Goal: Task Accomplishment & Management: Complete application form

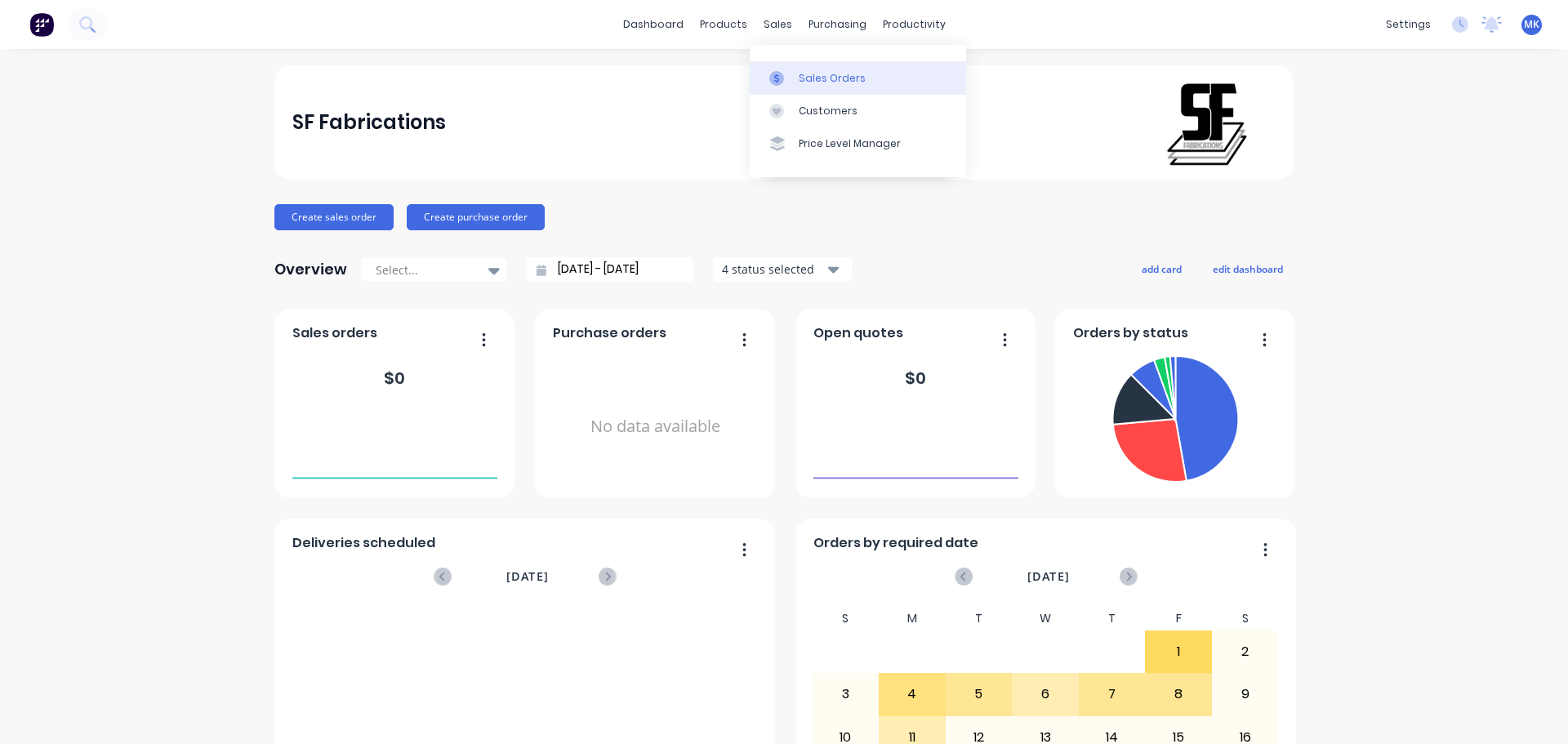
click at [785, 70] on link "Sales Orders" at bounding box center [857, 77] width 216 height 32
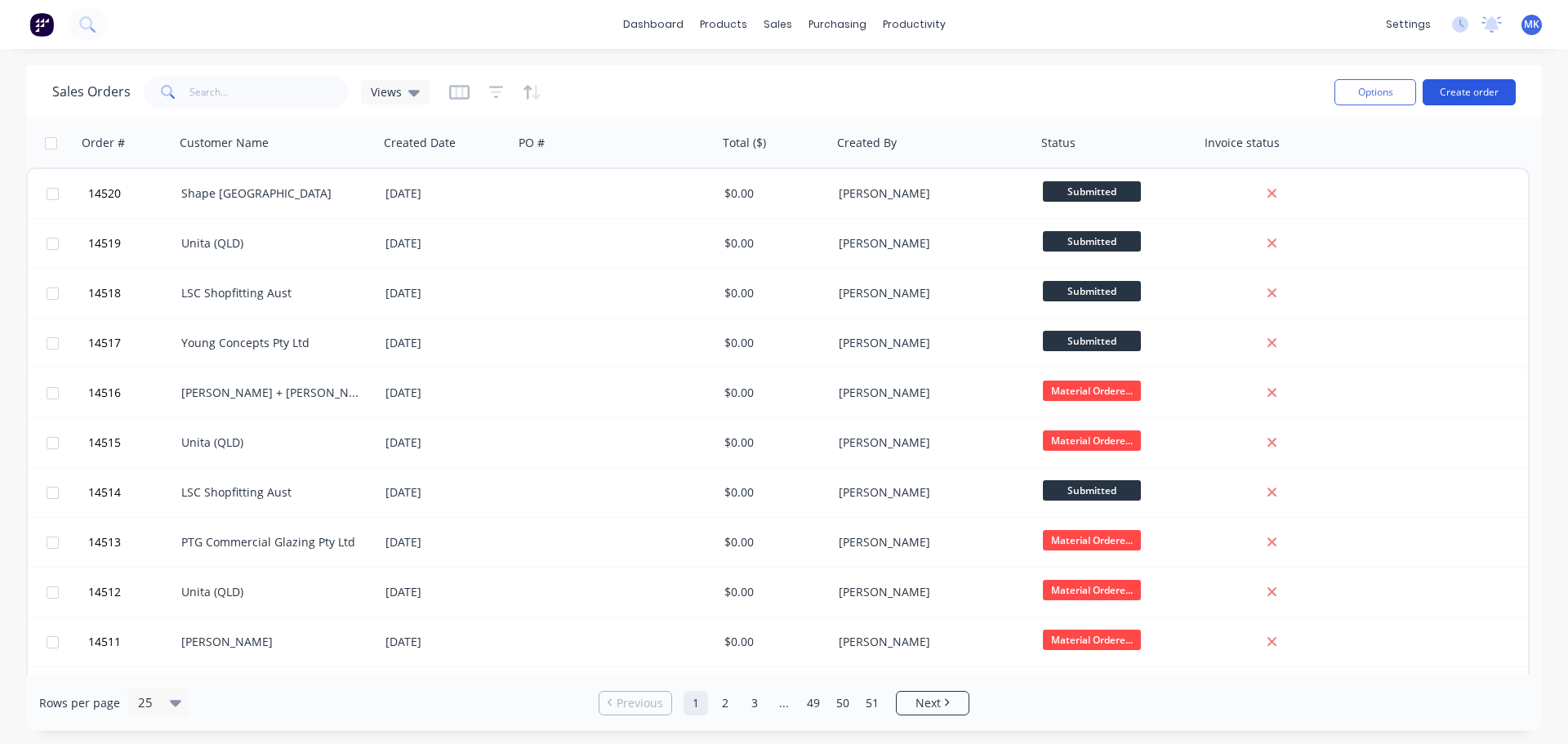
click at [1462, 81] on button "Create order" at bounding box center [1469, 92] width 93 height 26
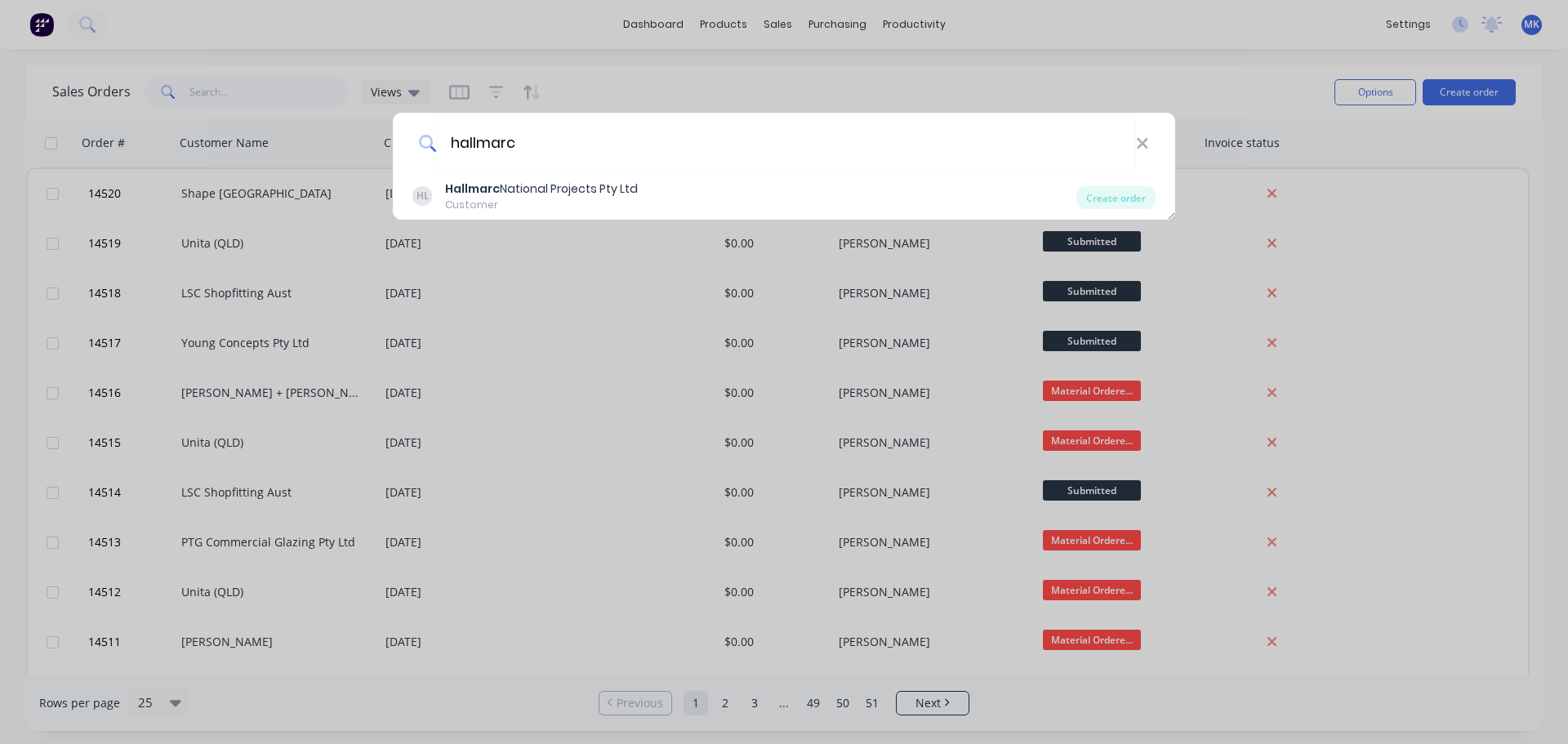
type input "hallmarc"
click at [674, 197] on div "hallmarc HL Hallmarc National Projects Pty Ltd Customer Create order" at bounding box center [784, 372] width 1568 height 744
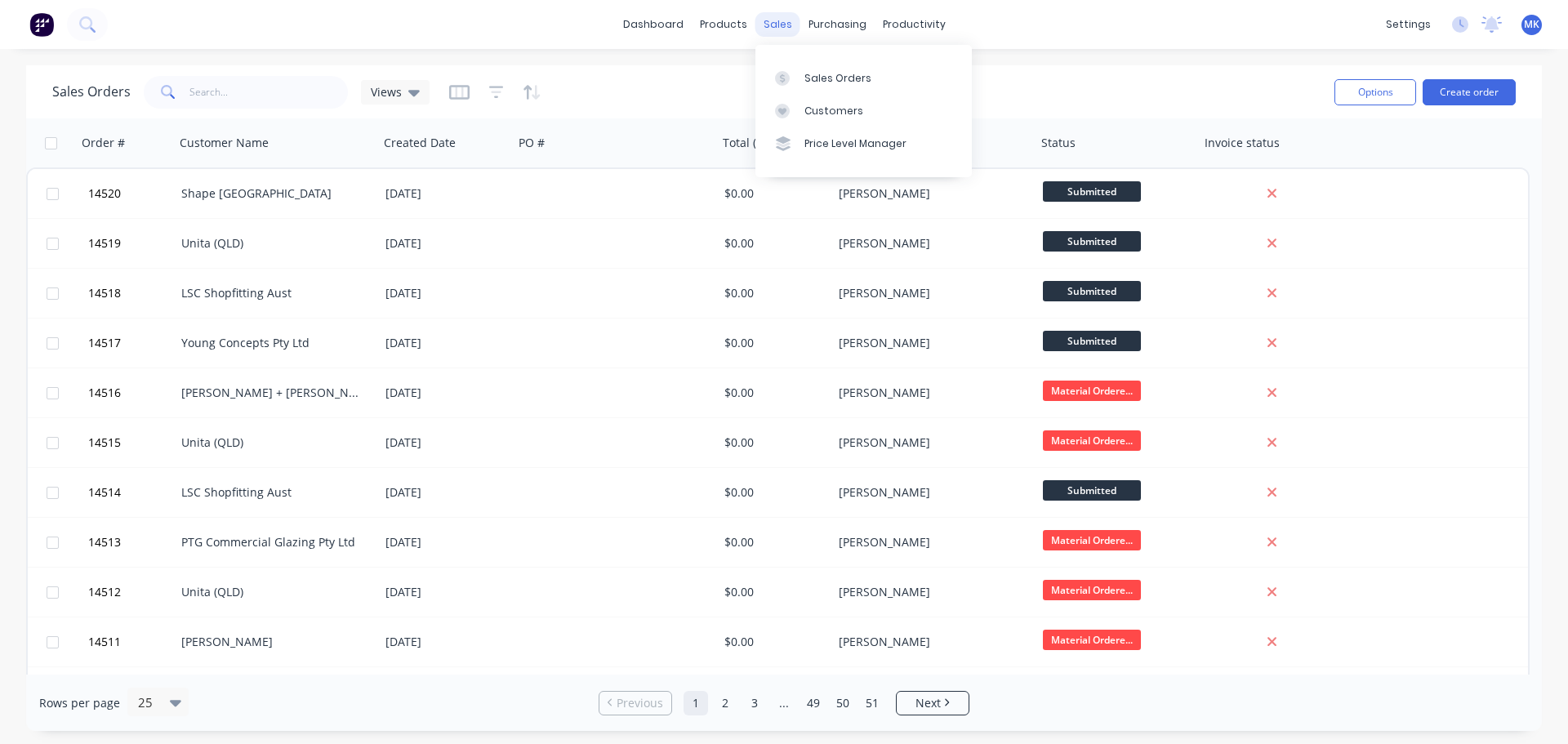
click at [767, 16] on div "sales" at bounding box center [777, 24] width 45 height 25
click at [781, 65] on link "Sales Orders" at bounding box center [863, 77] width 216 height 32
click at [1473, 89] on button "Create order" at bounding box center [1469, 92] width 93 height 26
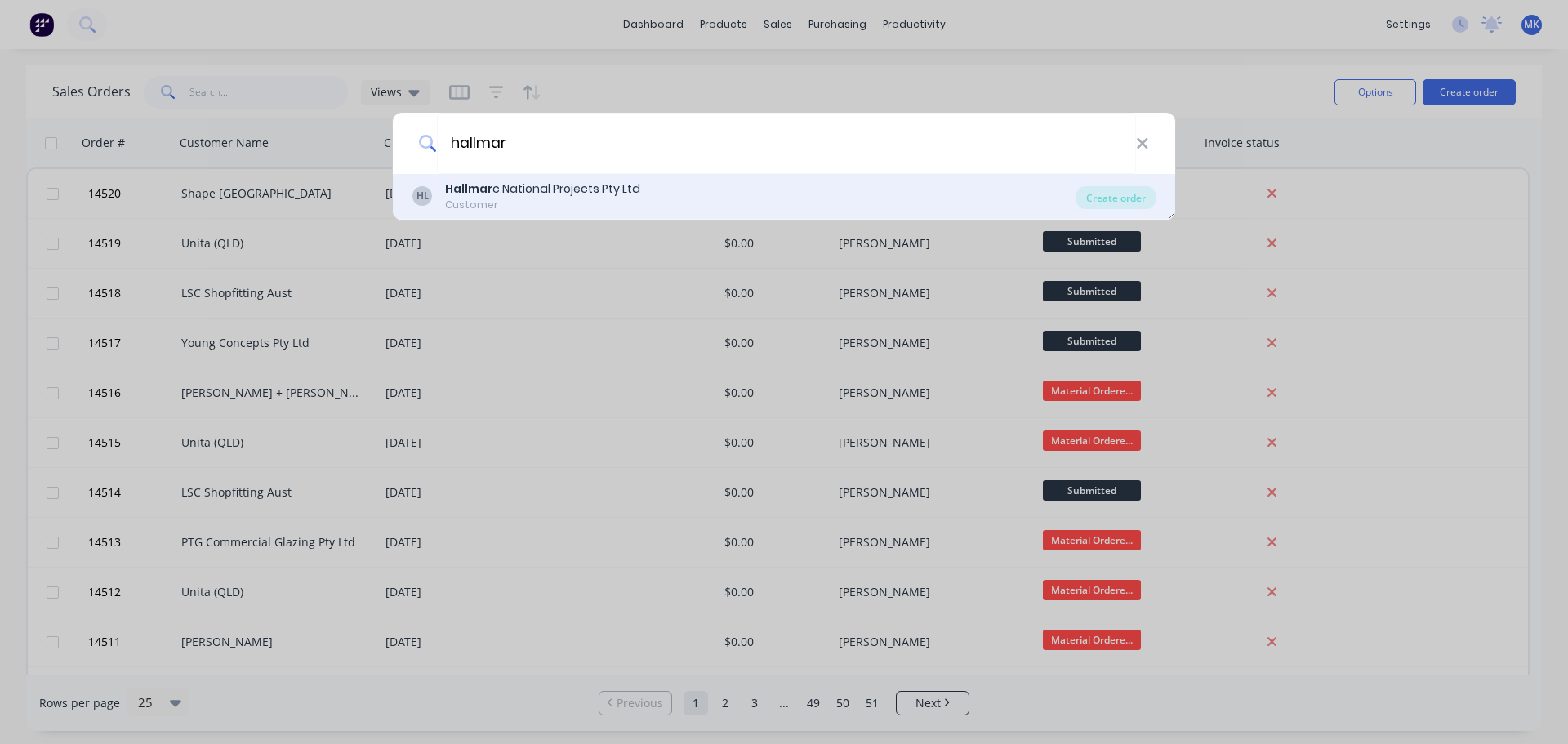
type input "hallmar"
click at [714, 189] on div "HL Hallmar c National Projects Pty Ltd Customer" at bounding box center [744, 197] width 664 height 32
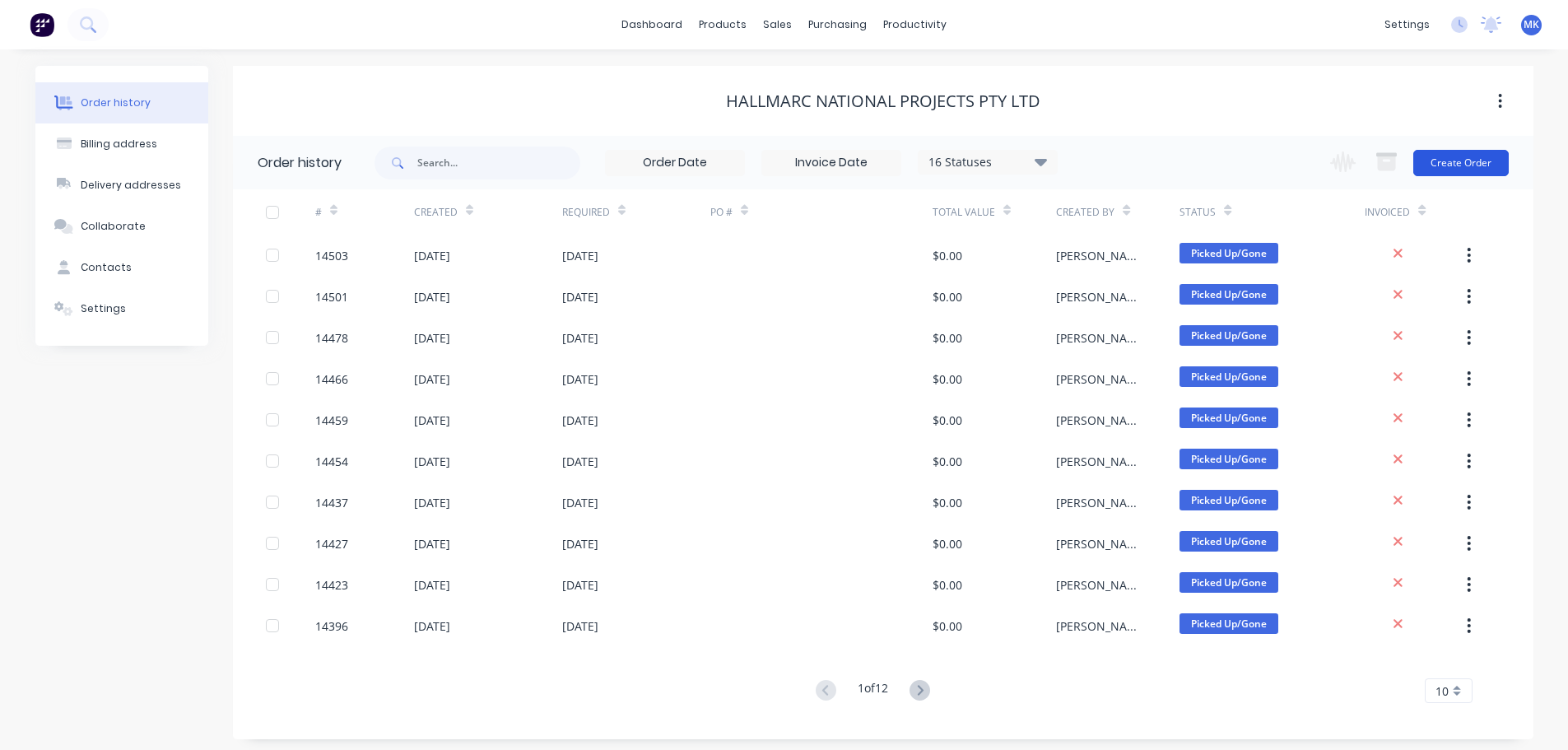
click at [1446, 157] on button "Create Order" at bounding box center [1461, 162] width 96 height 27
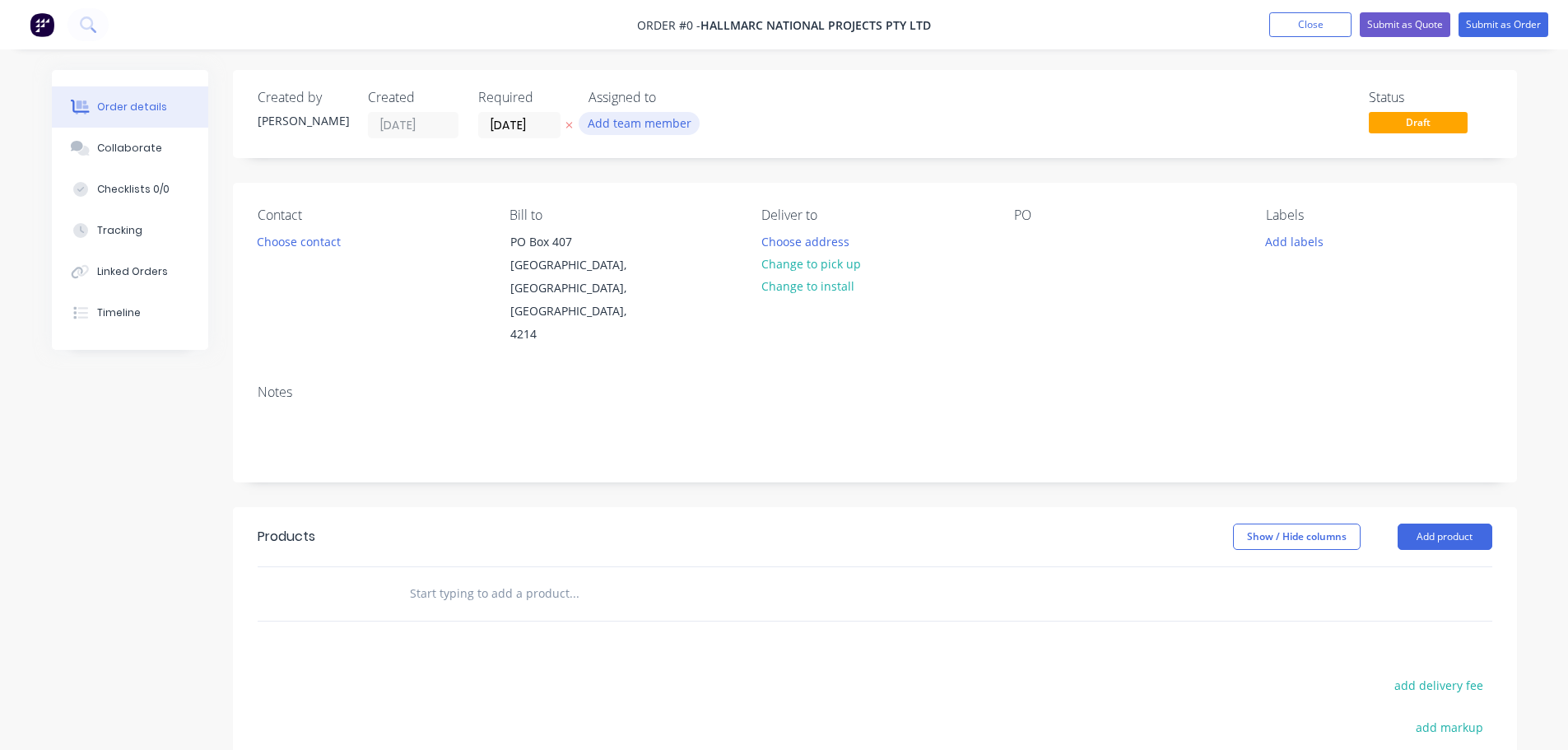
click at [666, 118] on button "Add team member" at bounding box center [639, 123] width 121 height 22
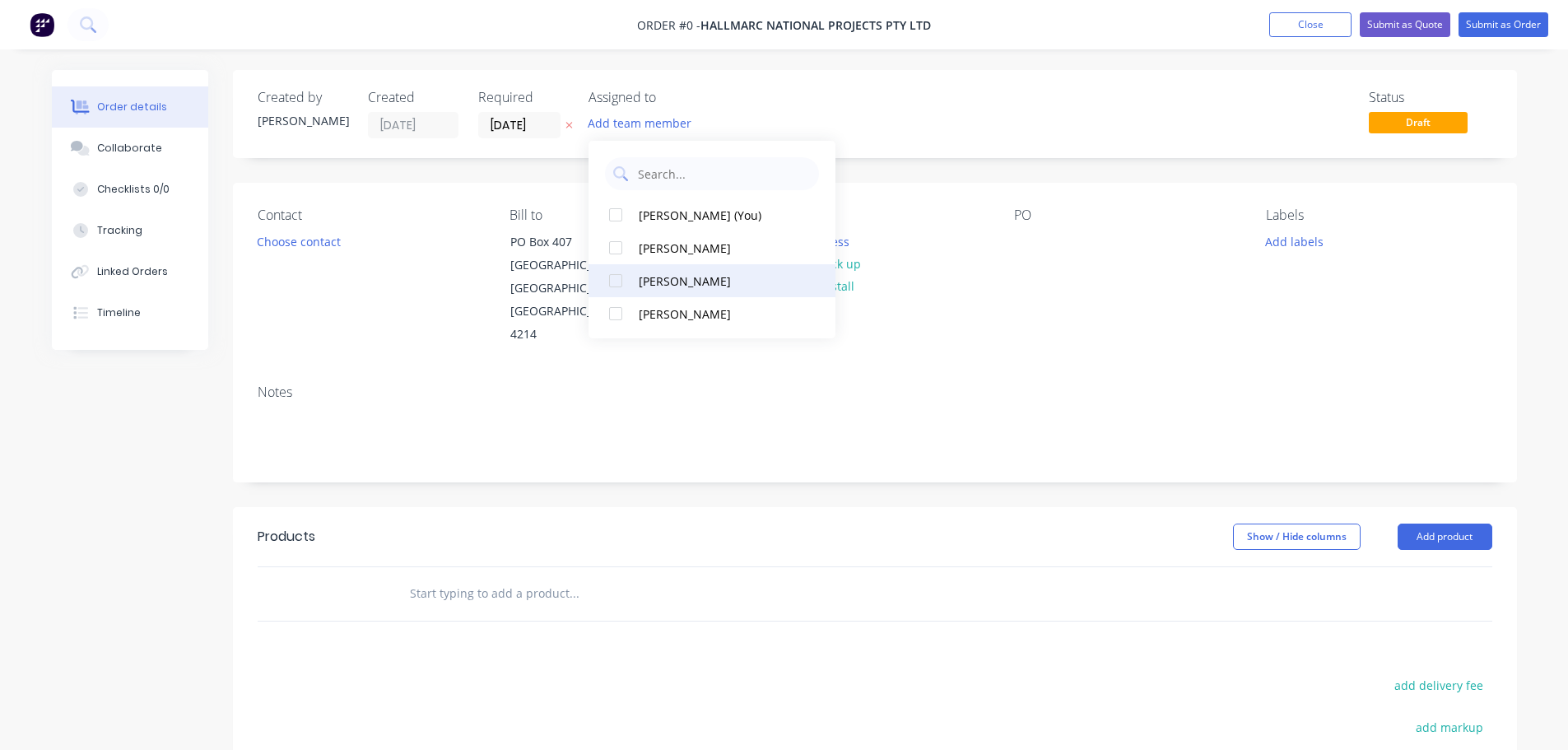
click at [658, 275] on div "[PERSON_NAME]" at bounding box center [721, 281] width 164 height 17
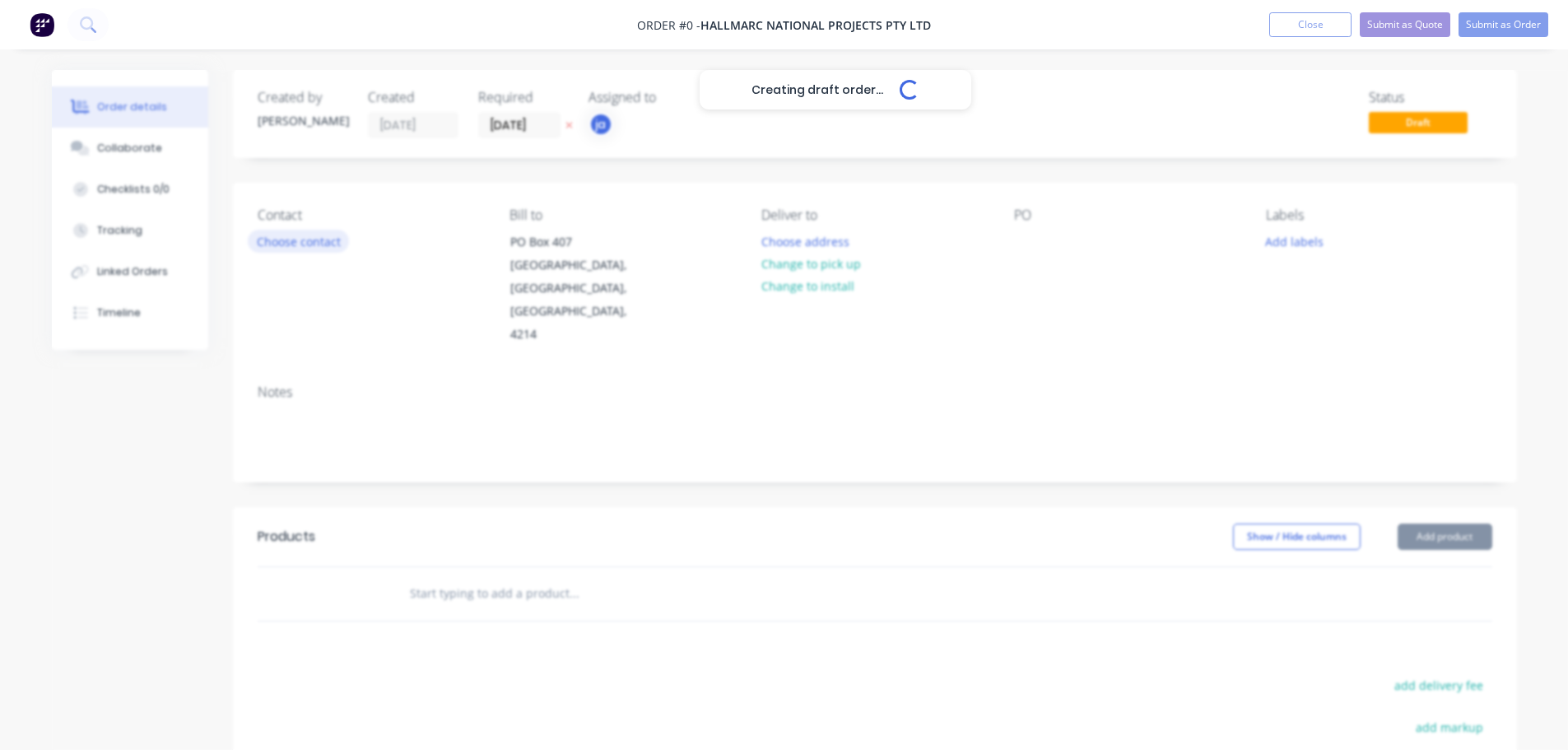
click at [322, 239] on div "Creating draft order... Loading... Order details Collaborate Checklists 0/0 Tra…" at bounding box center [784, 556] width 1499 height 971
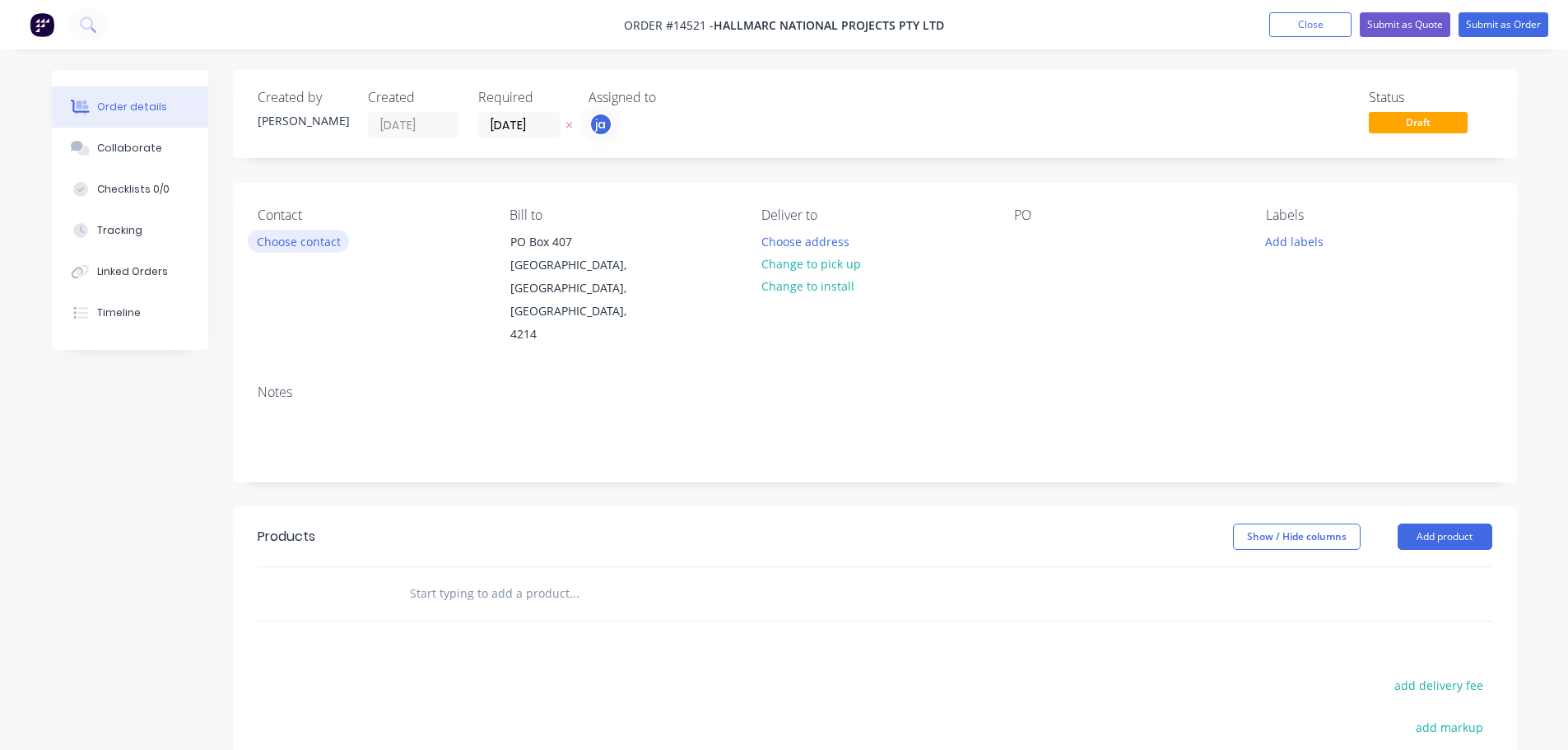
click at [322, 239] on button "Choose contact" at bounding box center [299, 241] width 101 height 22
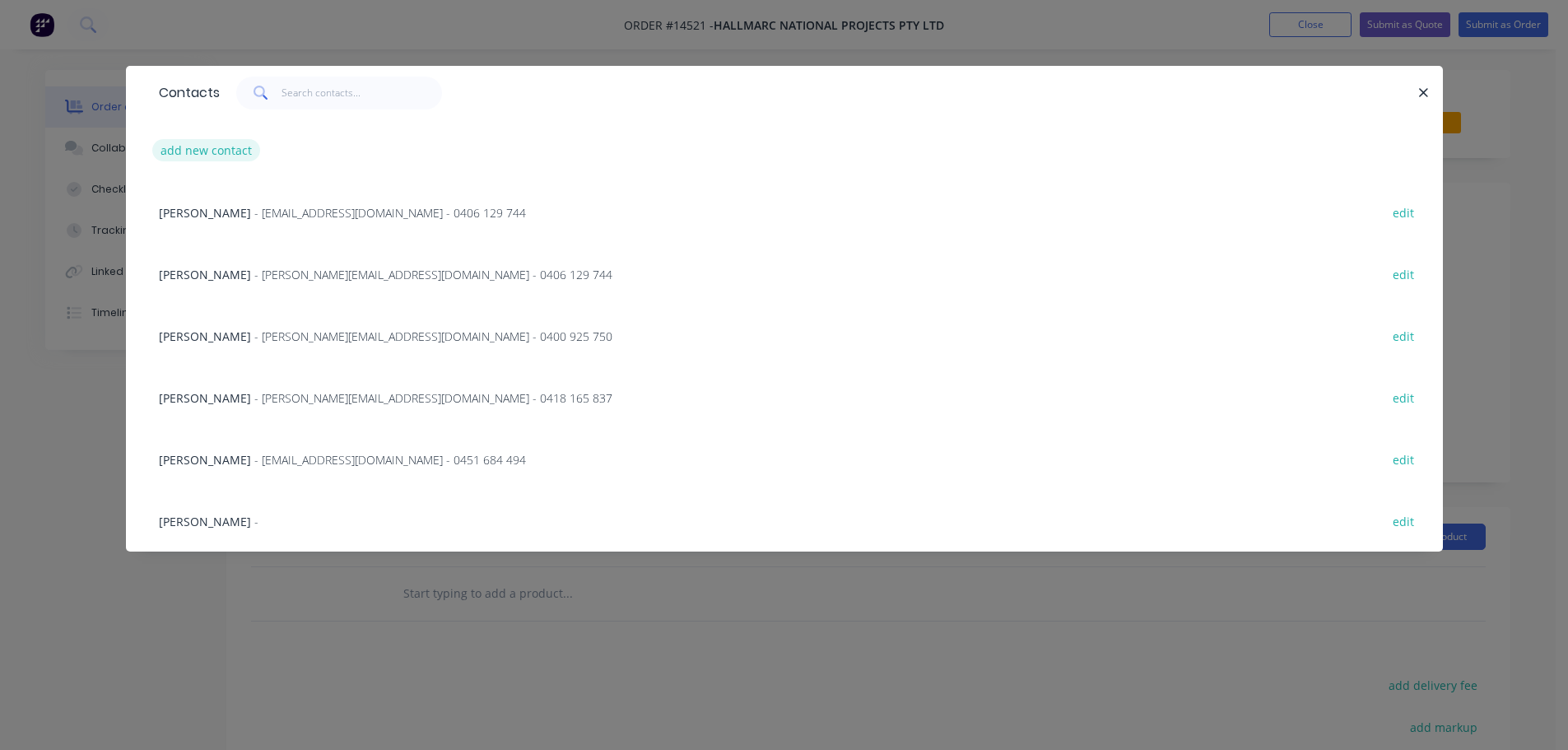
click at [230, 146] on button "add new contact" at bounding box center [206, 151] width 109 height 22
select select "AU"
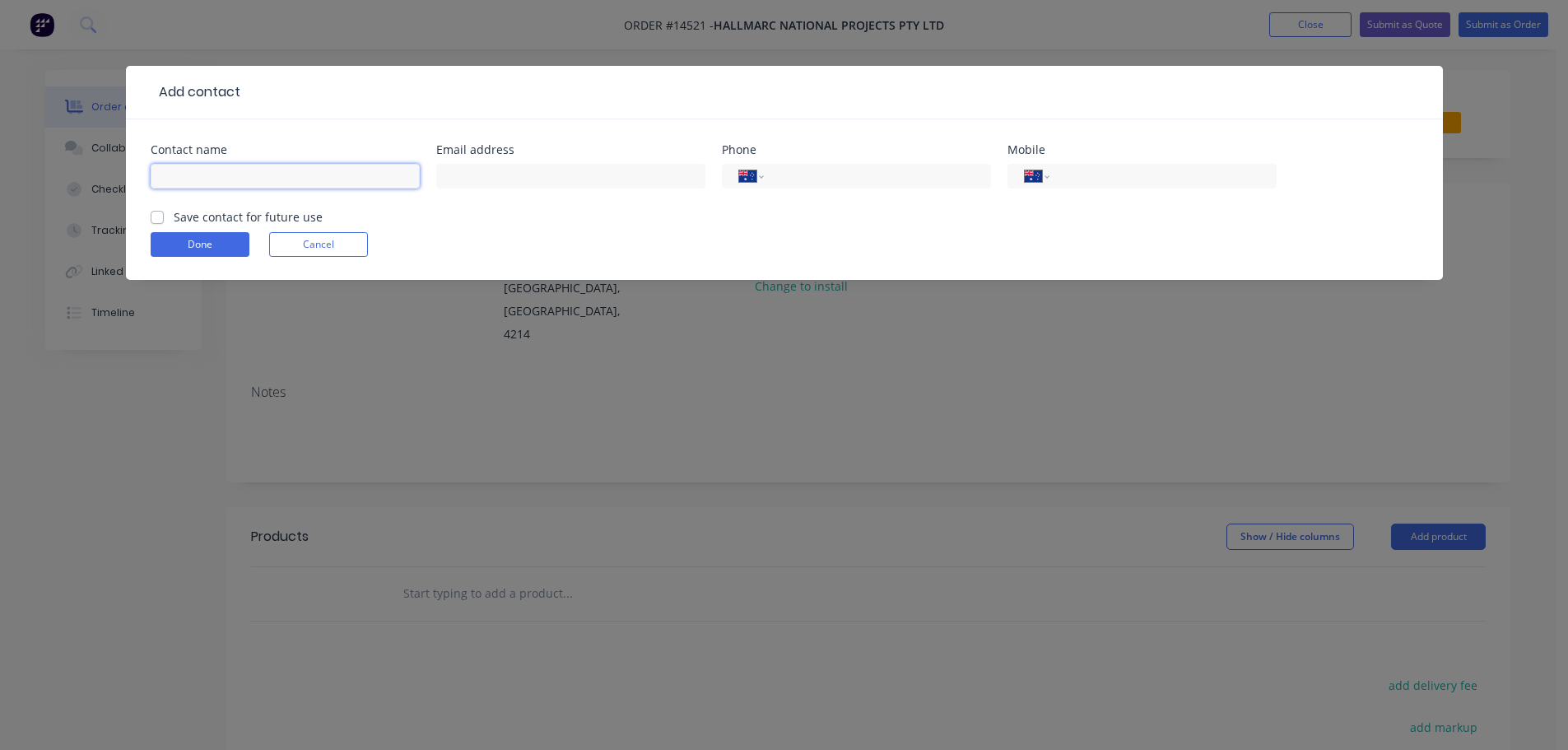
click at [287, 179] on input "text" at bounding box center [285, 176] width 269 height 25
drag, startPoint x: 320, startPoint y: 272, endPoint x: 314, endPoint y: 257, distance: 16.2
click at [317, 270] on form "Contact name Email address Phone International [GEOGRAPHIC_DATA] [GEOGRAPHIC_DA…" at bounding box center [784, 211] width 1268 height 136
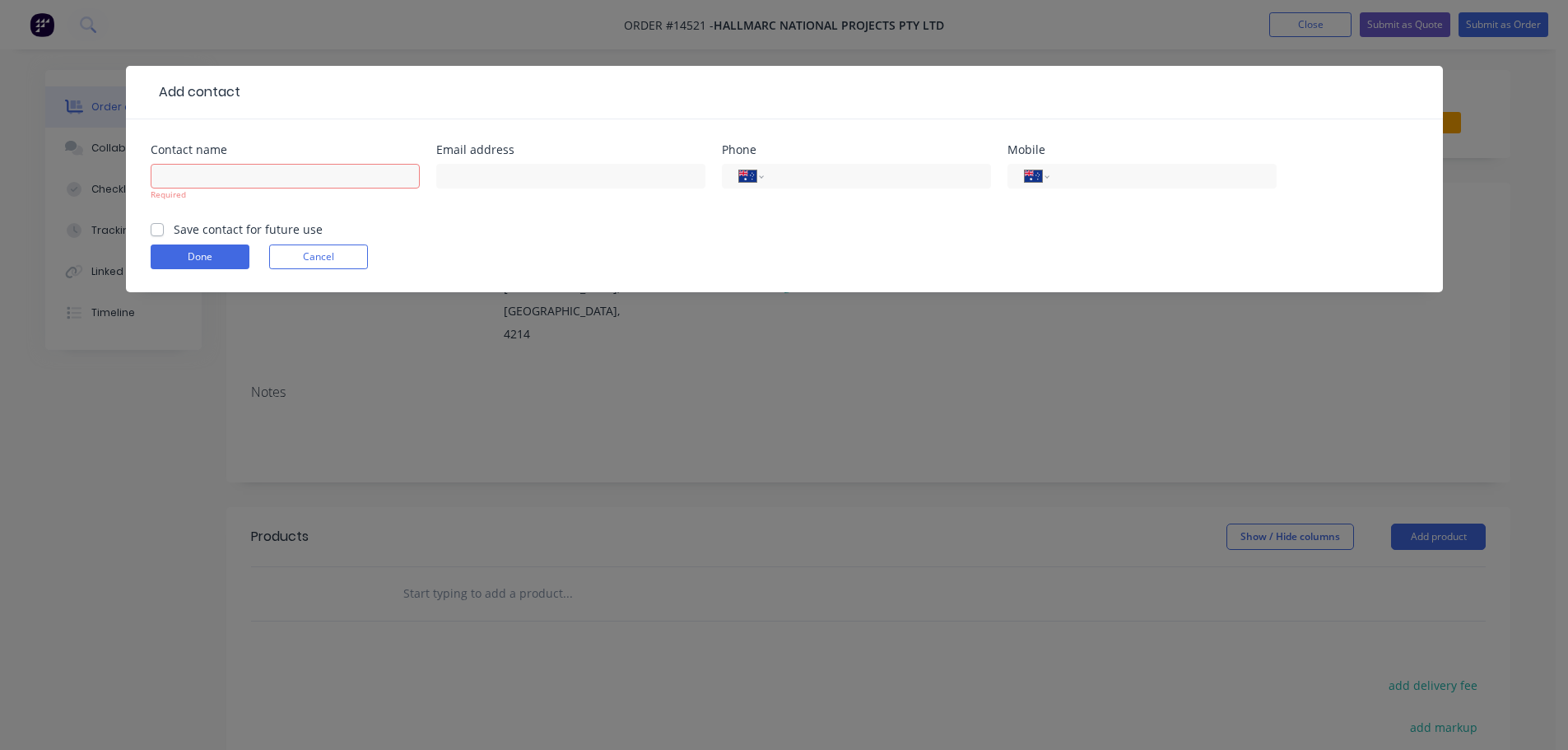
click at [314, 257] on button "Cancel" at bounding box center [318, 257] width 98 height 25
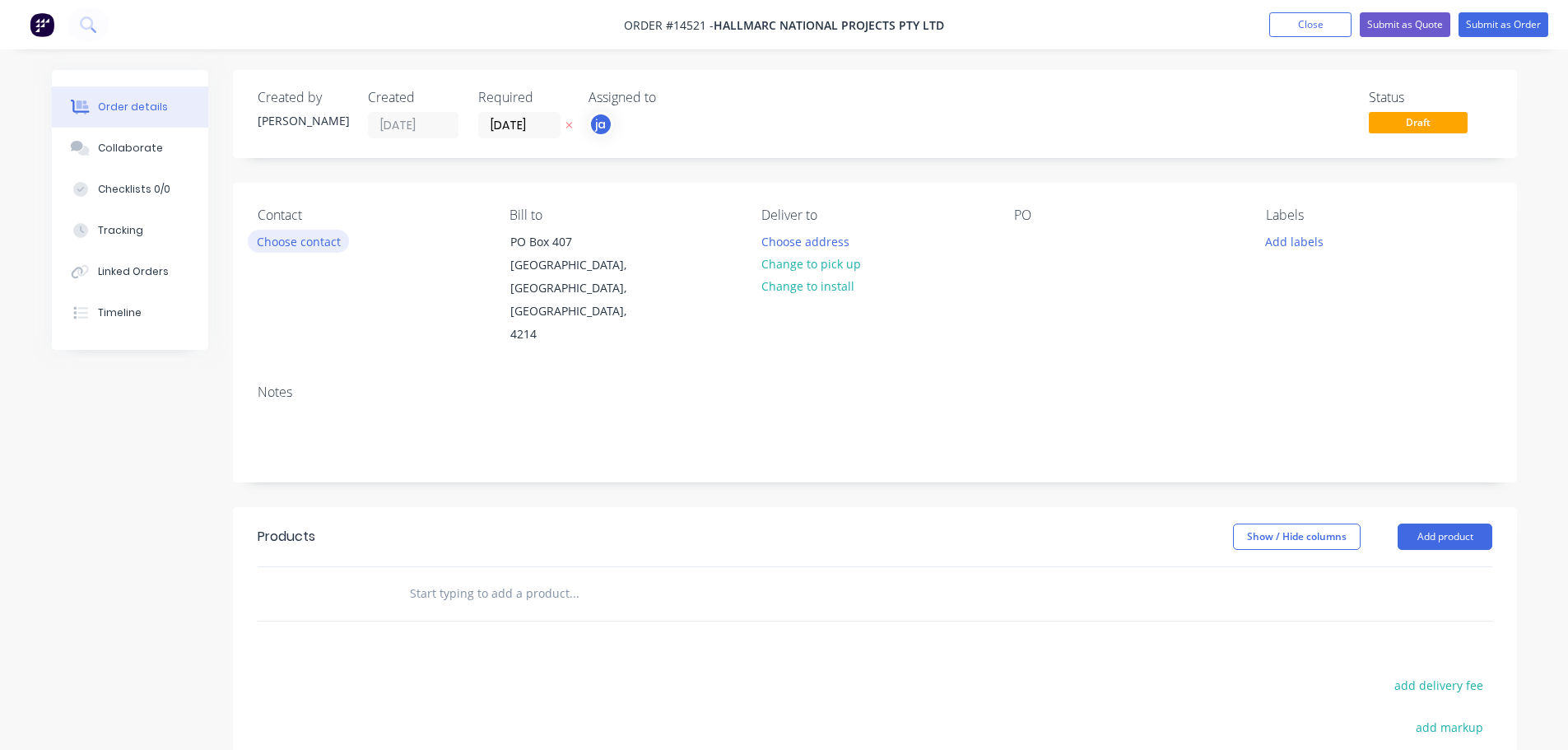
click at [301, 230] on button "Choose contact" at bounding box center [299, 241] width 101 height 22
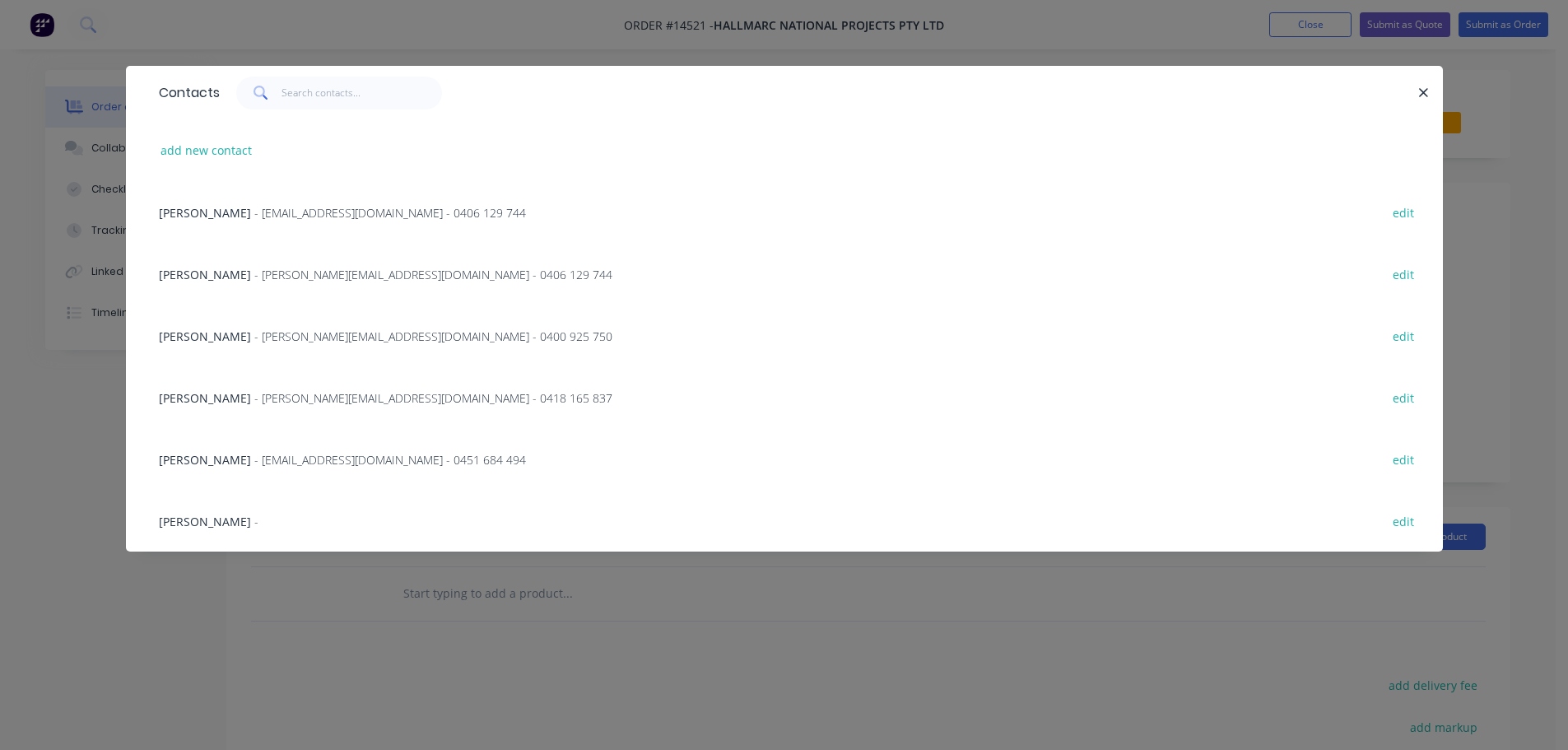
click at [272, 458] on span "- [EMAIL_ADDRESS][DOMAIN_NAME] - 0451 684 494" at bounding box center [390, 459] width 272 height 15
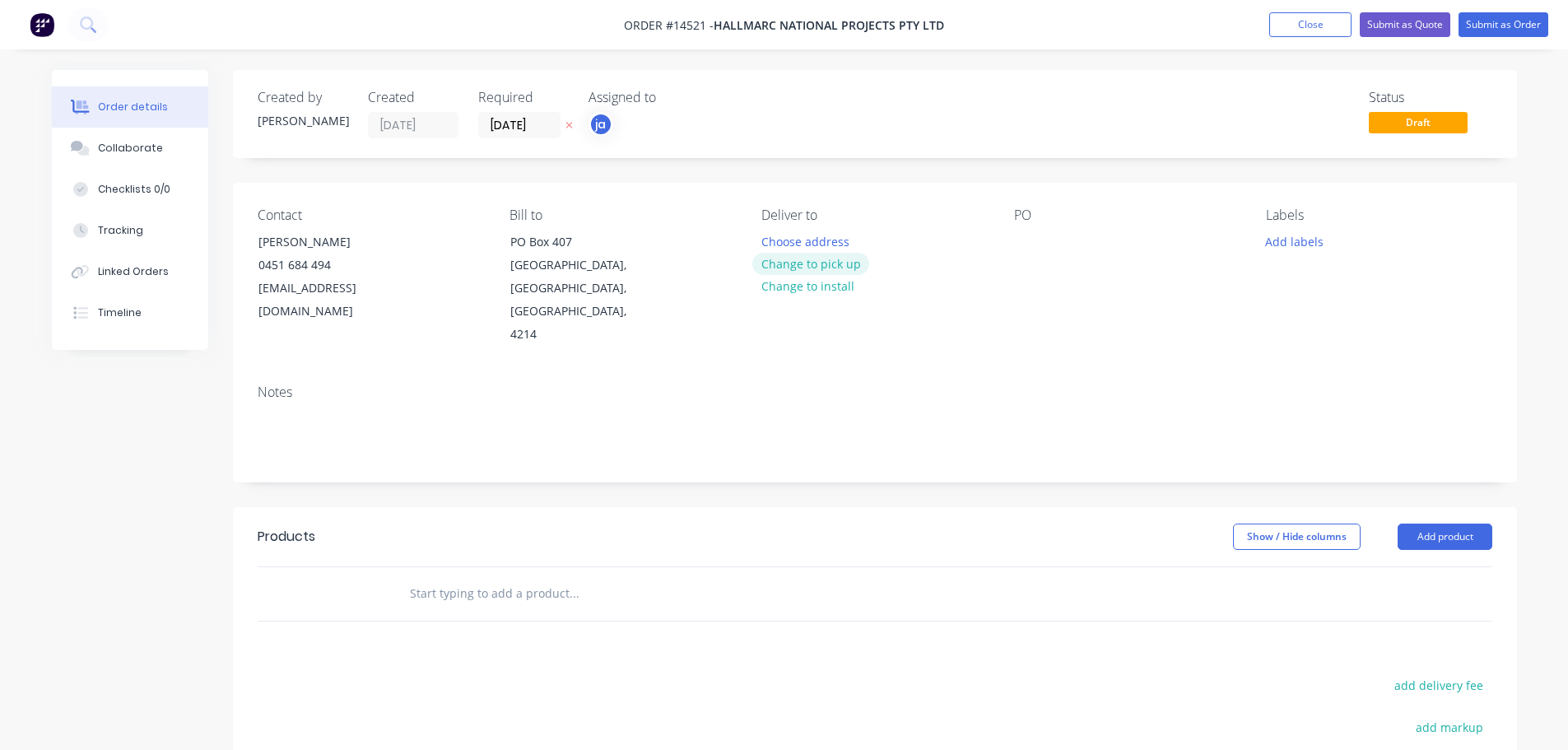
click at [837, 257] on button "Change to pick up" at bounding box center [811, 263] width 117 height 22
click at [1262, 250] on button "Add labels" at bounding box center [1295, 241] width 76 height 22
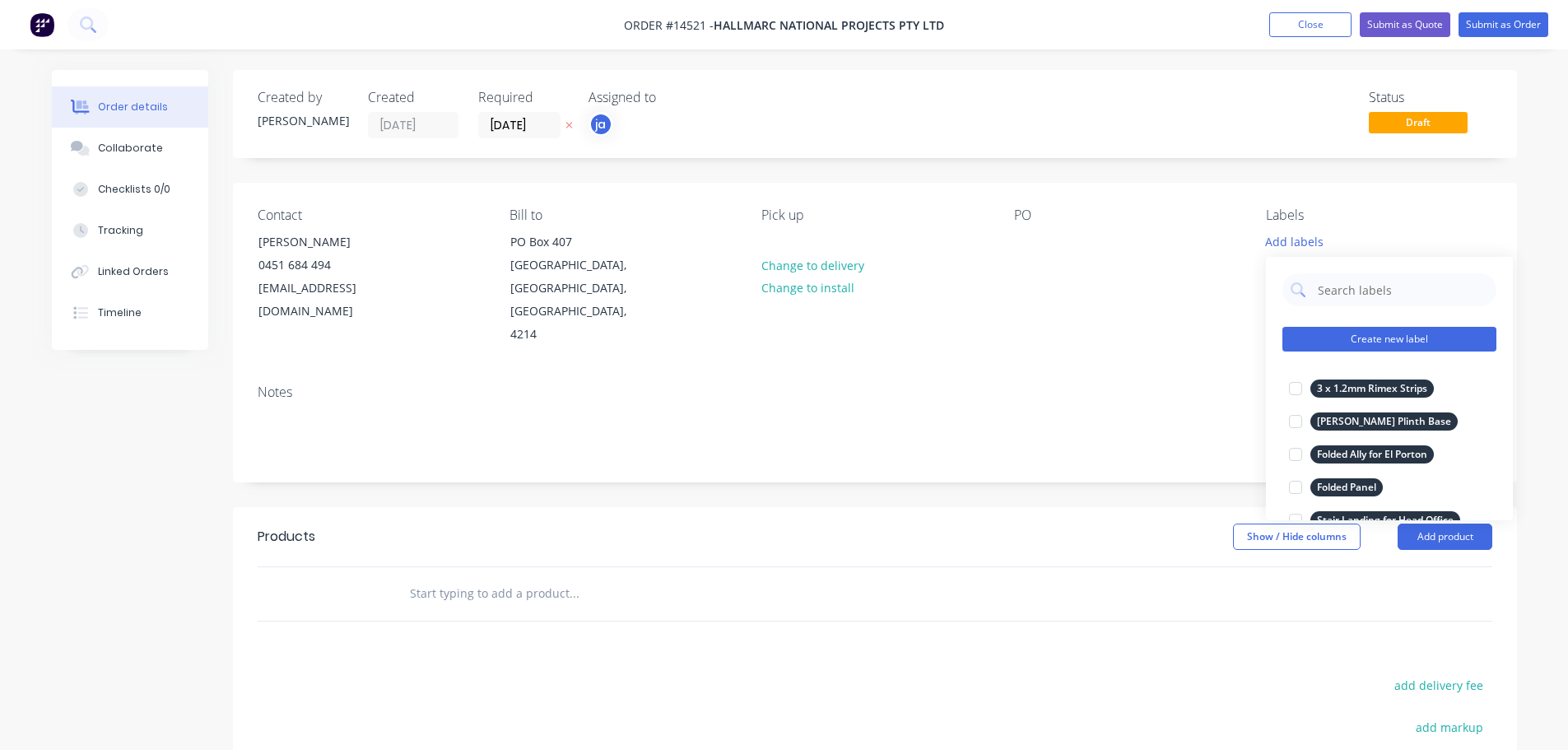
click at [1437, 334] on button "Create new label" at bounding box center [1389, 339] width 214 height 25
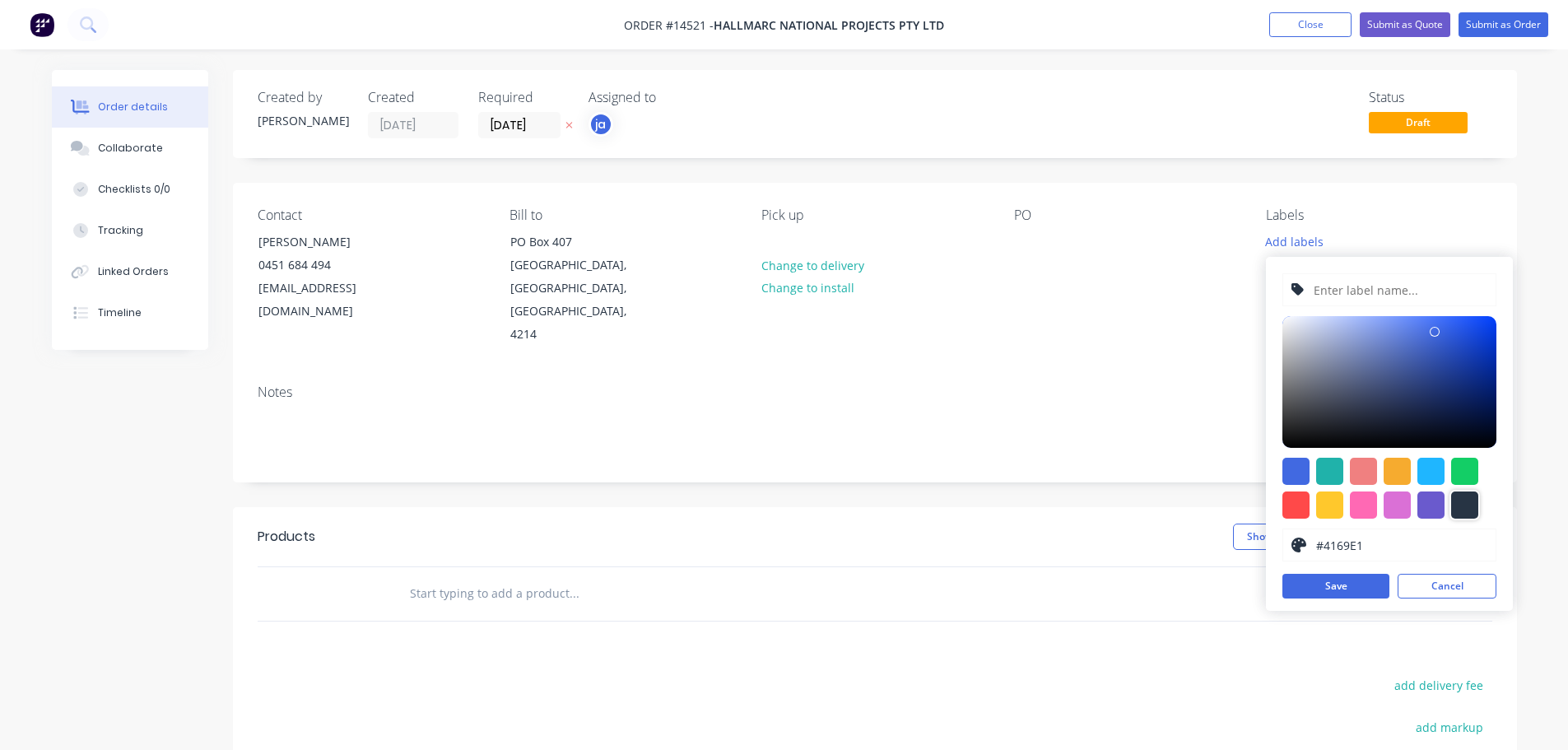
drag, startPoint x: 1470, startPoint y: 506, endPoint x: 1453, endPoint y: 469, distance: 40.7
click at [1470, 505] on div at bounding box center [1465, 505] width 27 height 27
type input "#273444"
click at [1344, 293] on input "text" at bounding box center [1399, 289] width 175 height 32
paste input "Round Caps x 12"
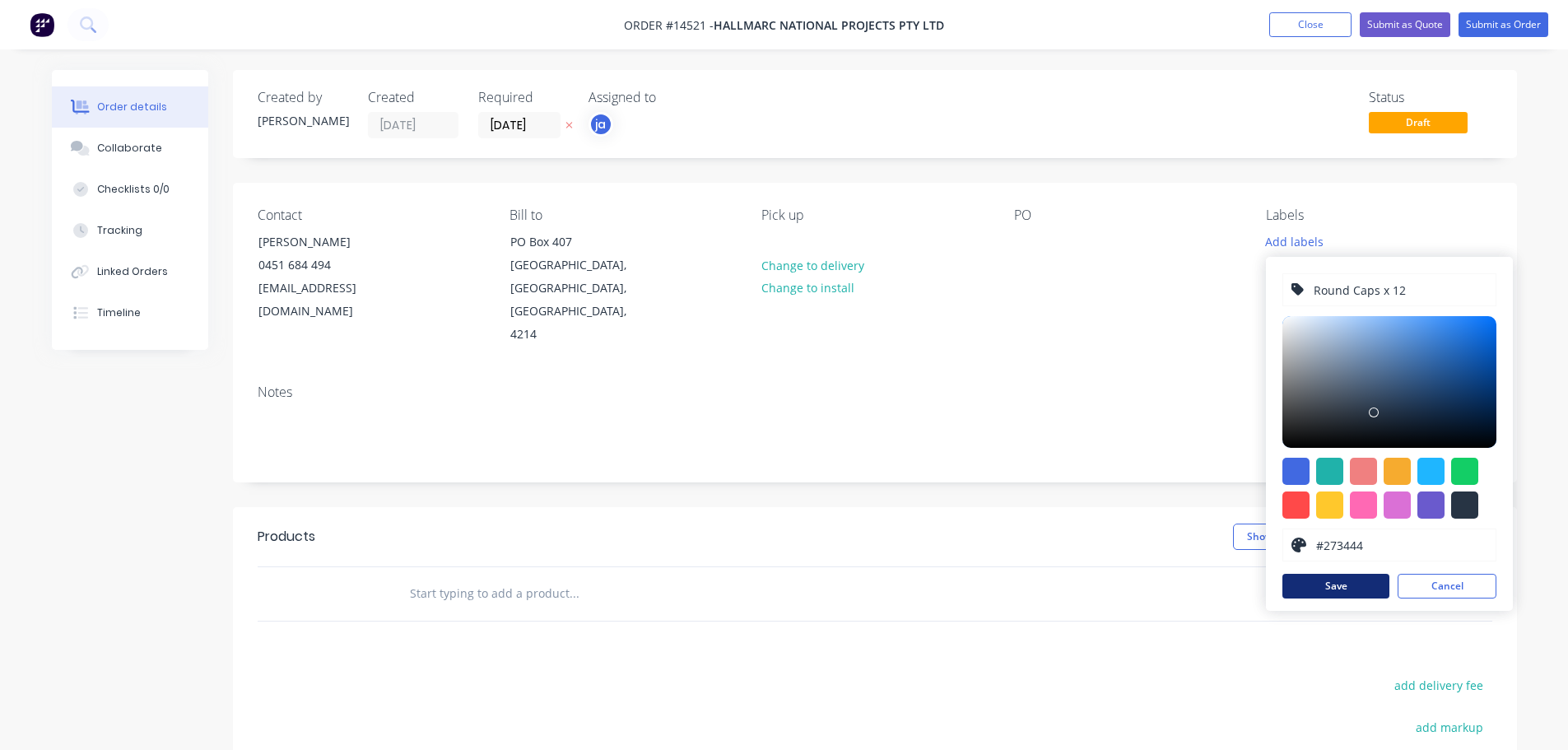
type input "Round Caps x 12"
click at [1346, 589] on button "Save" at bounding box center [1335, 586] width 107 height 25
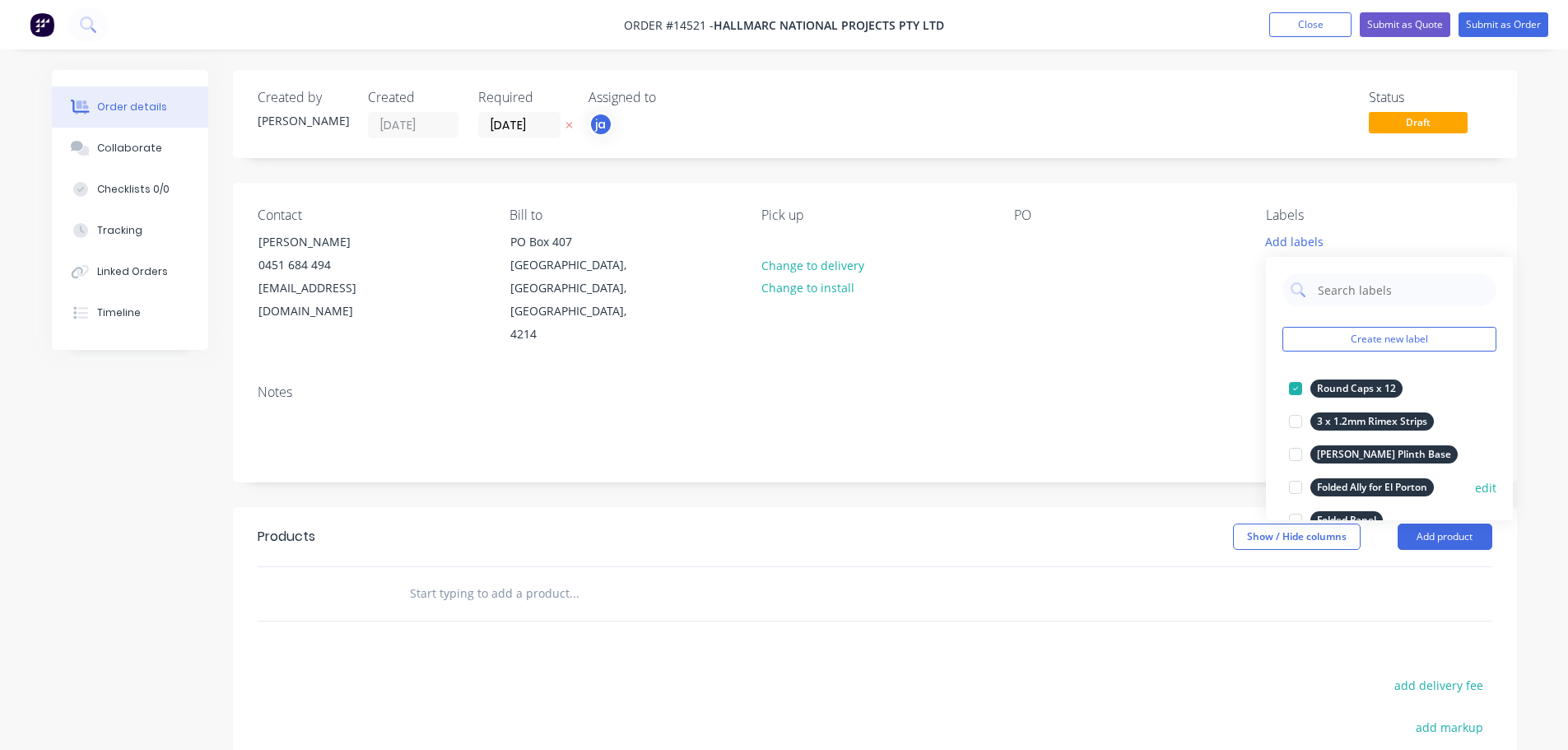
scroll to position [82, 0]
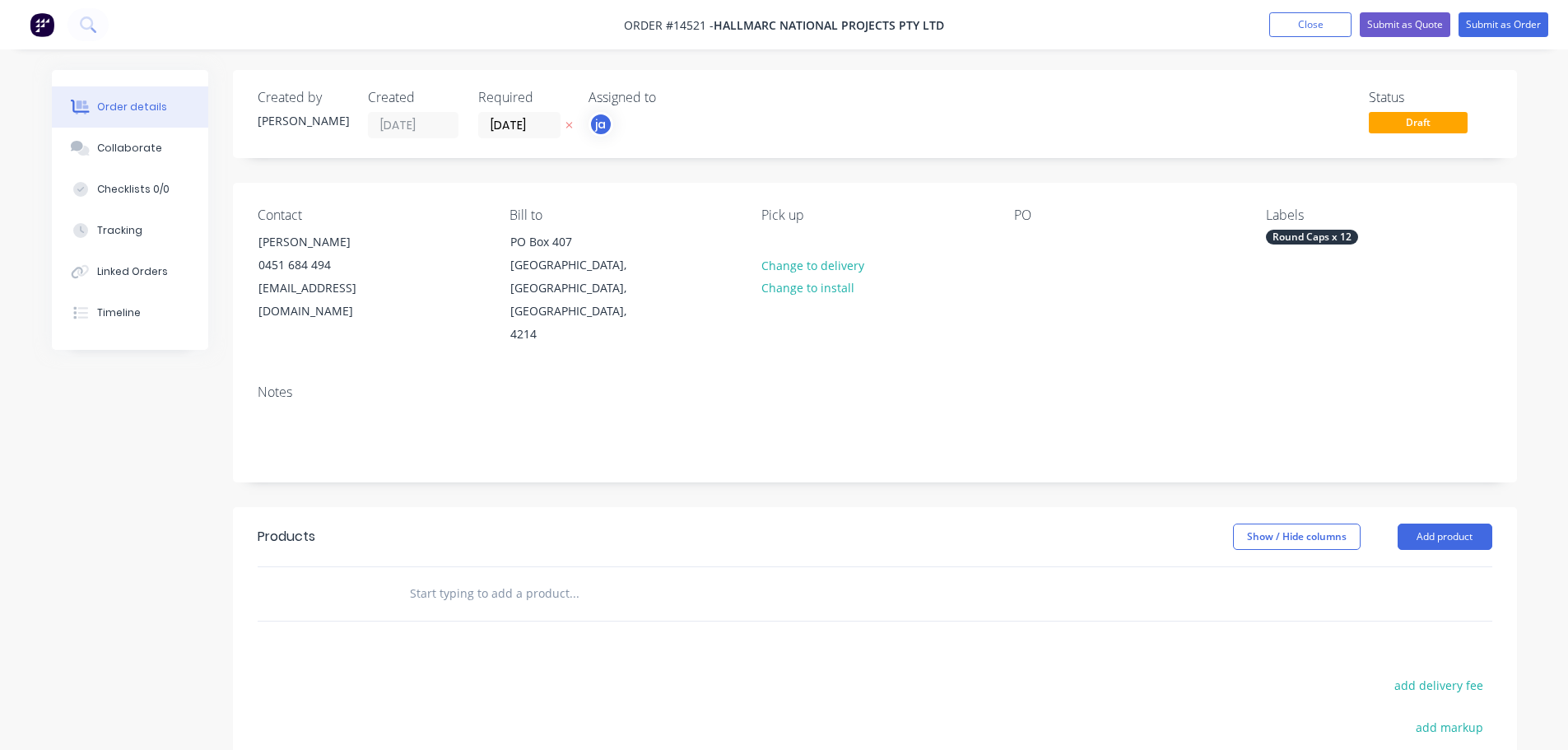
click at [503, 577] on input "text" at bounding box center [573, 594] width 329 height 32
paste input "Round Caps x 12"
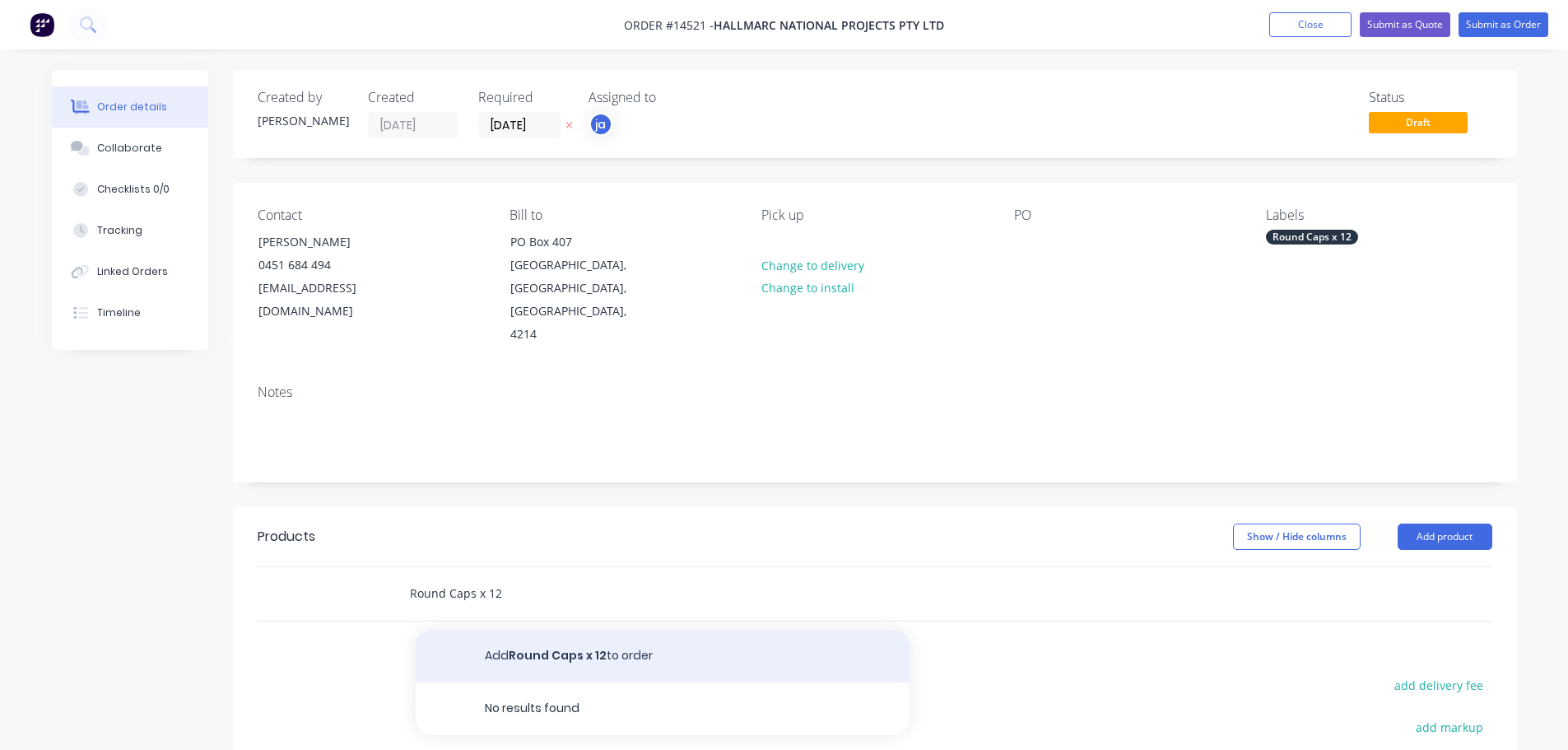
type input "Round Caps x 12"
click at [493, 629] on button "Add Round Caps x 12 to order" at bounding box center [662, 656] width 494 height 53
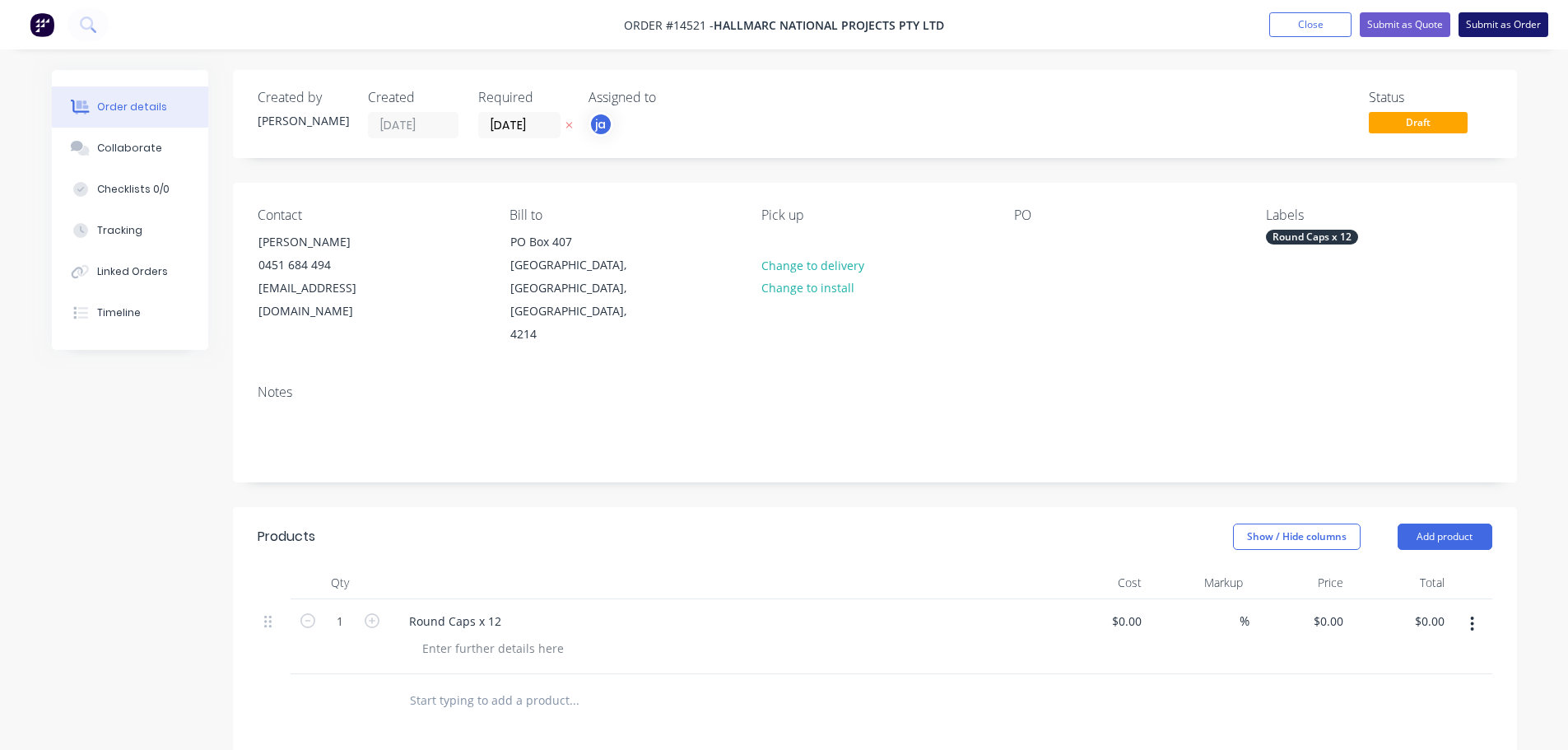
click at [1512, 18] on button "Submit as Order" at bounding box center [1503, 24] width 90 height 25
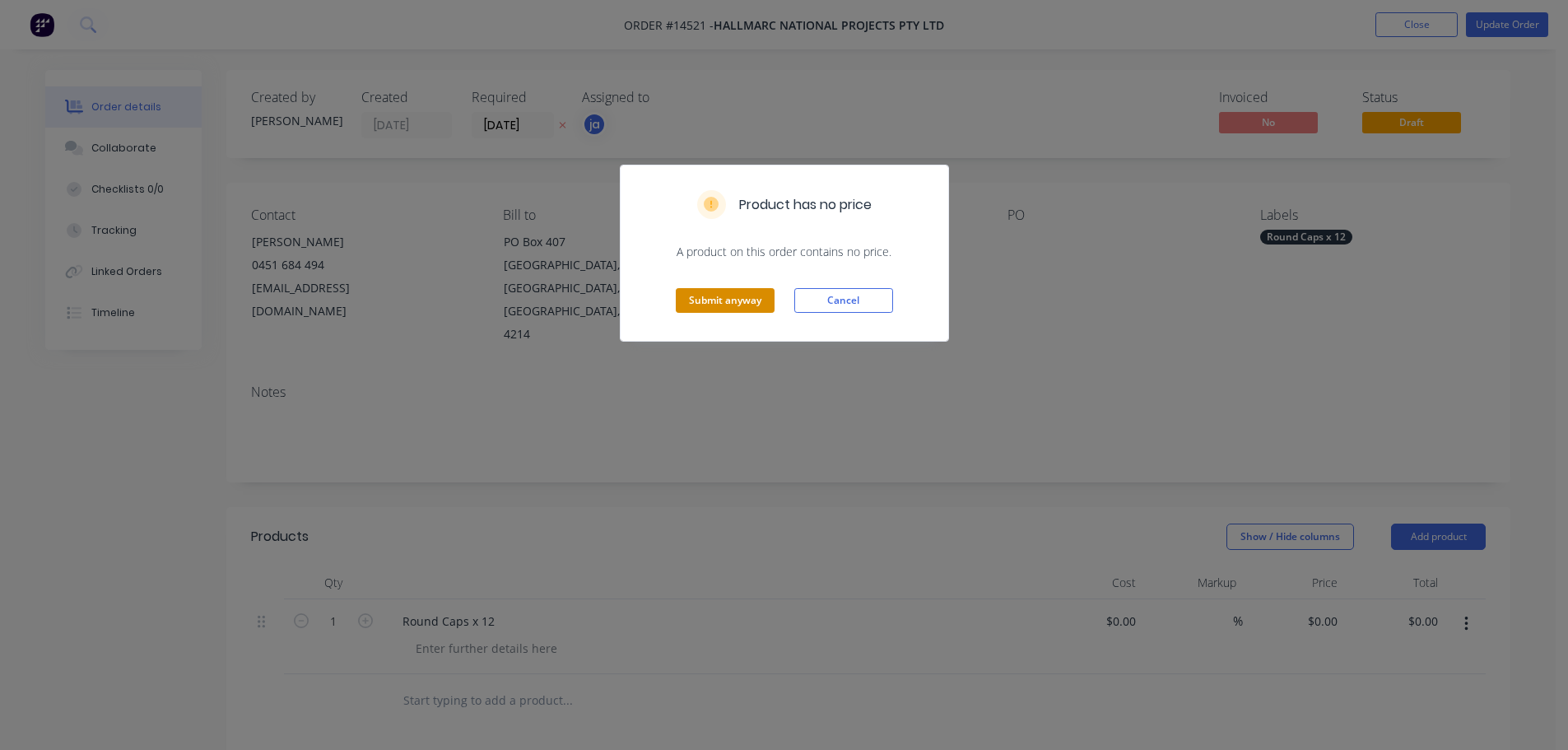
click at [729, 289] on button "Submit anyway" at bounding box center [725, 300] width 98 height 25
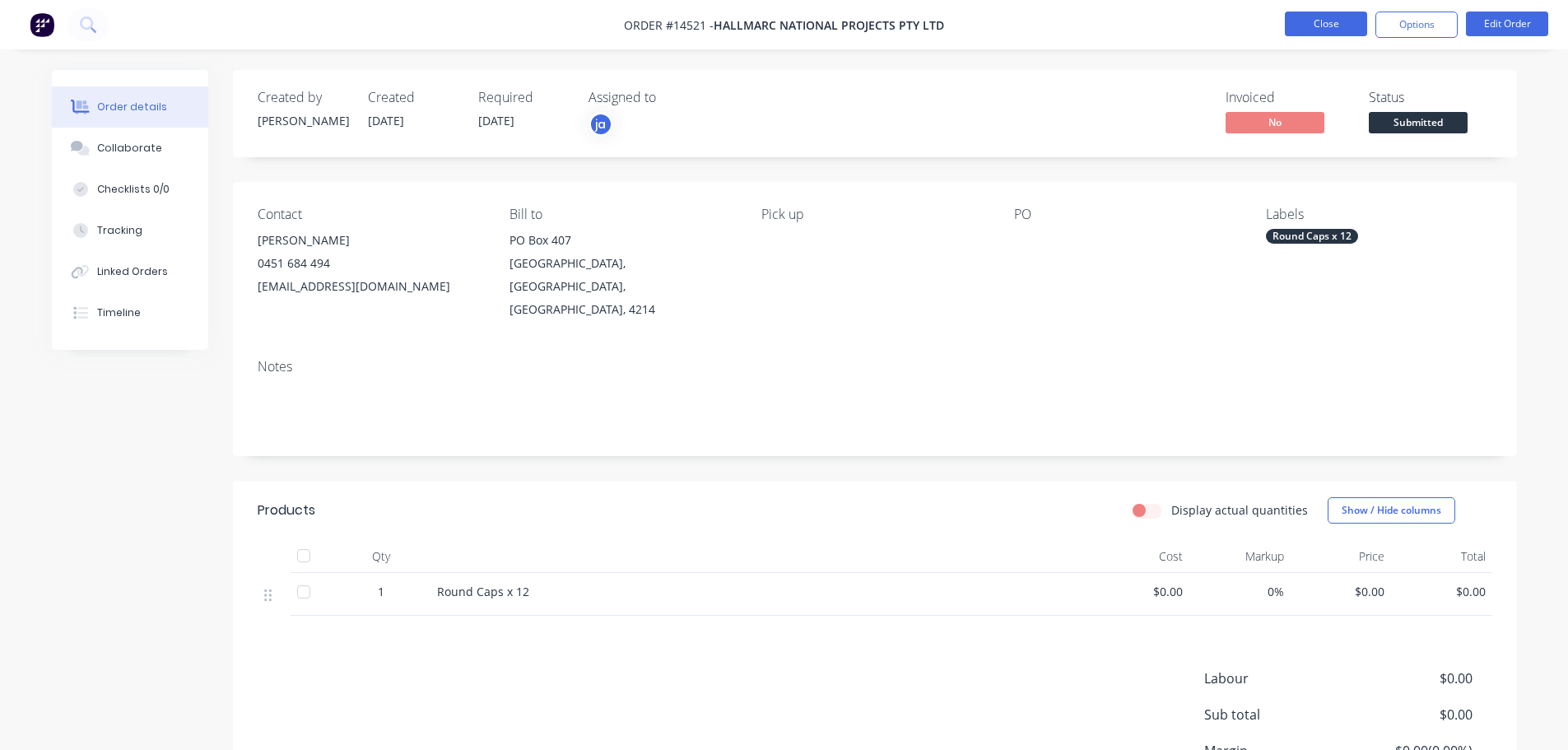
click at [1351, 25] on button "Close" at bounding box center [1326, 23] width 82 height 25
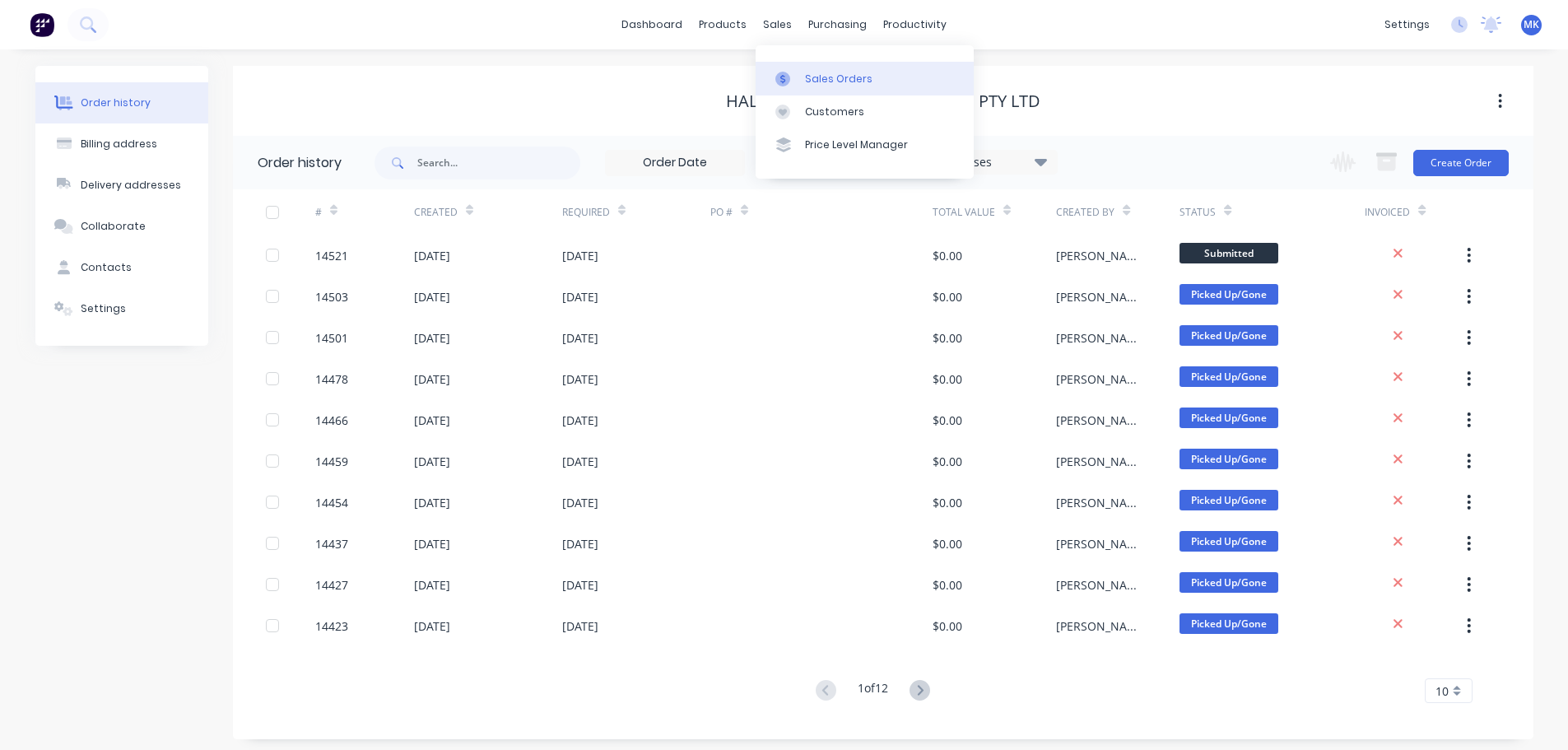
click at [815, 67] on link "Sales Orders" at bounding box center [864, 78] width 218 height 32
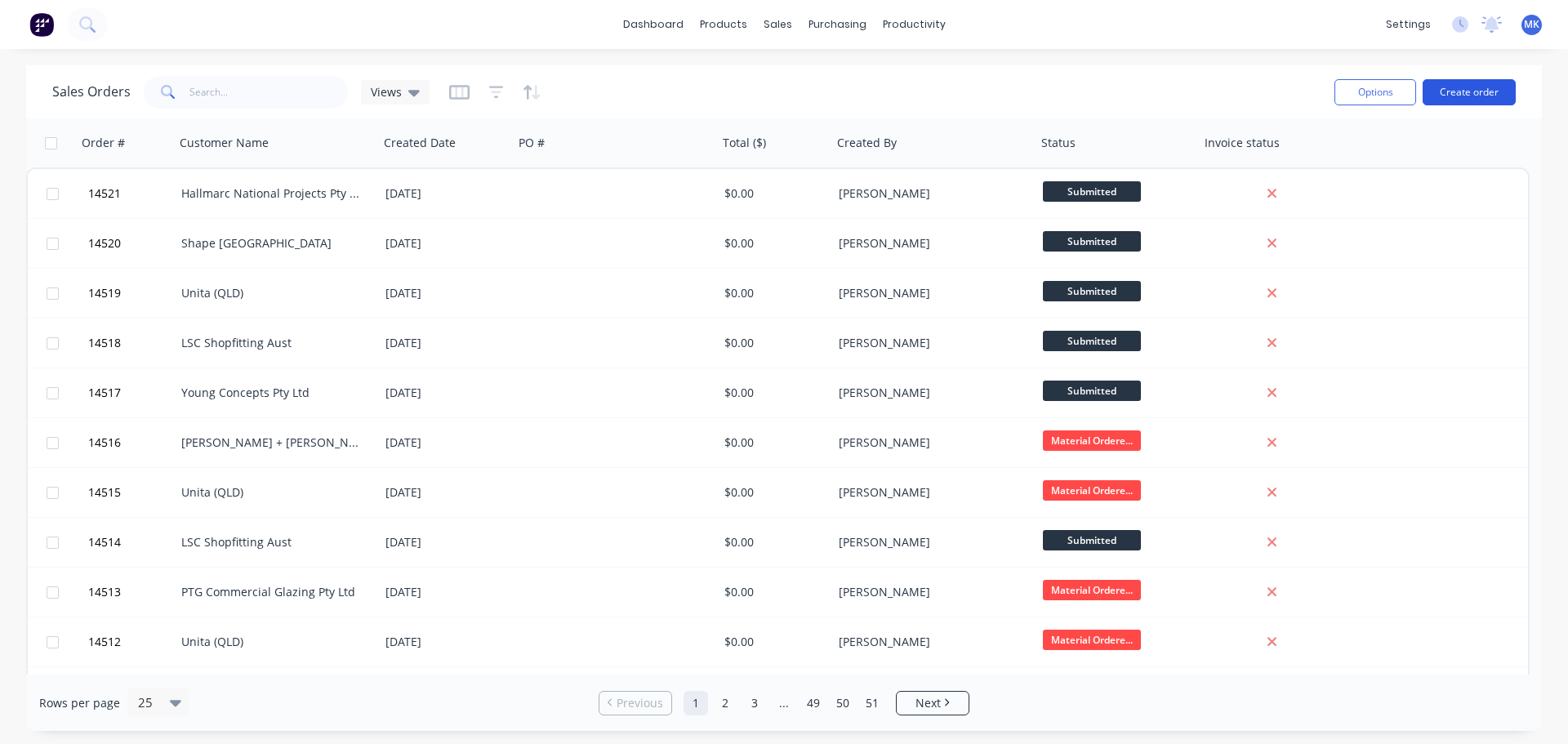
click at [1482, 90] on button "Create order" at bounding box center [1469, 92] width 93 height 26
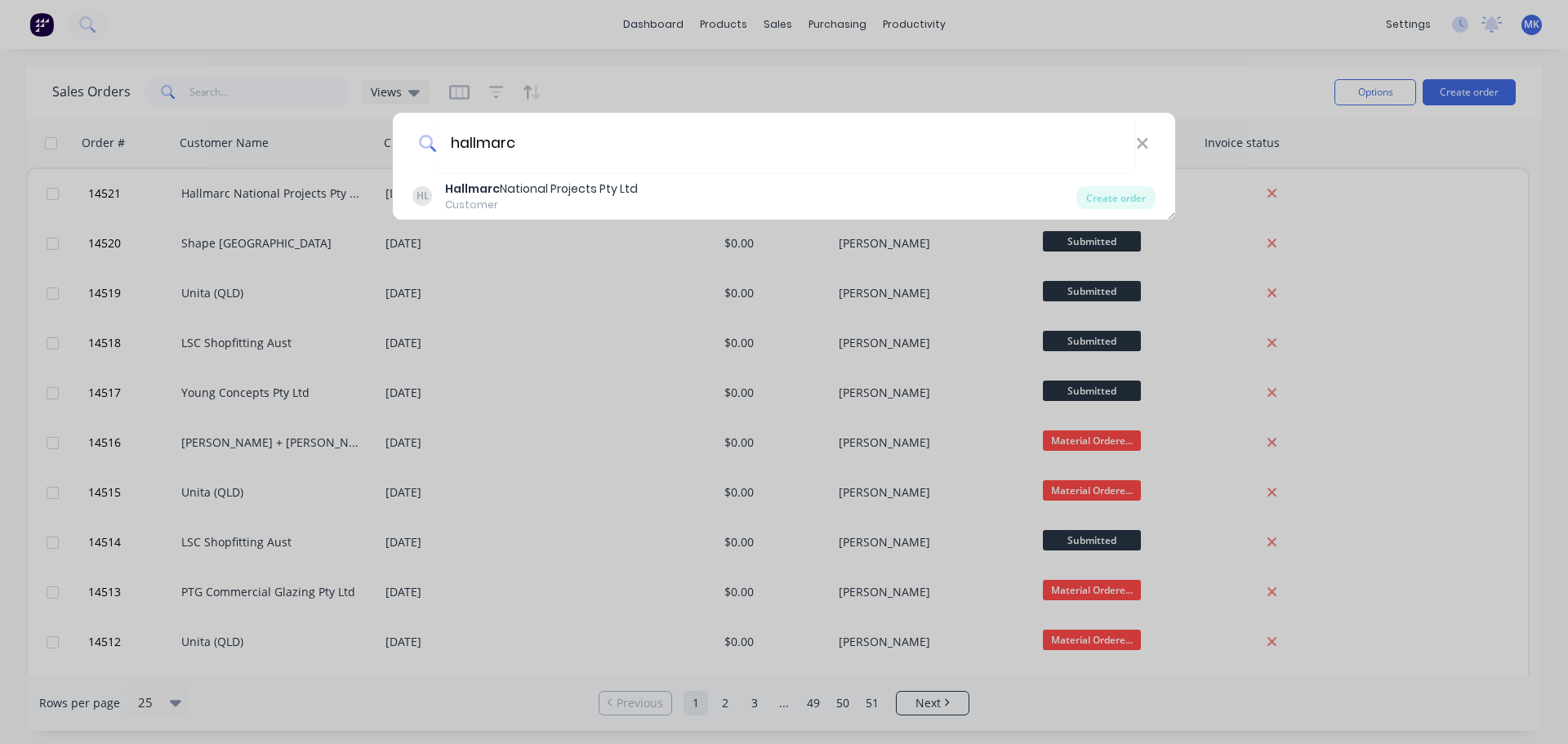
type input "hallmarc"
click at [517, 179] on div "HL Hallmarc National Projects Pty Ltd Customer Create order" at bounding box center [784, 197] width 782 height 46
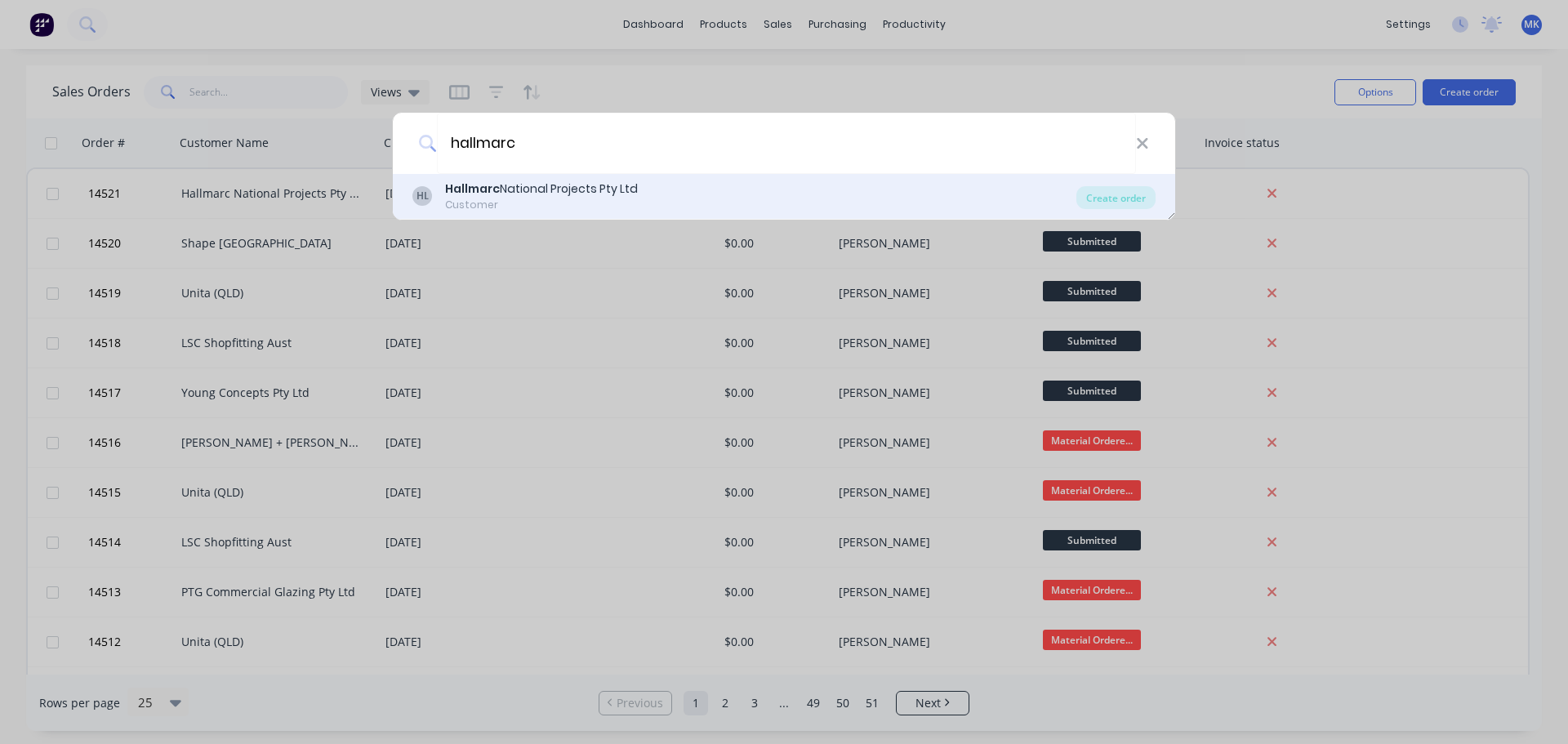
click at [1071, 184] on div "HL Hallmarc National Projects Pty Ltd Customer" at bounding box center [744, 197] width 664 height 32
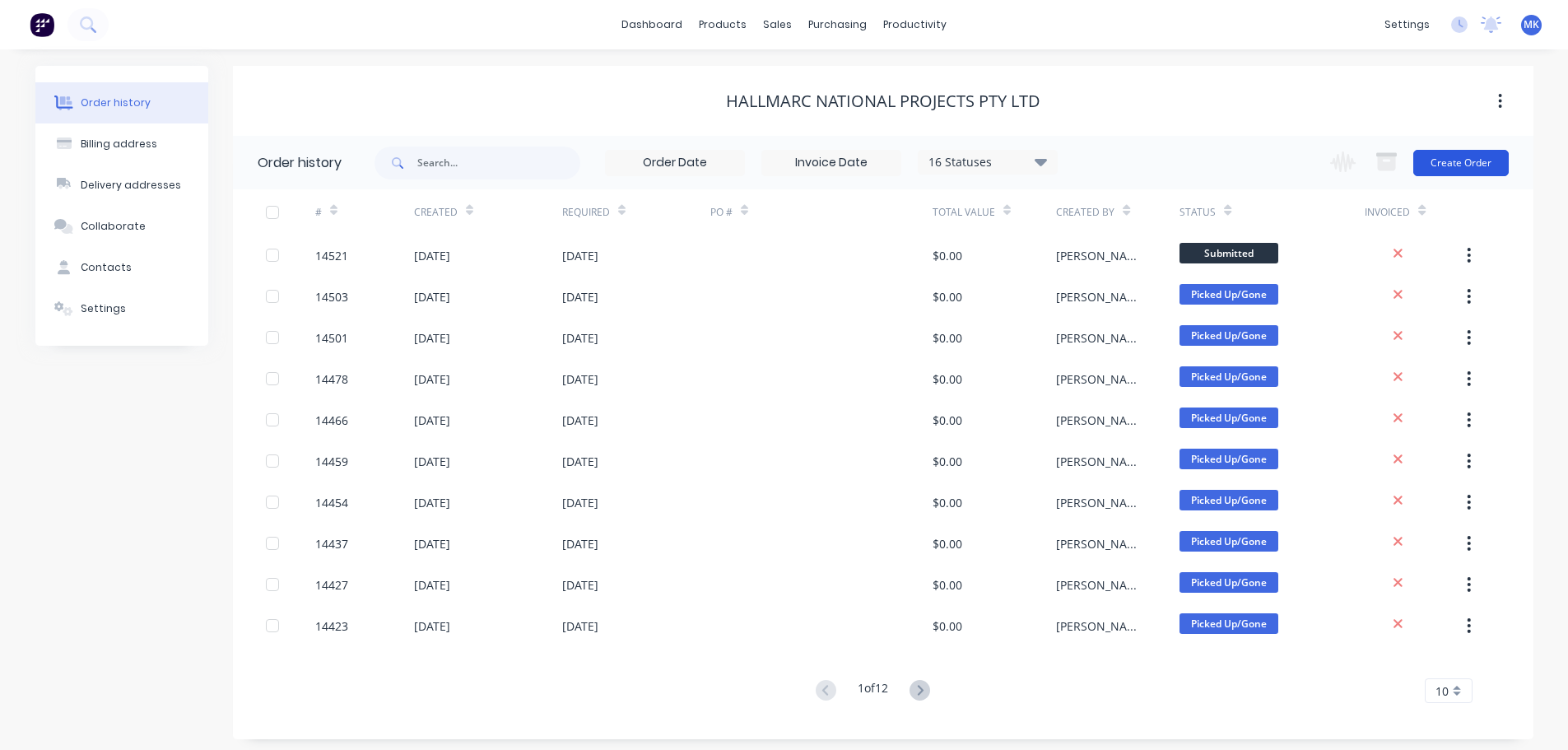
click at [1445, 164] on button "Create Order" at bounding box center [1461, 162] width 96 height 27
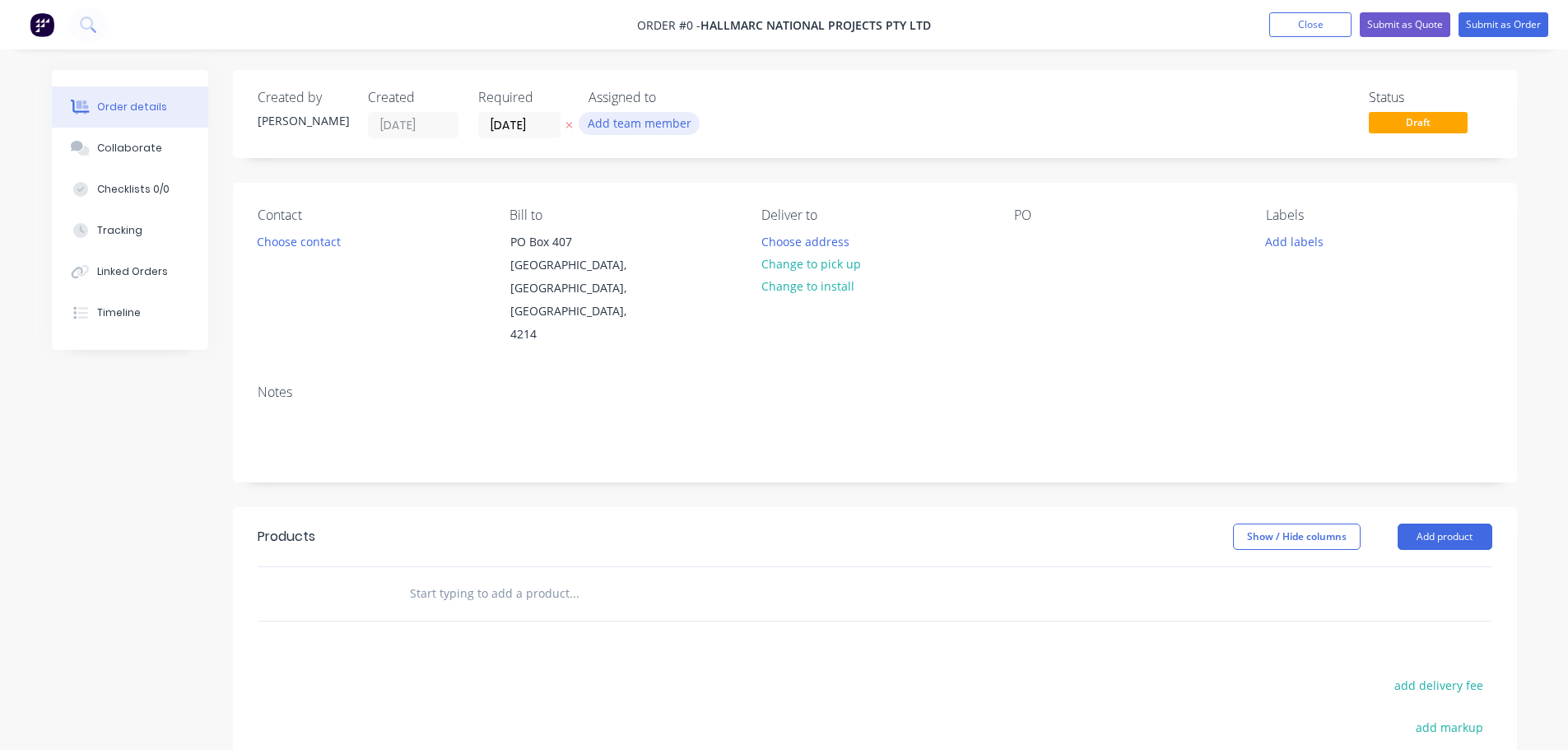
click at [679, 116] on button "Add team member" at bounding box center [639, 123] width 121 height 22
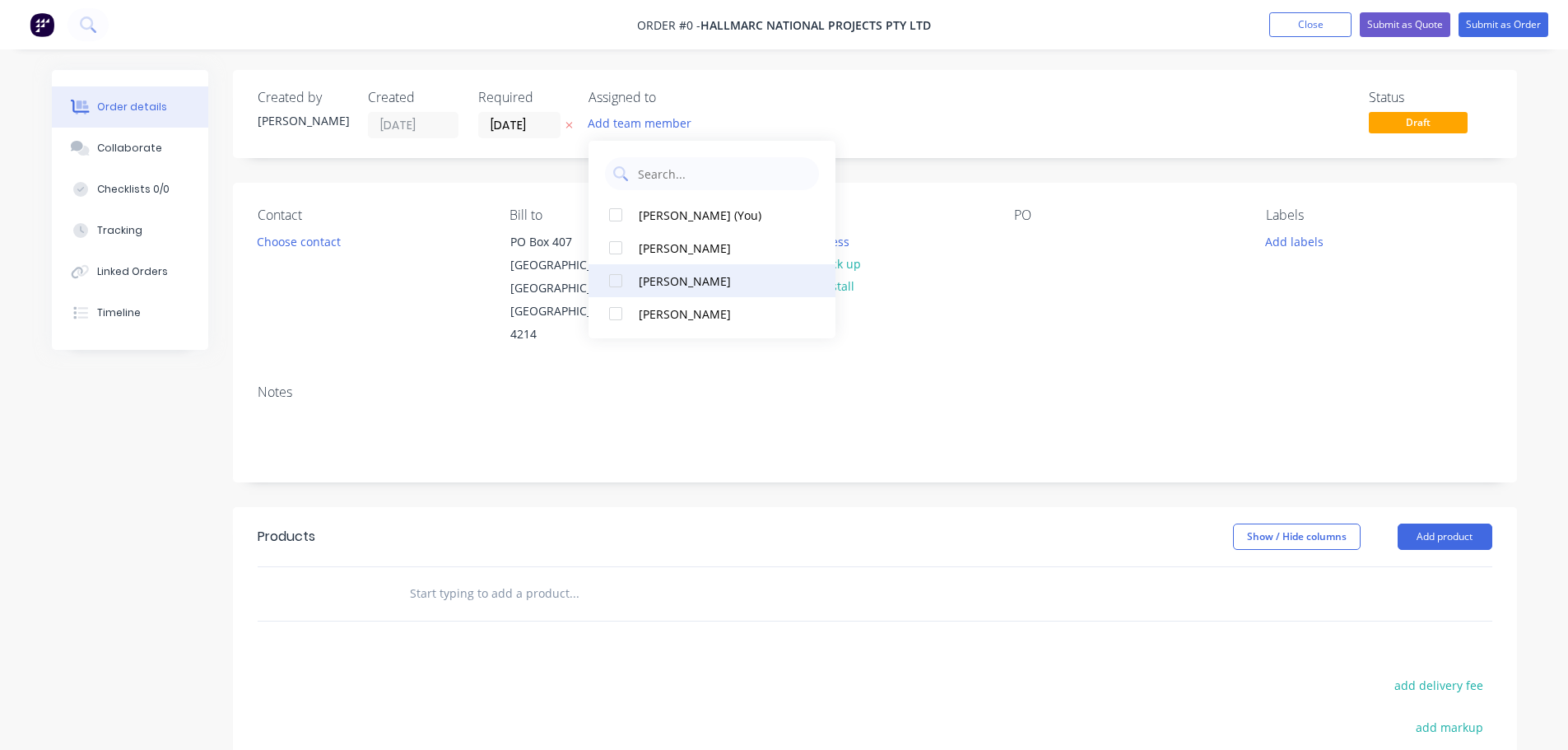
click at [711, 266] on button "[PERSON_NAME]" at bounding box center [712, 281] width 247 height 32
click at [328, 230] on div "Order details Collaborate Checklists 0/0 Tracking Linked Orders Timeline Order …" at bounding box center [784, 556] width 1499 height 971
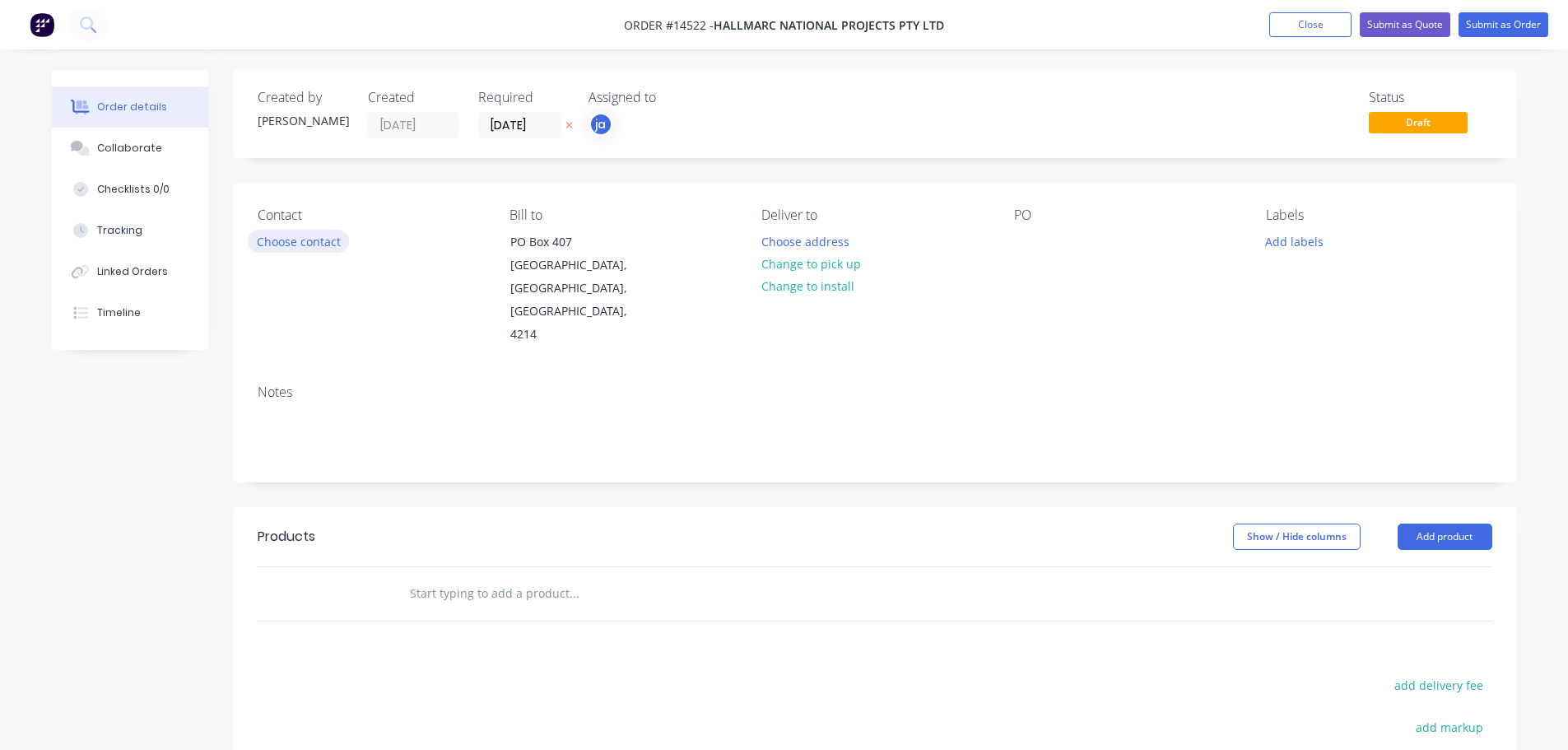
click at [276, 232] on button "Choose contact" at bounding box center [299, 241] width 101 height 22
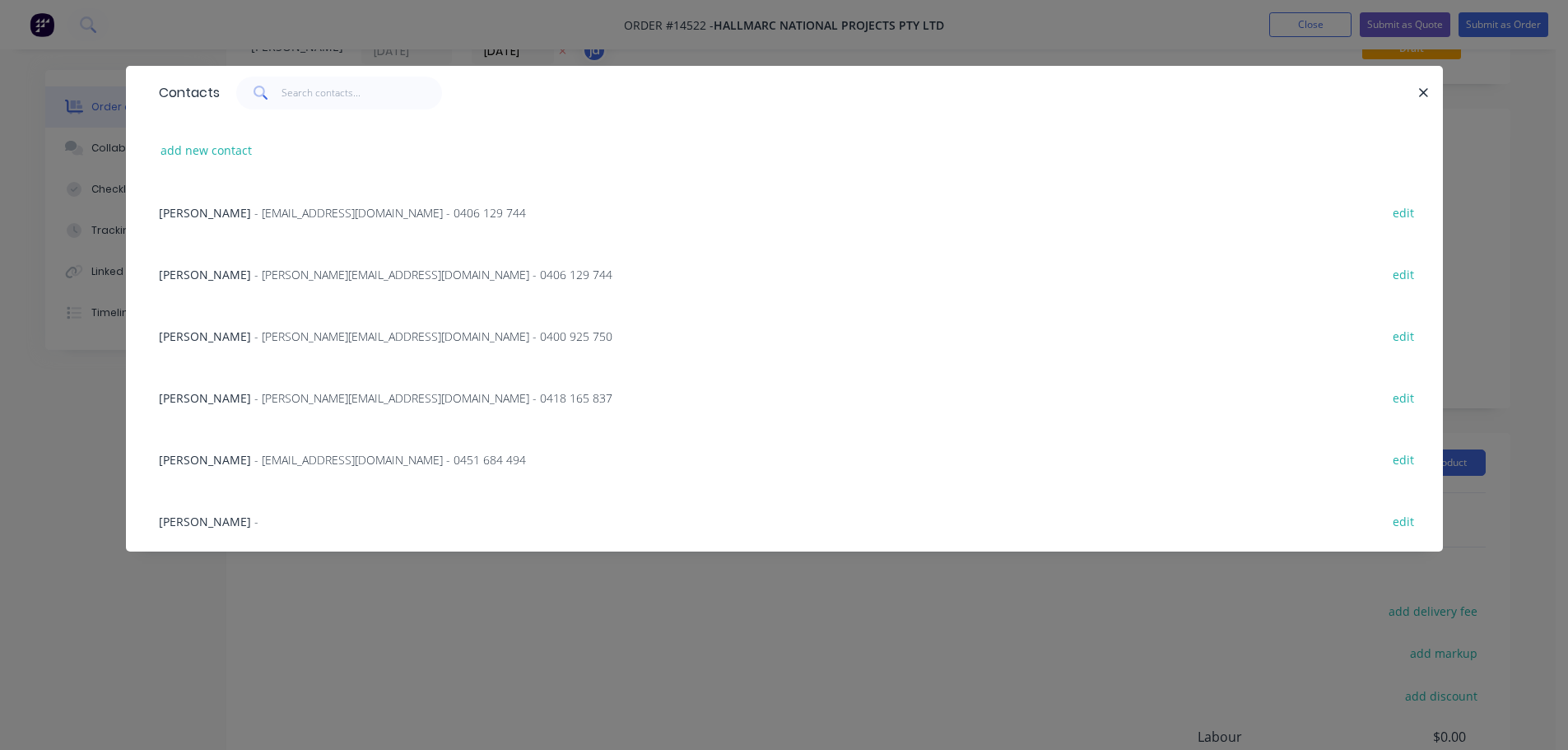
scroll to position [82, 0]
click at [235, 390] on span "[PERSON_NAME]" at bounding box center [205, 398] width 92 height 15
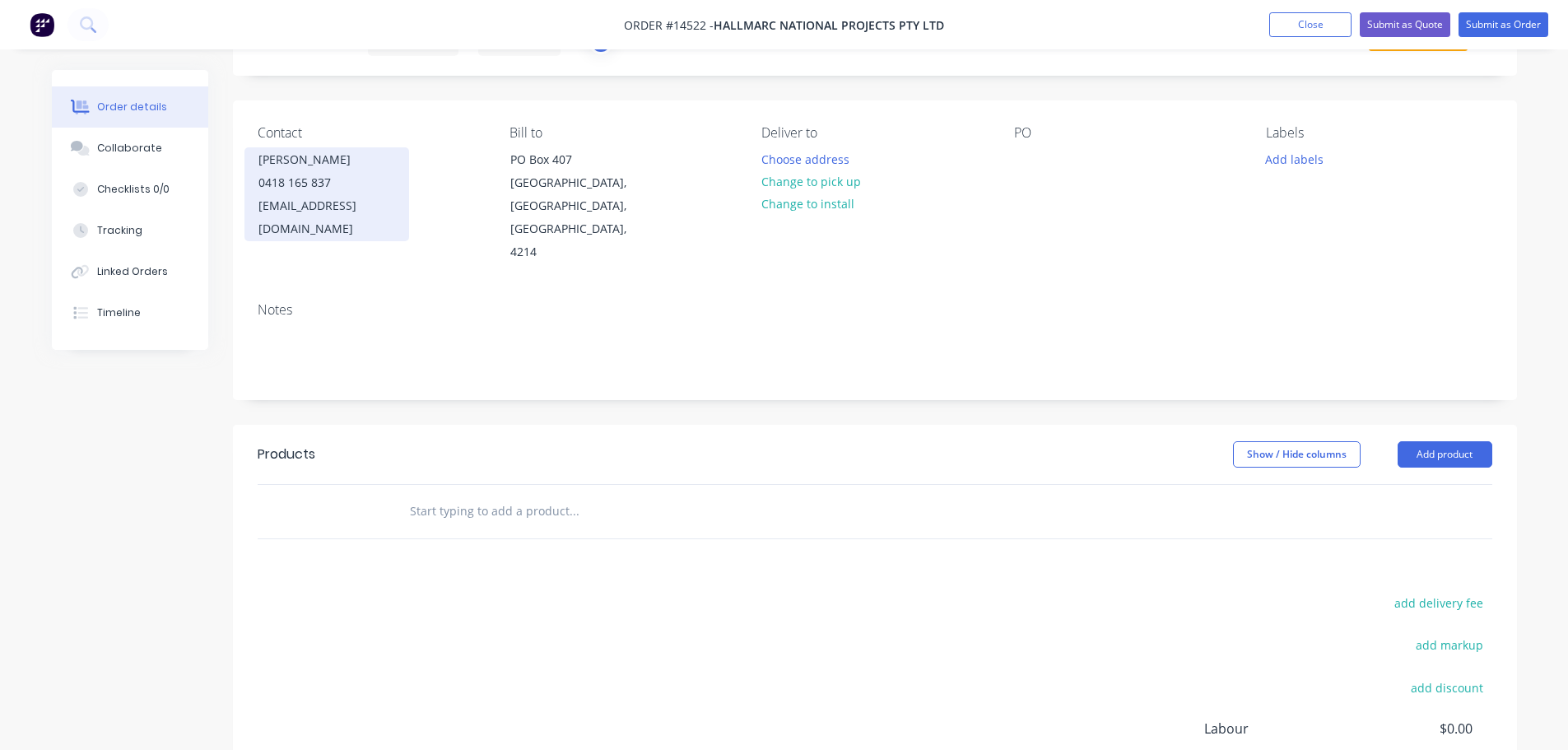
click at [330, 171] on div "[PERSON_NAME]" at bounding box center [327, 159] width 137 height 23
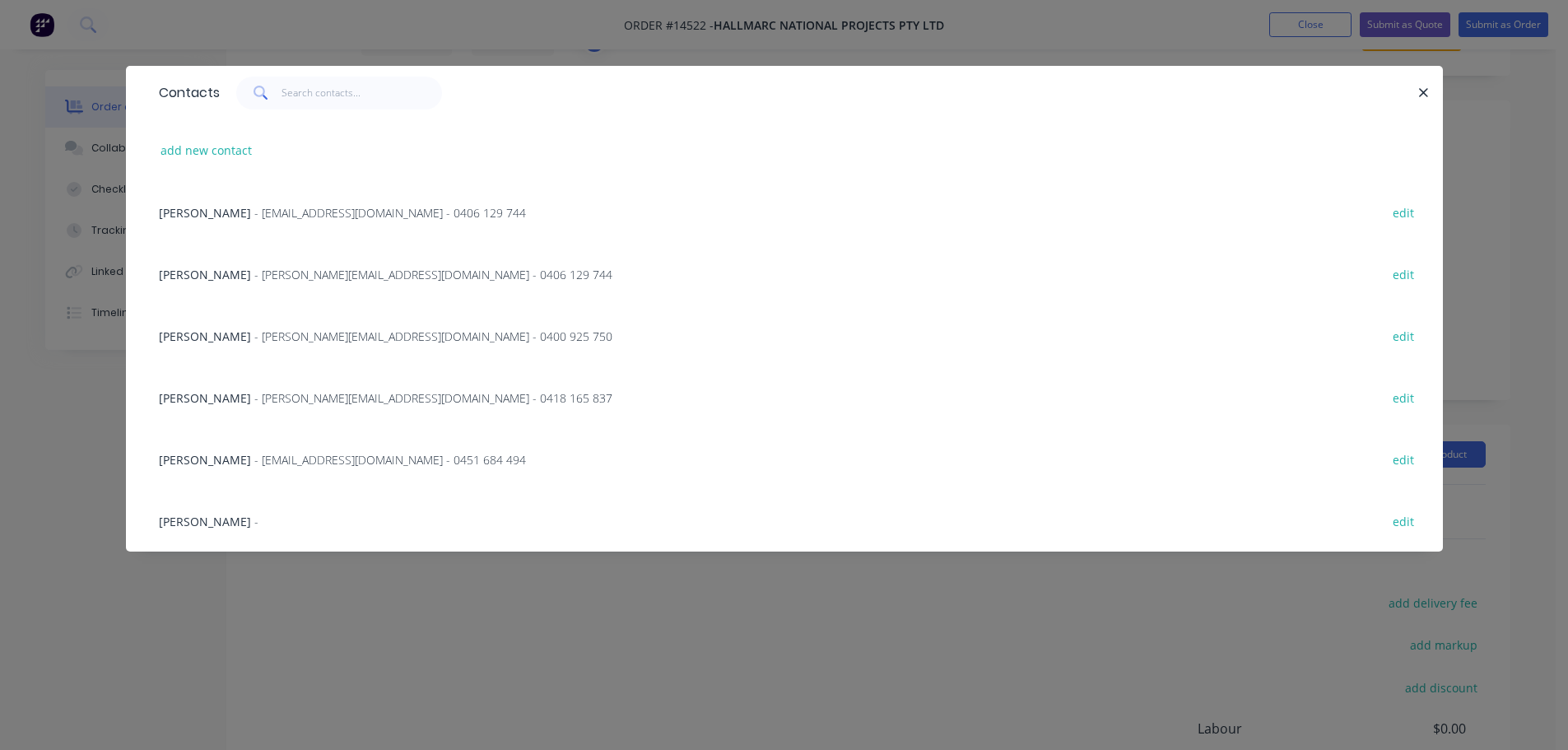
click at [230, 459] on span "[PERSON_NAME]" at bounding box center [205, 459] width 92 height 15
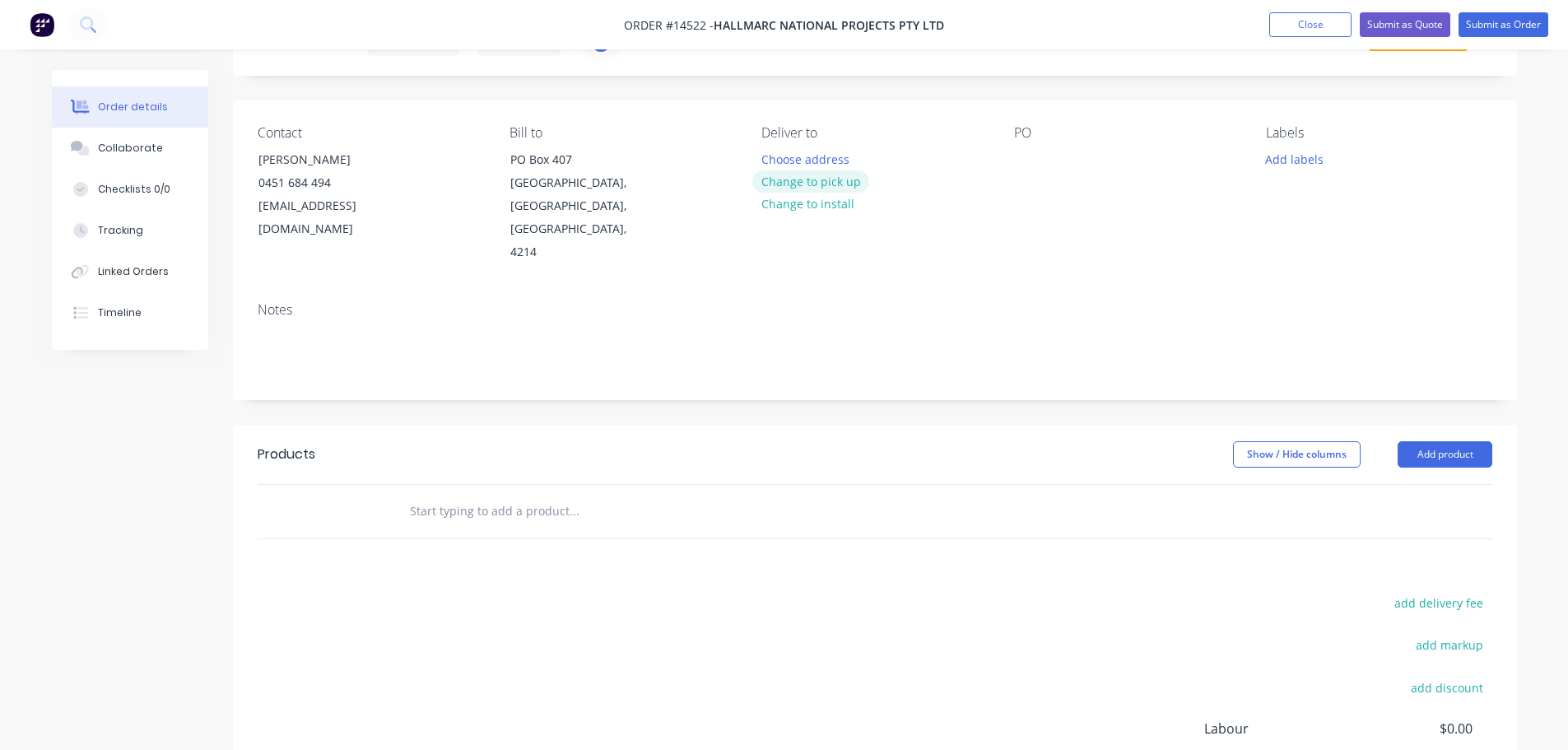
click at [836, 183] on button "Change to pick up" at bounding box center [811, 181] width 117 height 22
click at [1299, 157] on button "Add labels" at bounding box center [1295, 158] width 76 height 22
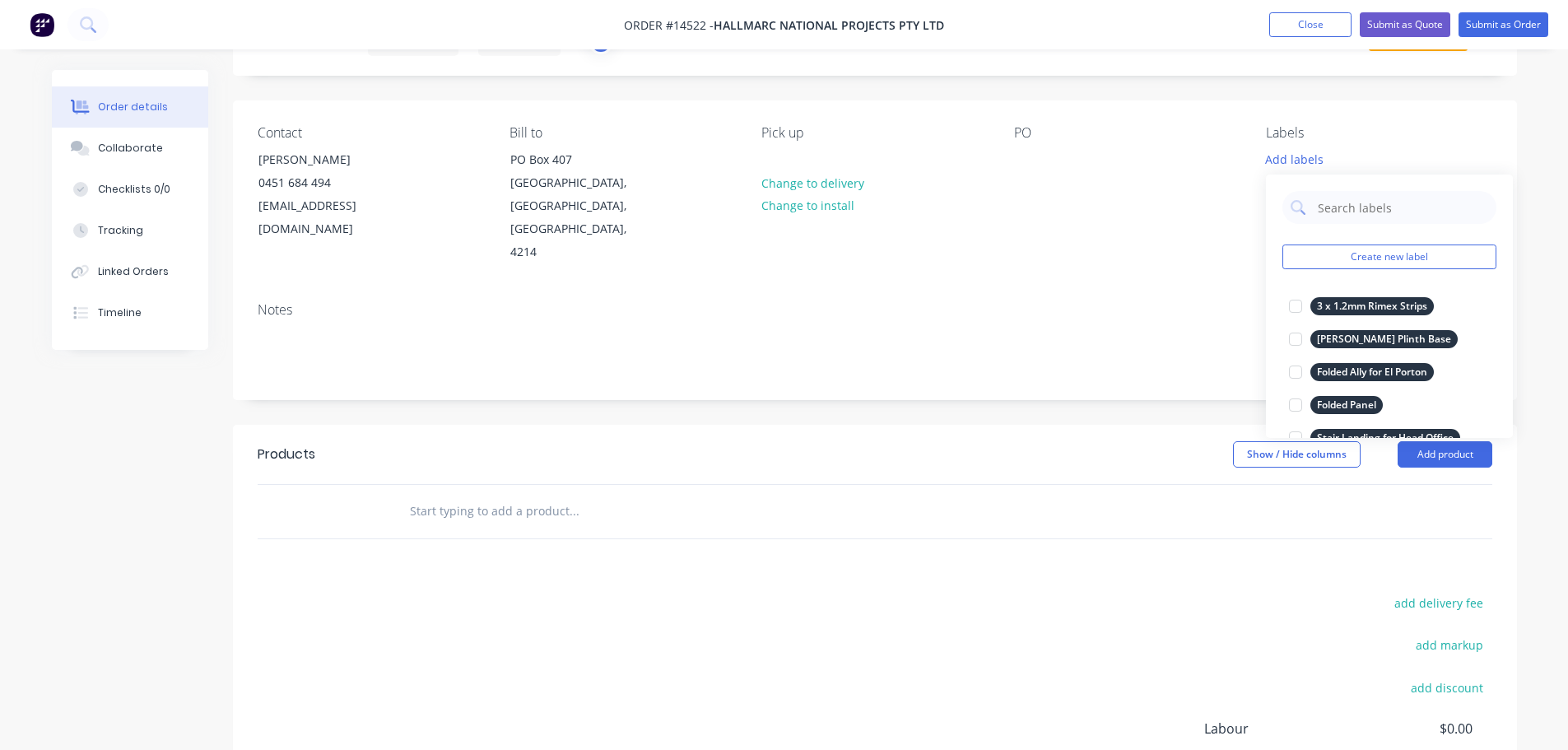
click at [1427, 243] on div "Create new label 3 x 1.2mm Rimex Strips edit [PERSON_NAME] Plinth Base edit Fol…" at bounding box center [1389, 306] width 247 height 263
click at [1425, 254] on button "Create new label" at bounding box center [1389, 257] width 214 height 25
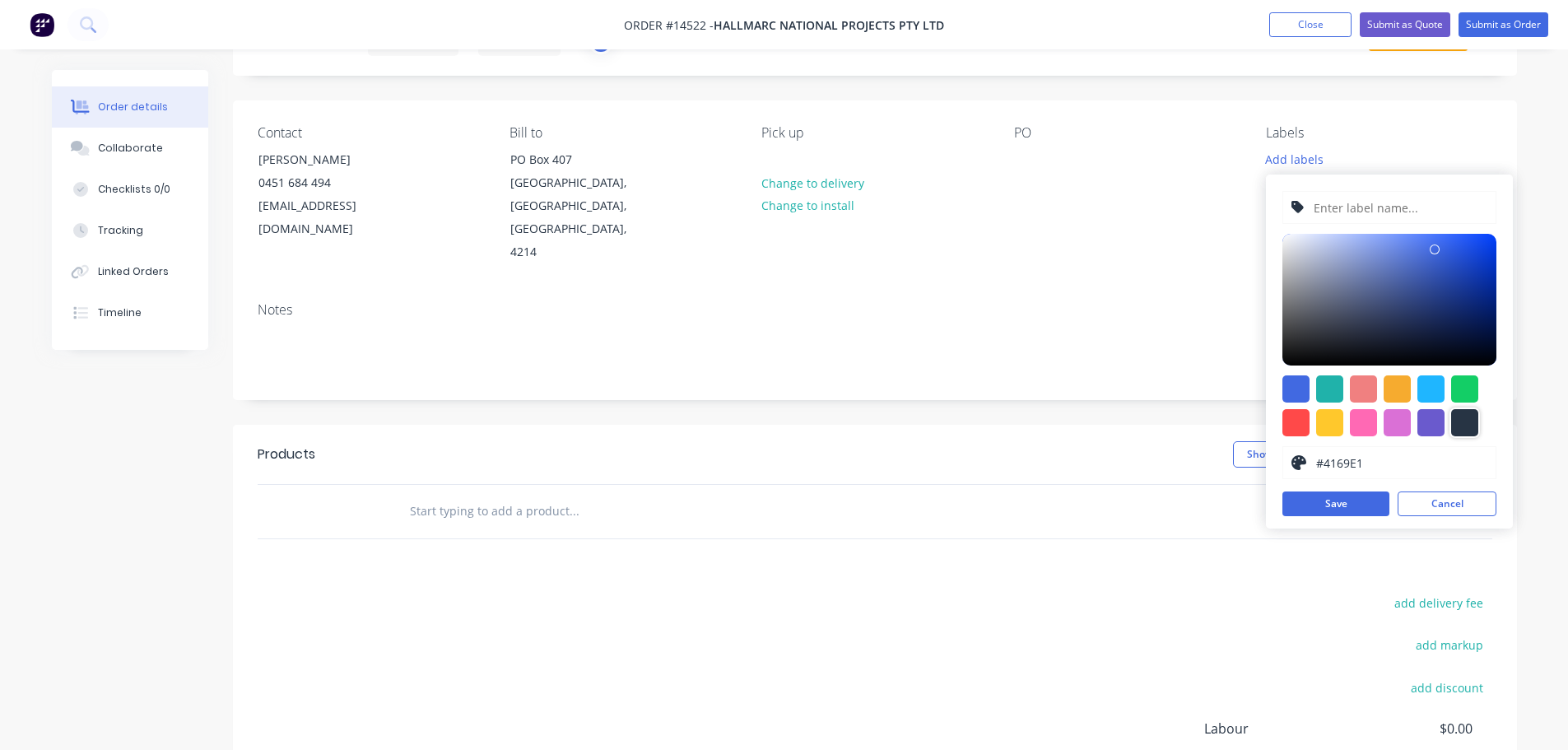
click at [1468, 434] on div at bounding box center [1465, 422] width 27 height 27
type input "#273444"
click at [1377, 209] on input "text" at bounding box center [1399, 207] width 175 height 32
type input "b"
paste input "1200 Mirror Frame"
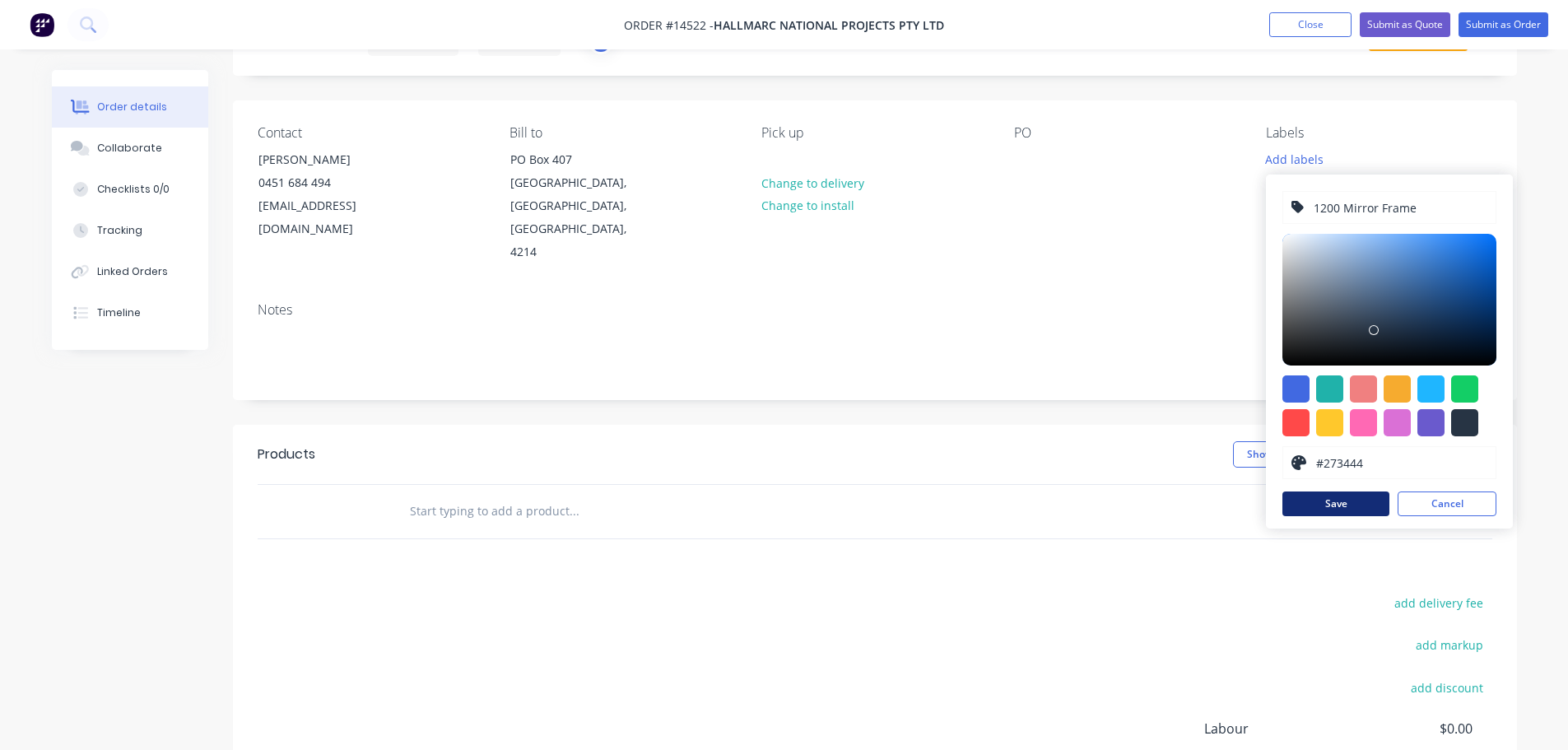
type input "1200 Mirror Frame"
click at [1364, 496] on button "Save" at bounding box center [1335, 504] width 107 height 25
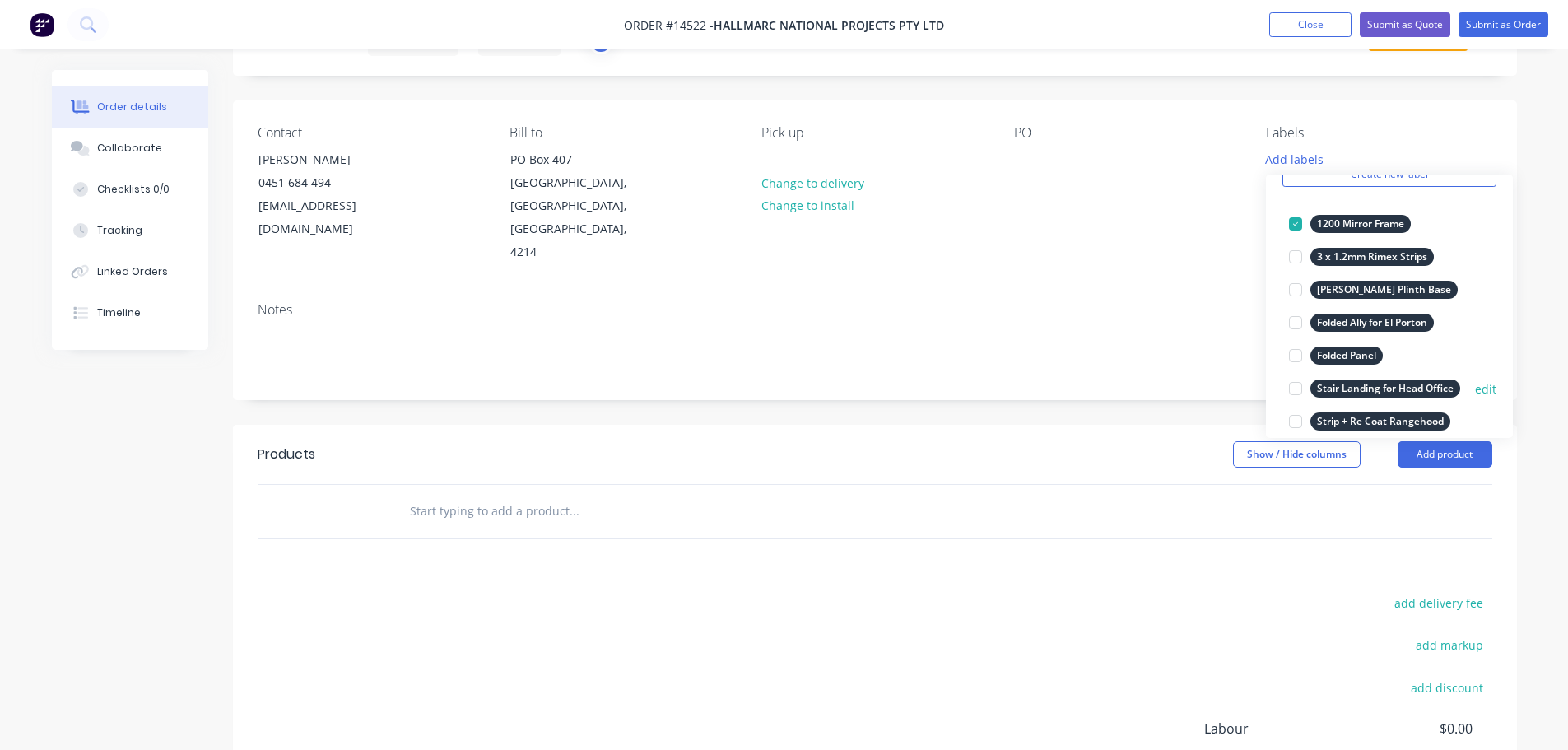
scroll to position [329, 0]
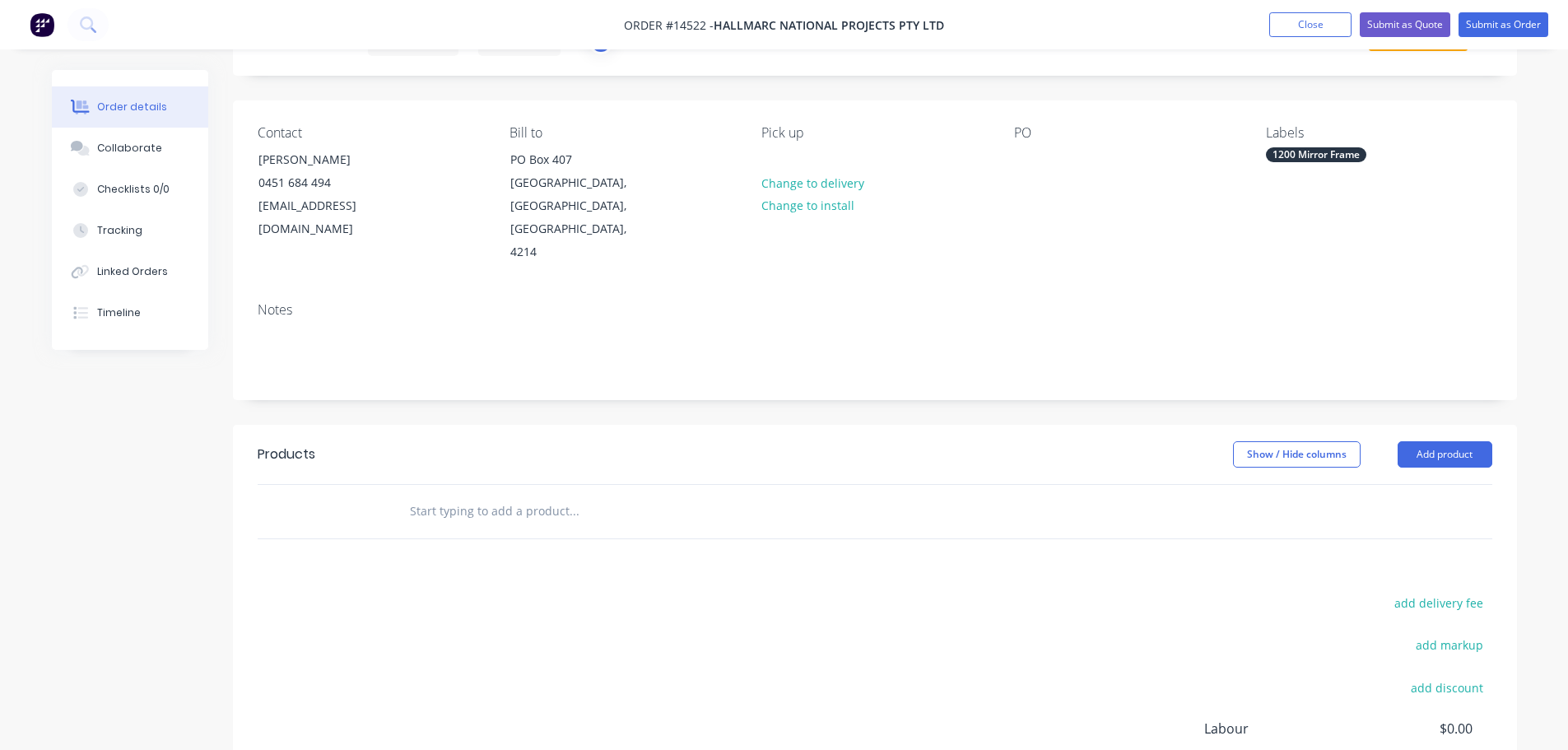
click at [508, 494] on input "text" at bounding box center [573, 511] width 329 height 32
paste input "1200 Mirror Frame"
type input "1200 Mirror Frame"
click at [523, 547] on button "Add 1200 Mirror Frame to order" at bounding box center [662, 574] width 494 height 53
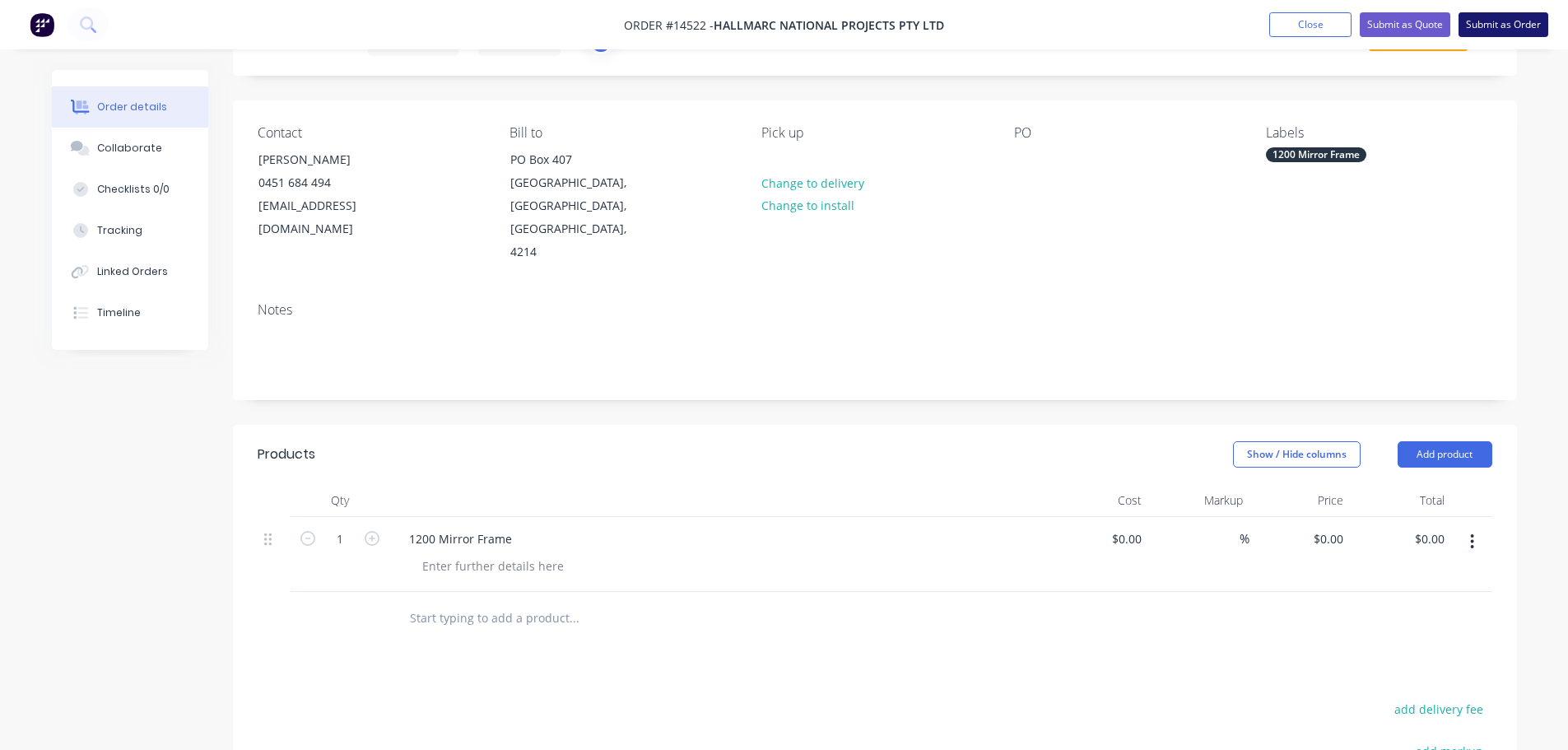
click at [1482, 10] on nav "Order #14522 - Hallmarc National Projects Pty Ltd Add product Close Submit as Q…" at bounding box center [784, 25] width 1568 height 50
click at [1482, 18] on button "Submit as Order" at bounding box center [1503, 24] width 90 height 25
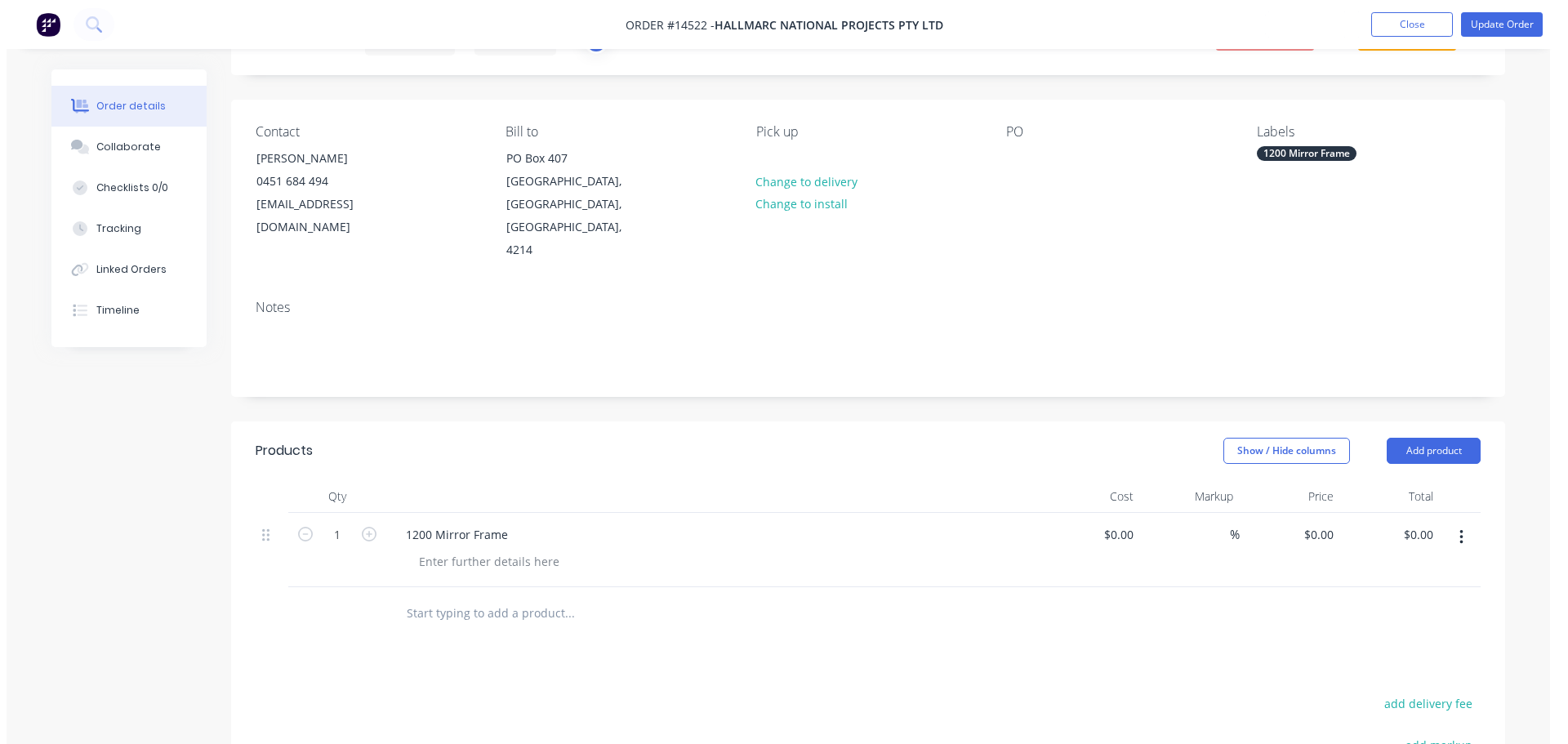
scroll to position [0, 0]
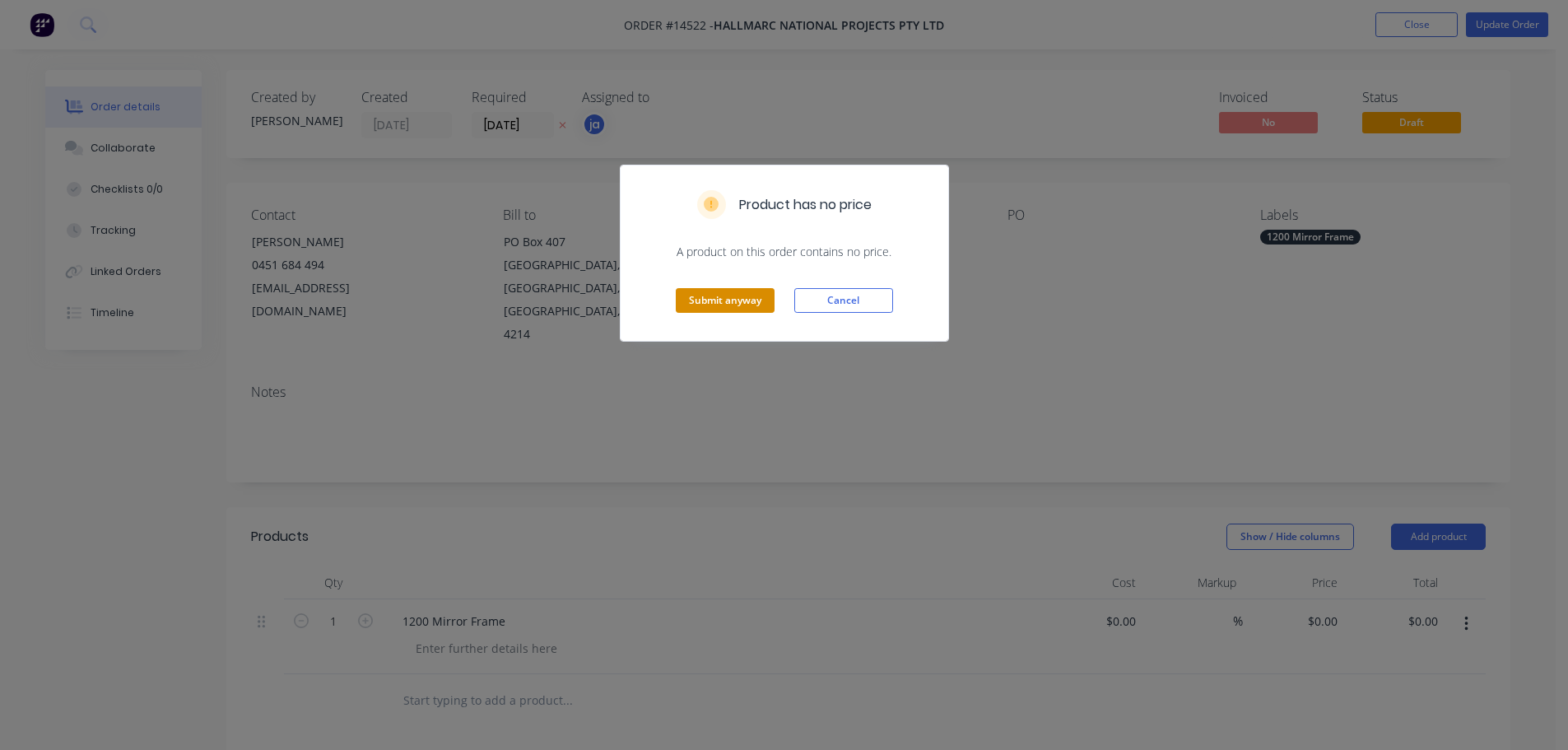
click at [685, 299] on button "Submit anyway" at bounding box center [725, 300] width 98 height 25
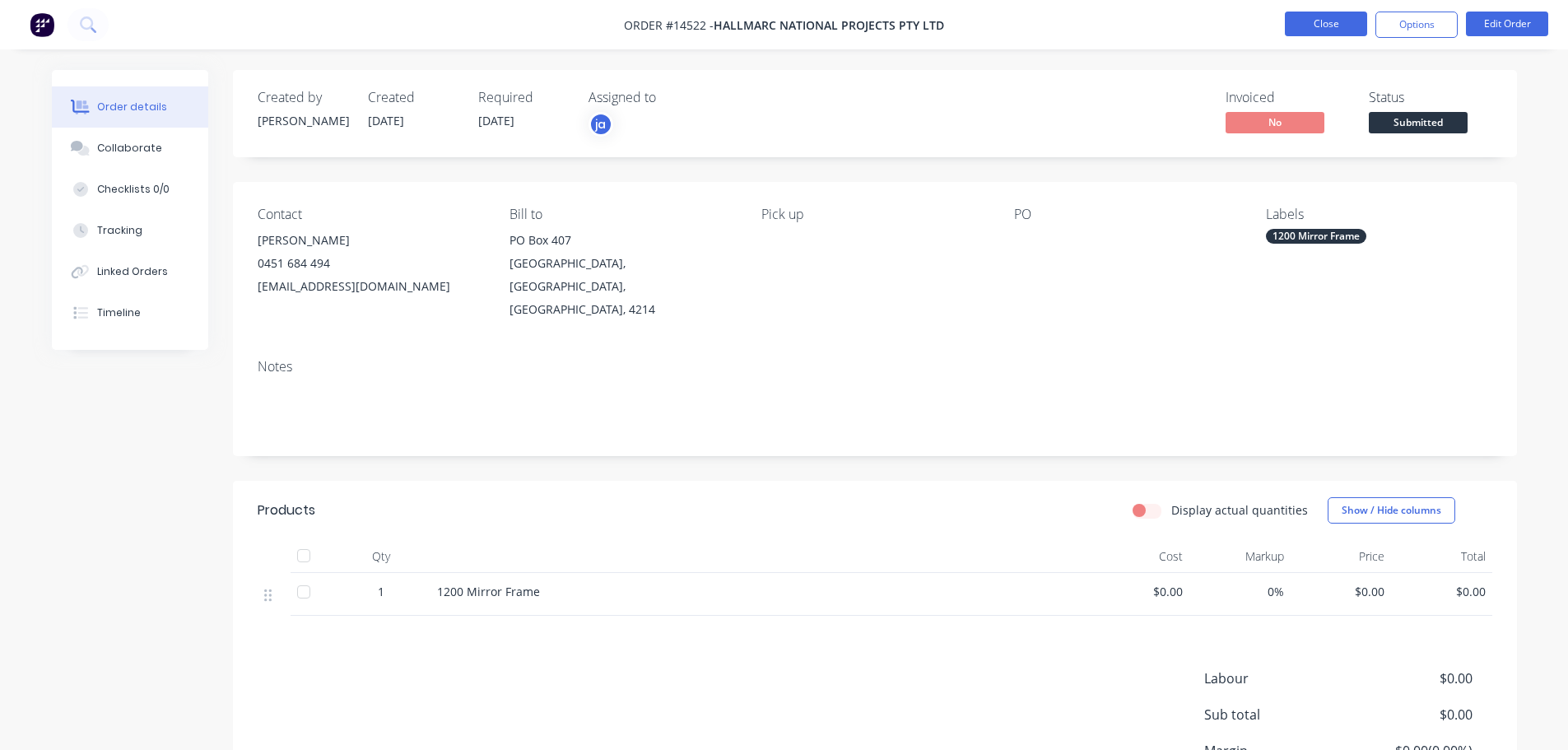
click at [1303, 31] on button "Close" at bounding box center [1326, 23] width 82 height 25
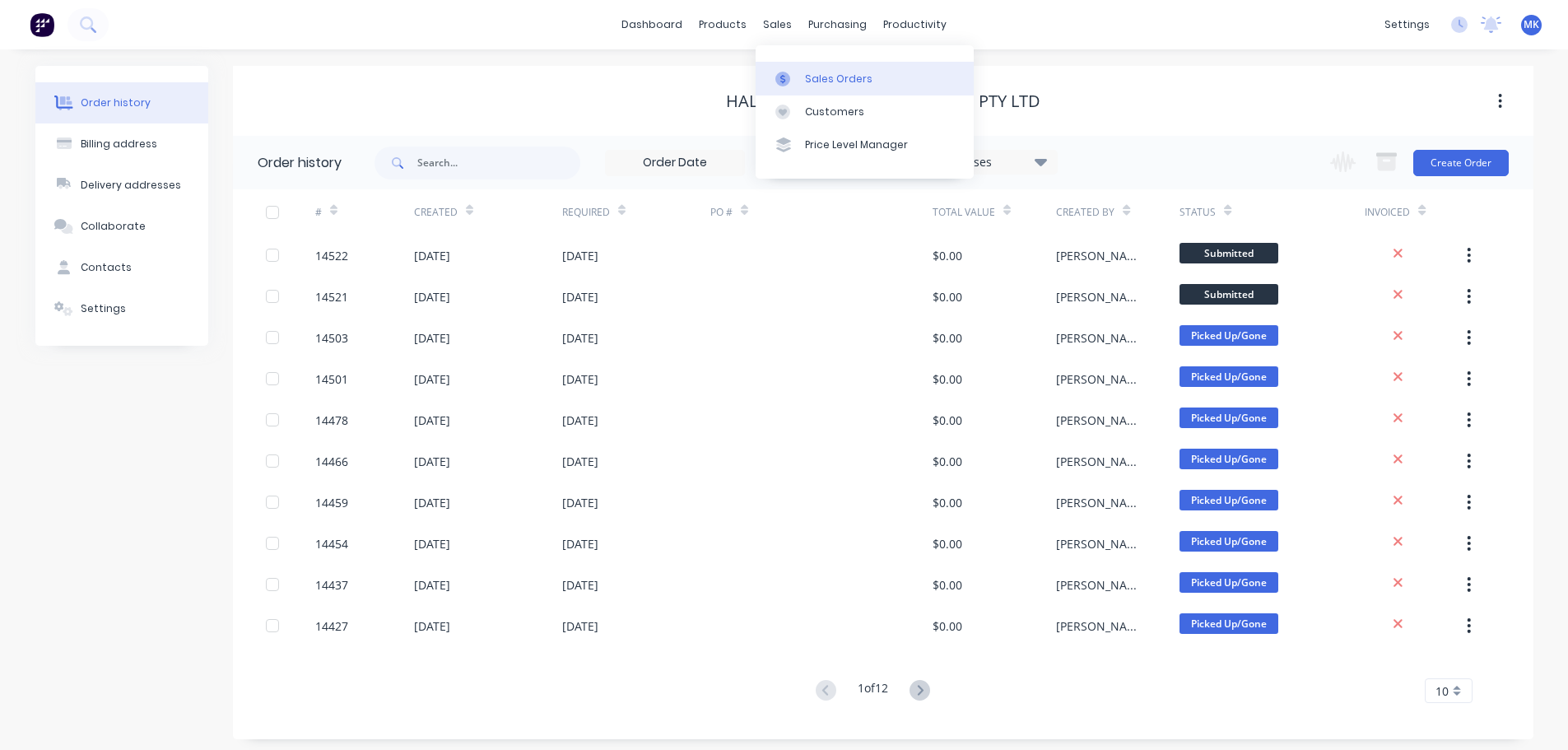
click at [798, 69] on link "Sales Orders" at bounding box center [864, 78] width 218 height 32
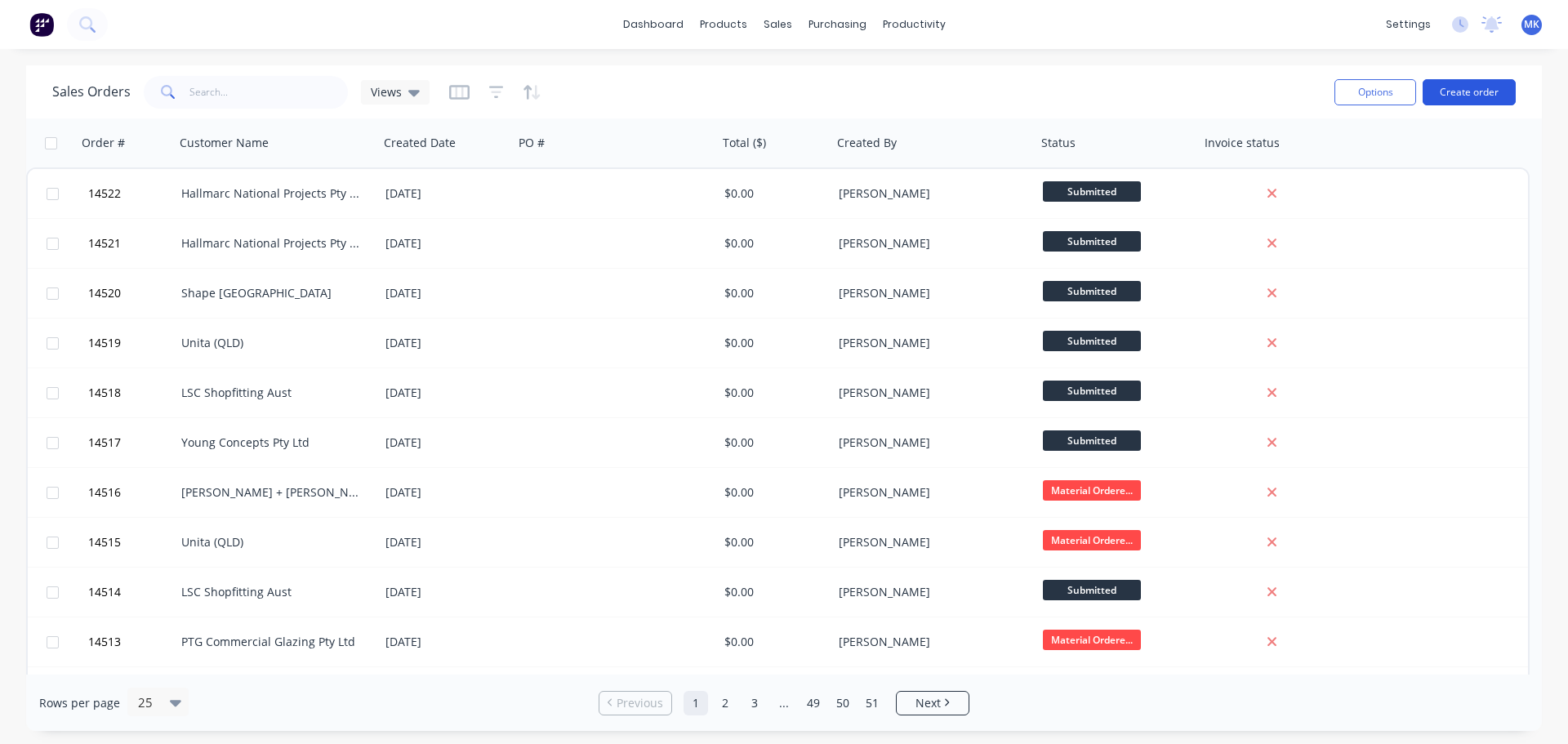
click at [1504, 83] on button "Create order" at bounding box center [1469, 92] width 93 height 26
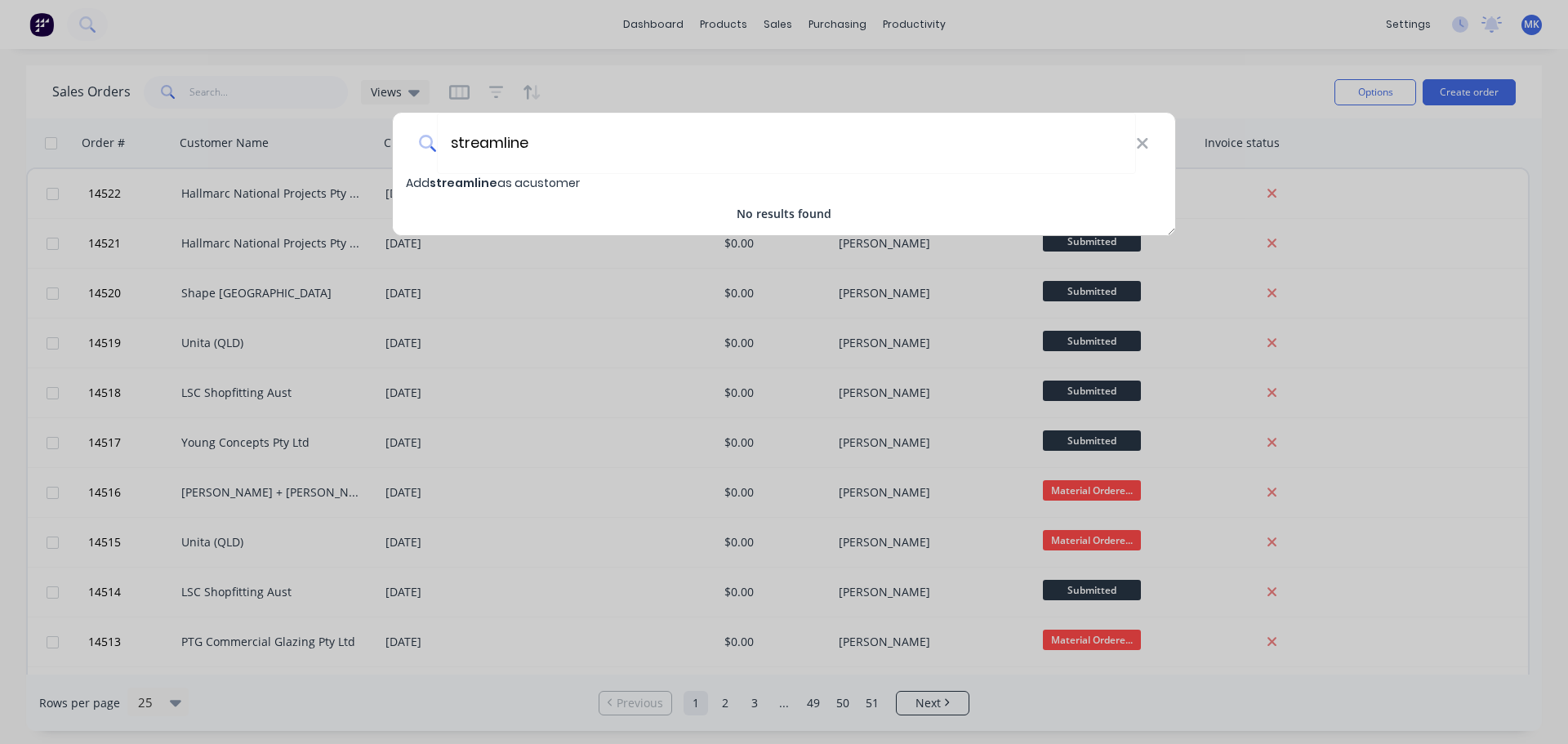
type input "streamline"
click at [549, 175] on span "Add streamline as a customer" at bounding box center [492, 182] width 174 height 16
select select "AU"
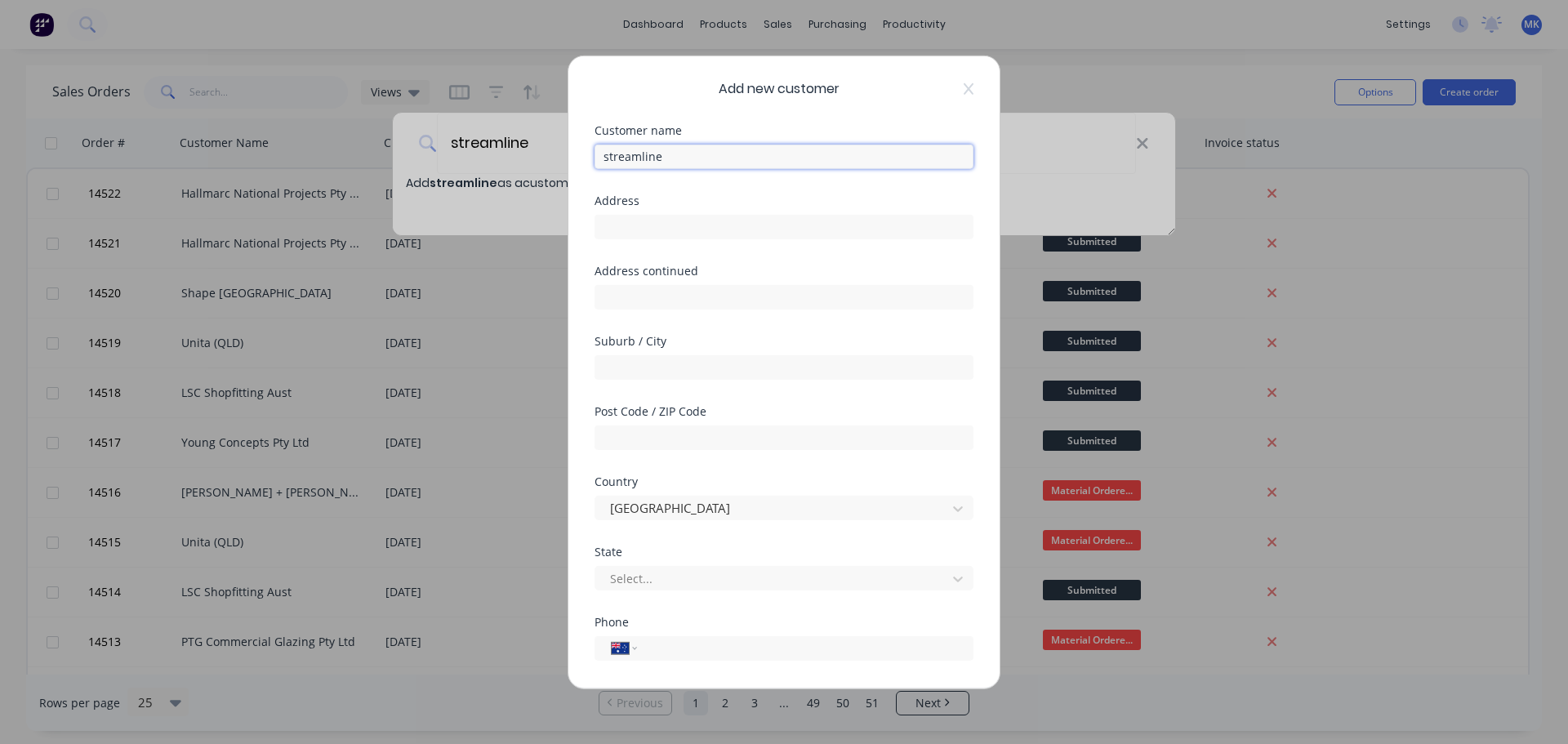
click at [610, 157] on input "streamline" at bounding box center [784, 155] width 379 height 25
click at [675, 160] on input "Streamline" at bounding box center [784, 155] width 379 height 25
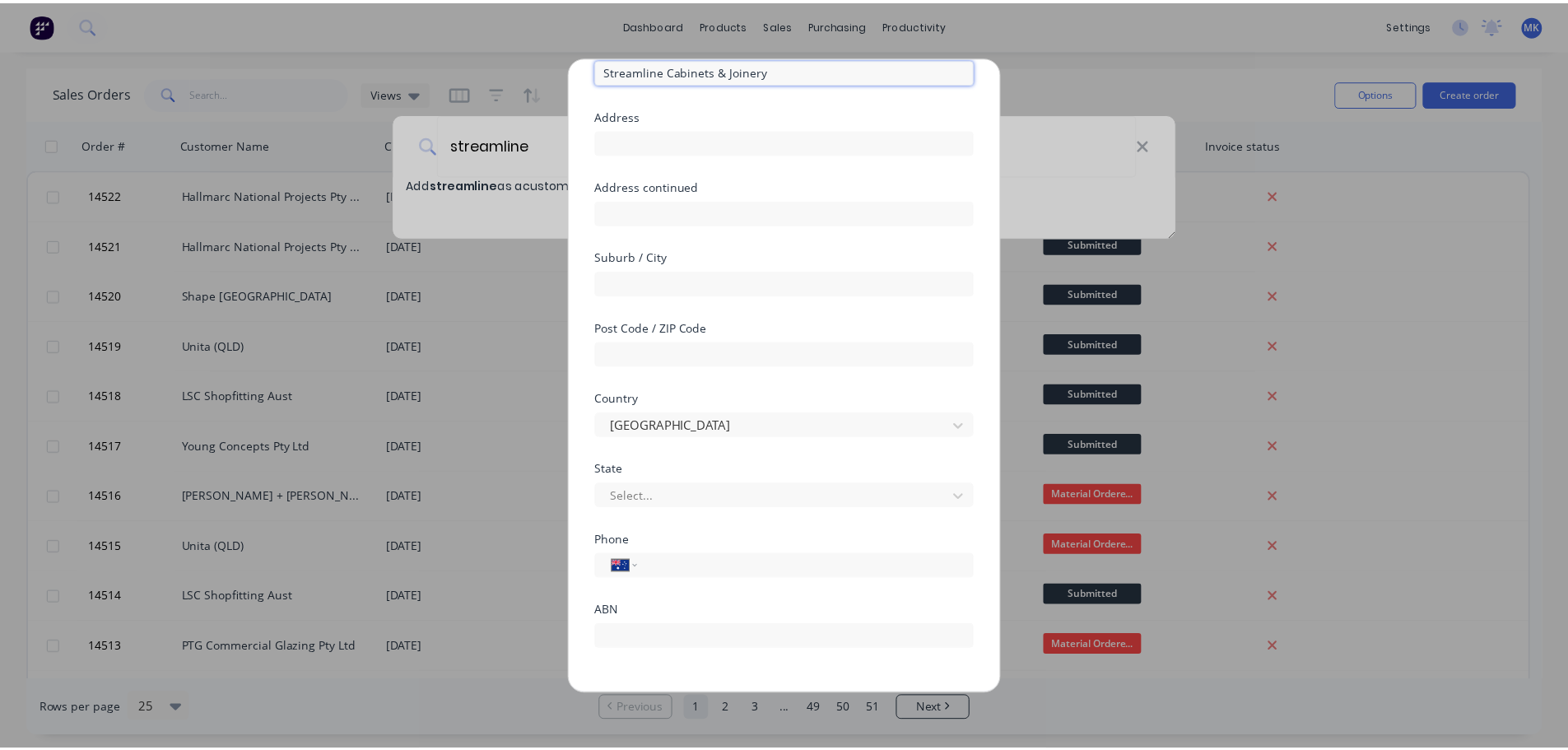
scroll to position [145, 0]
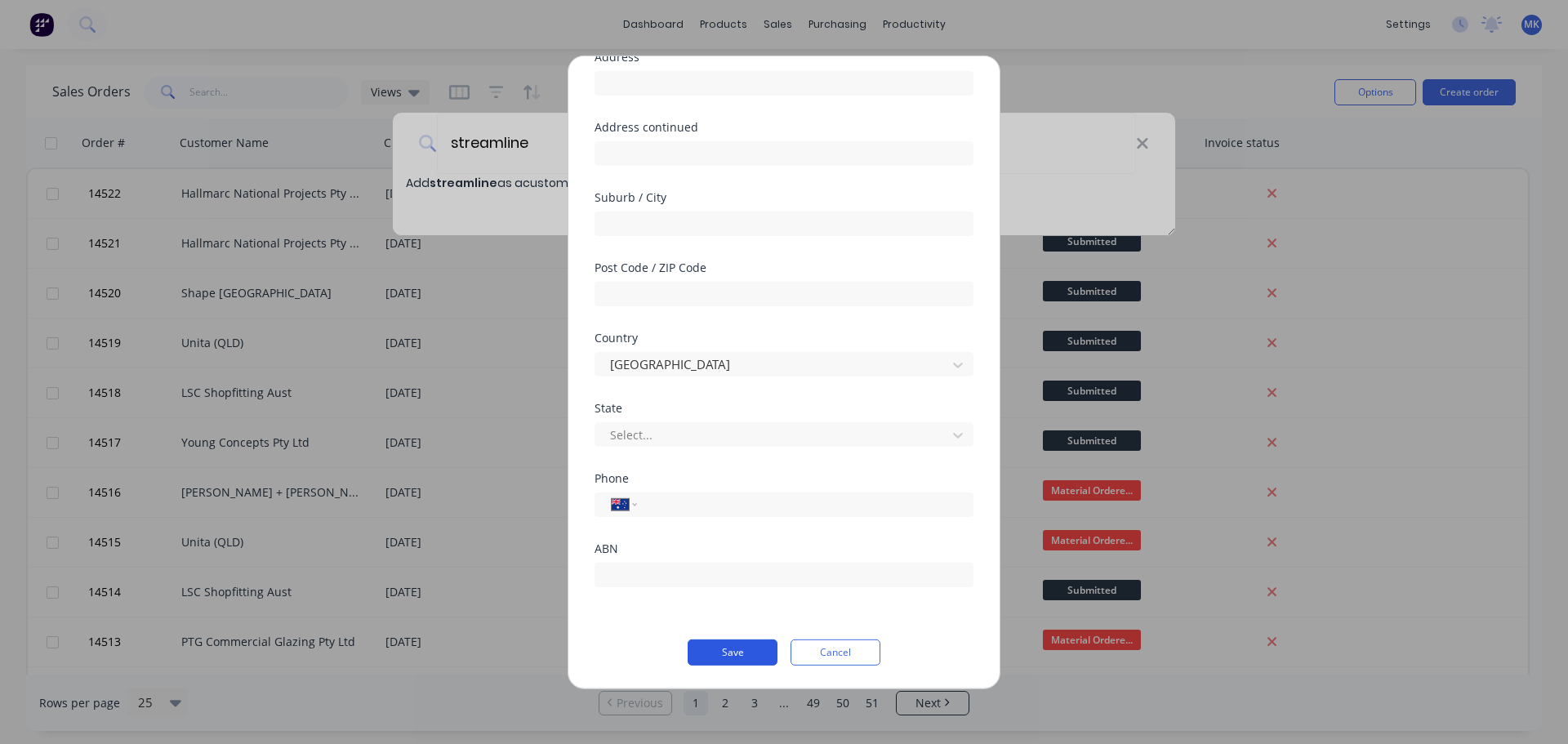
type input "Streamline Cabinets & Joinery"
click at [725, 640] on button "Save" at bounding box center [732, 652] width 90 height 26
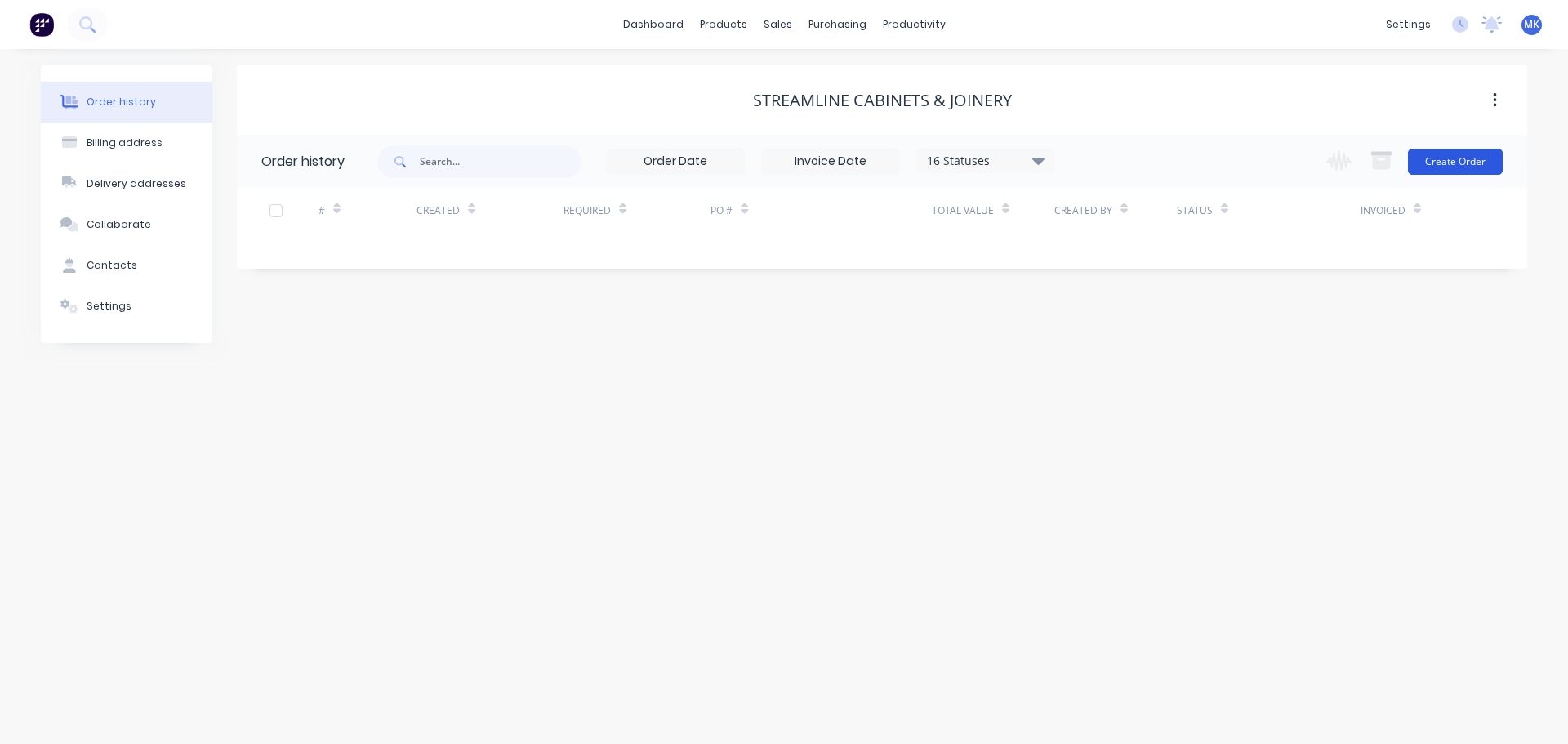
click at [1480, 161] on button "Create Order" at bounding box center [1455, 161] width 95 height 26
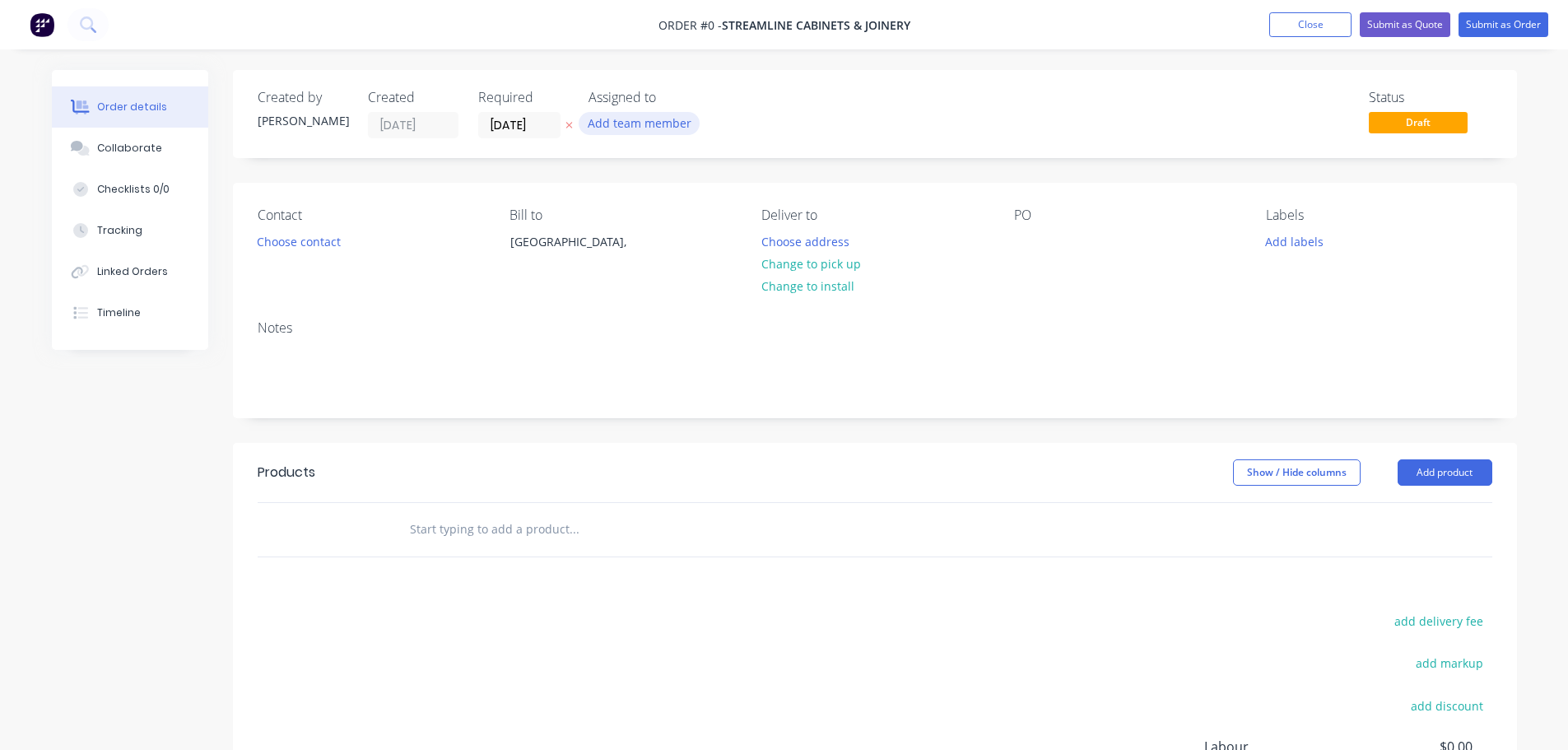
click at [684, 131] on button "Add team member" at bounding box center [639, 123] width 121 height 22
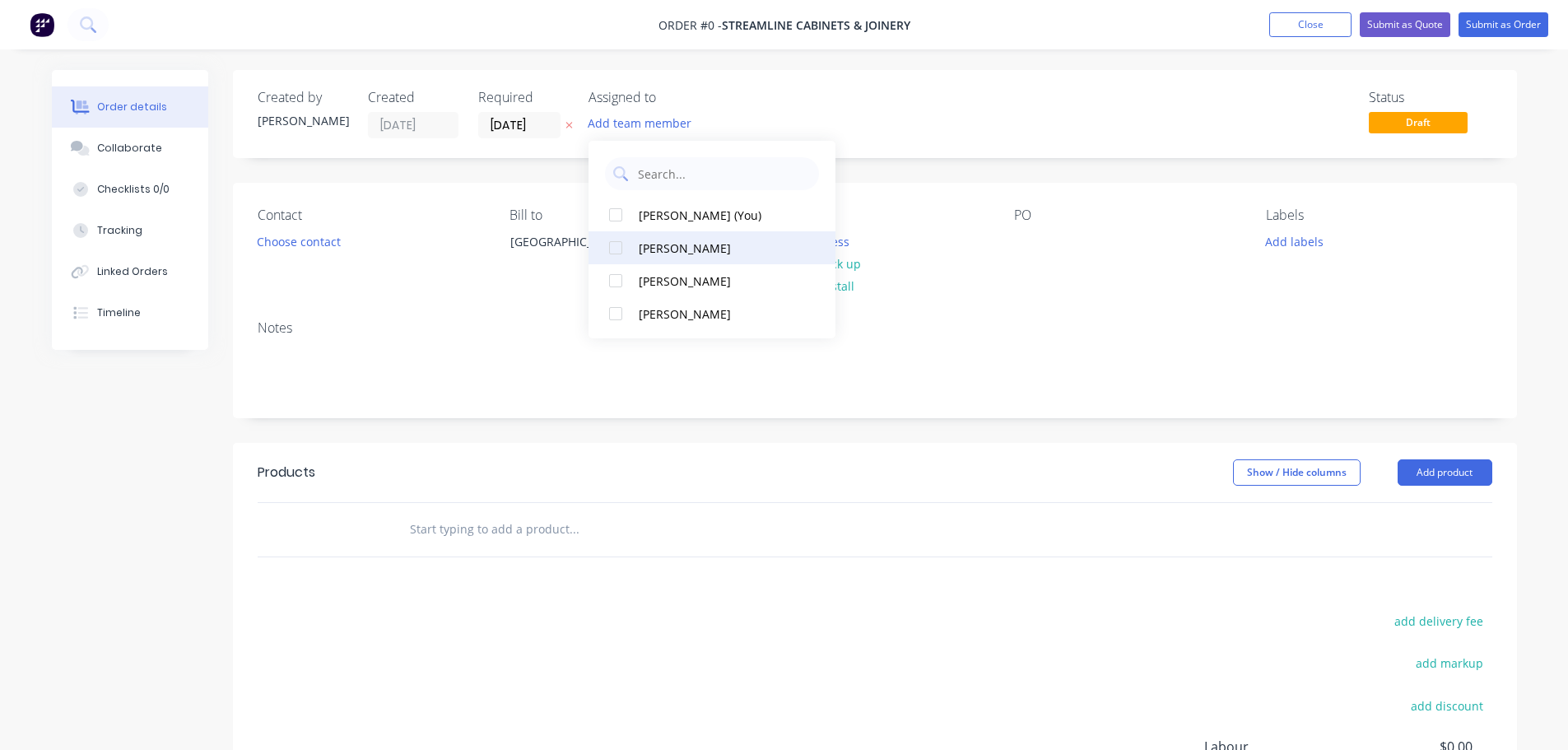
click at [702, 255] on div "[PERSON_NAME]" at bounding box center [721, 248] width 164 height 17
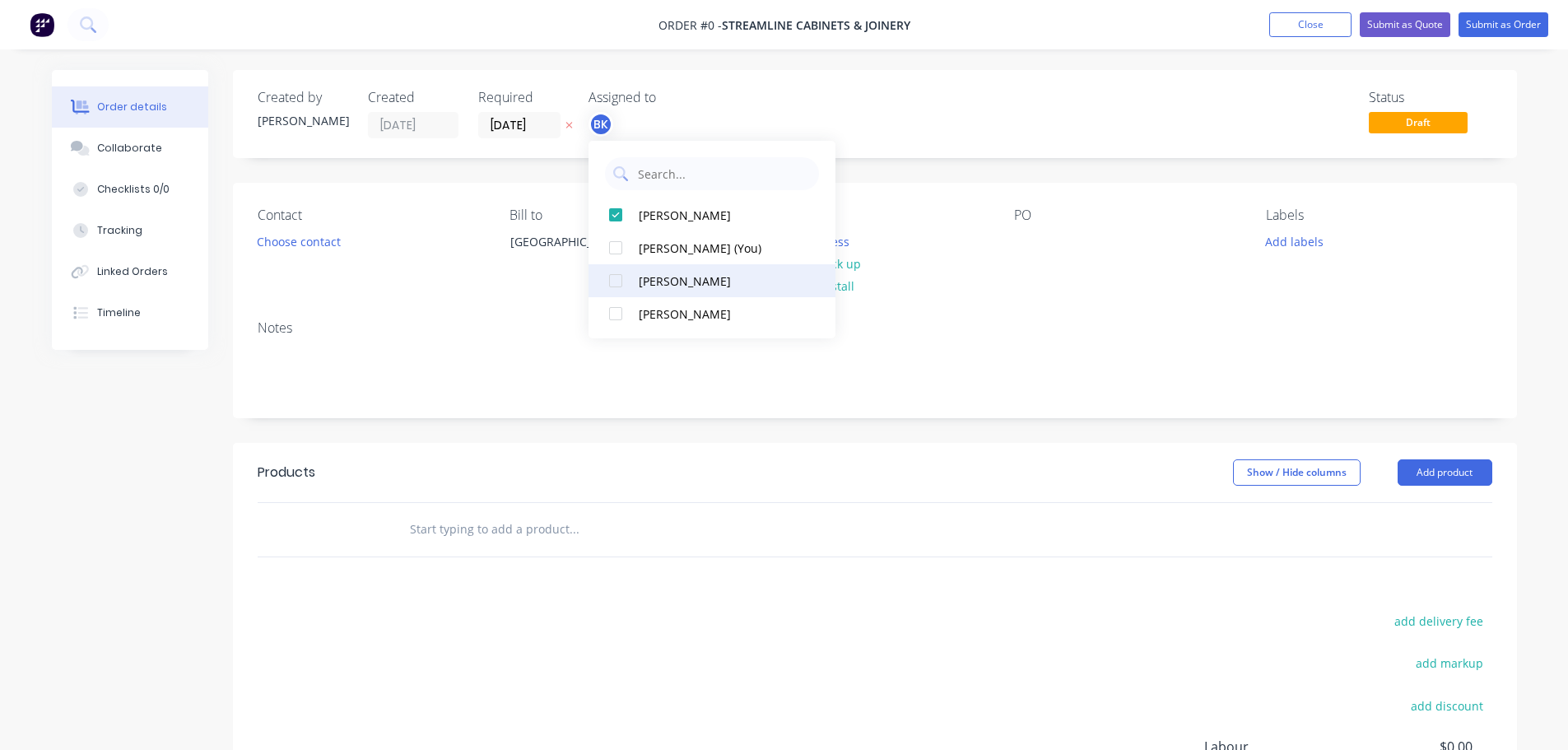
click at [642, 284] on div "[PERSON_NAME]" at bounding box center [721, 281] width 164 height 17
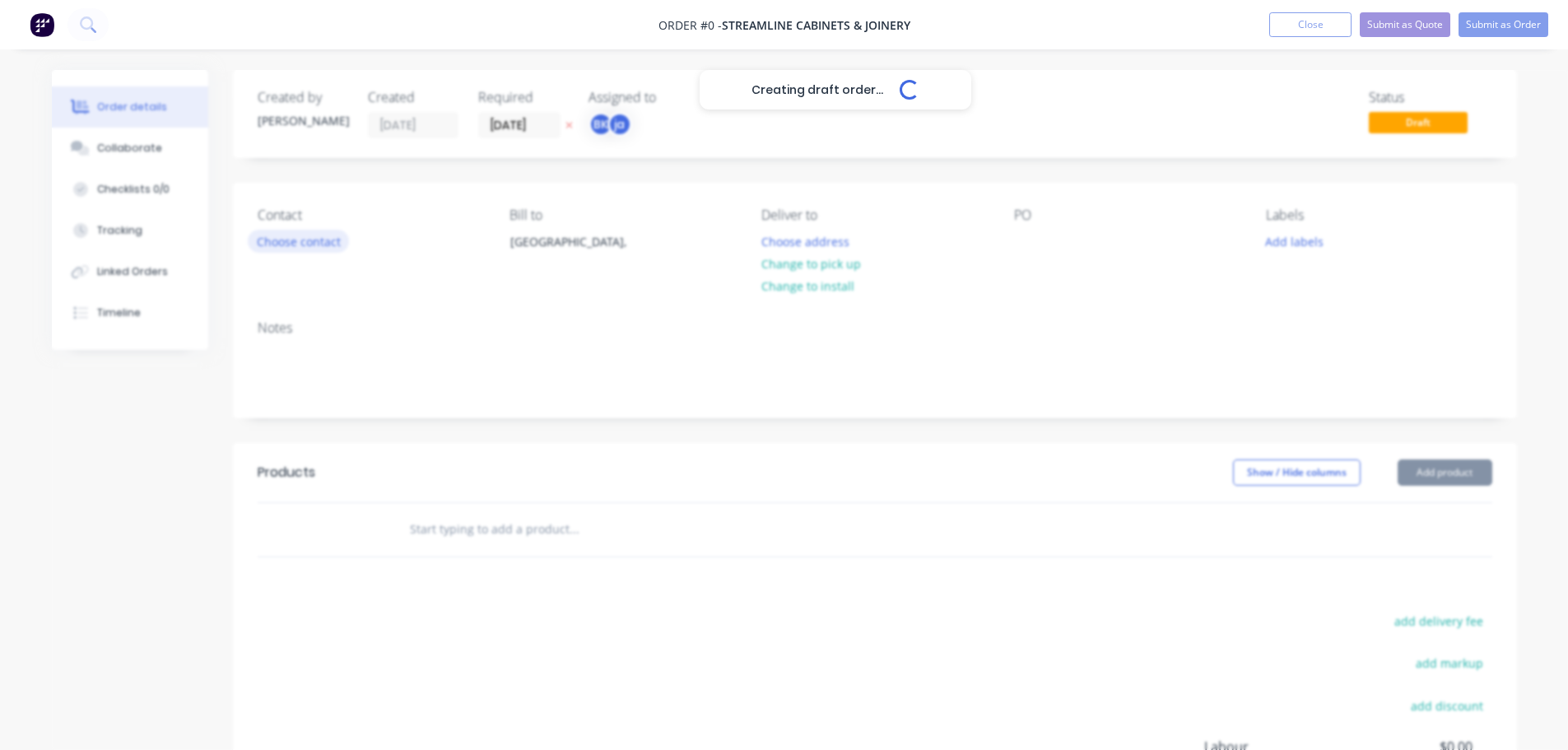
click at [322, 250] on div "Creating draft order... Loading... Order details Collaborate Checklists 0/0 Tra…" at bounding box center [784, 523] width 1499 height 907
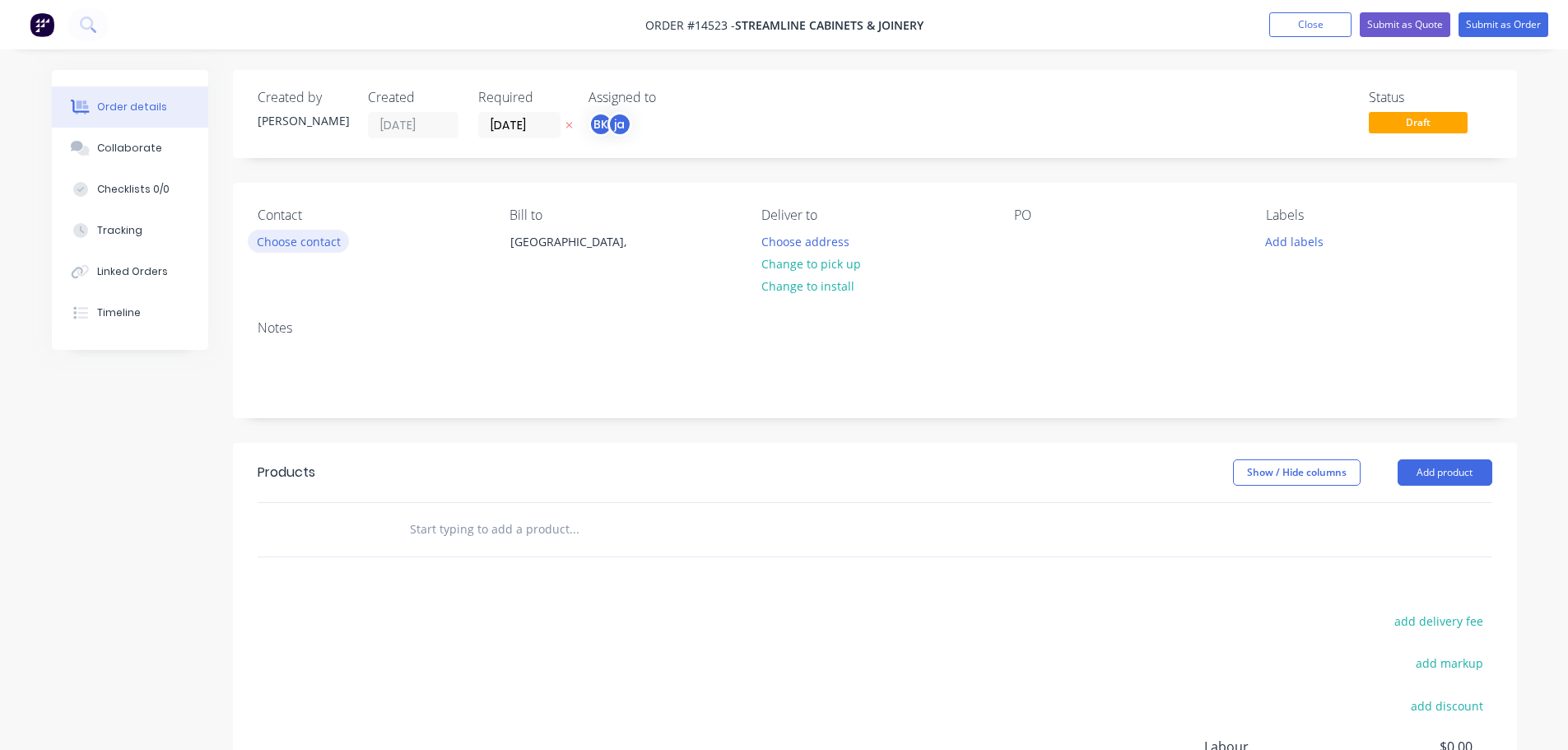
click at [322, 246] on button "Choose contact" at bounding box center [299, 241] width 101 height 22
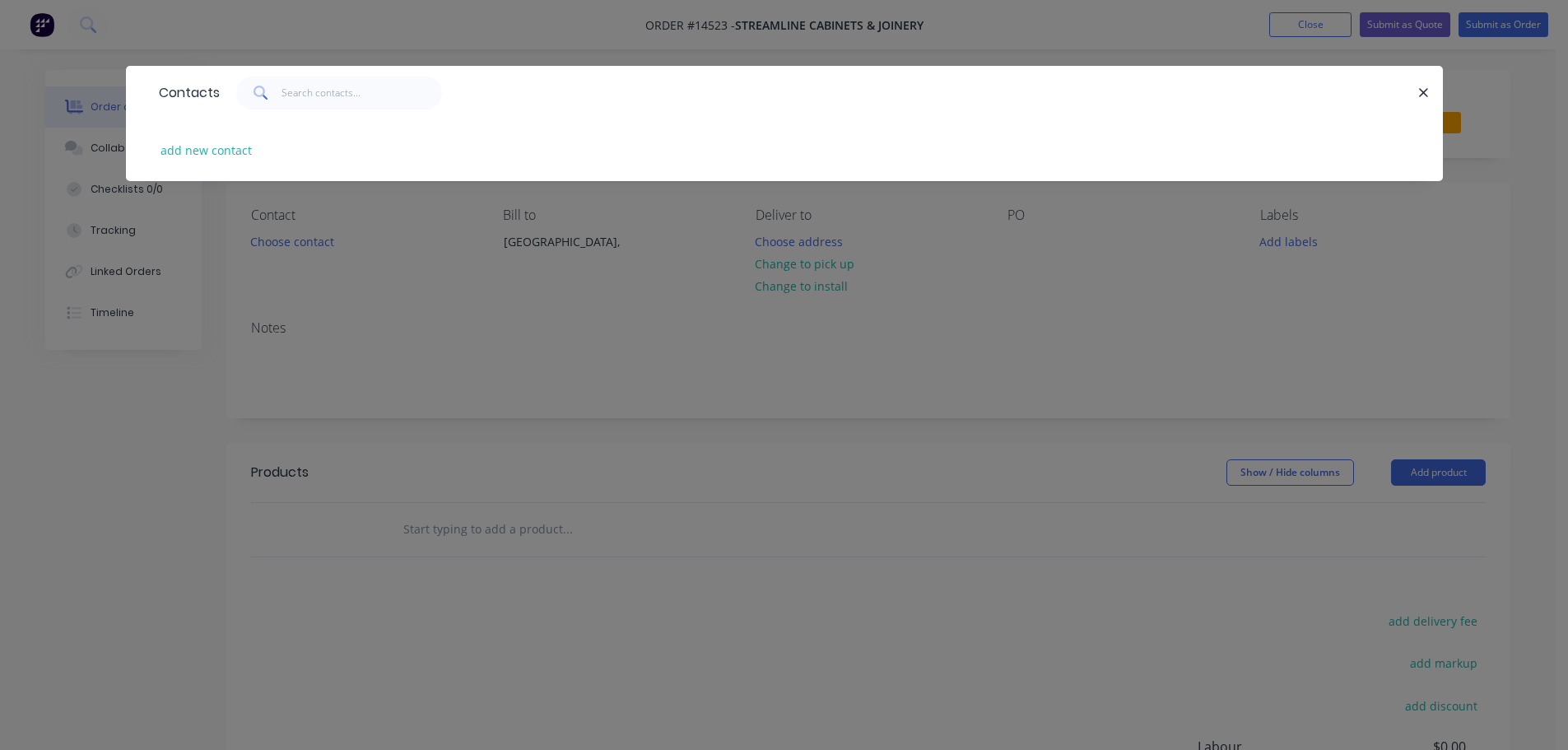
click at [205, 137] on div "add new contact" at bounding box center [784, 151] width 1268 height 62
click at [228, 159] on button "add new contact" at bounding box center [206, 151] width 109 height 22
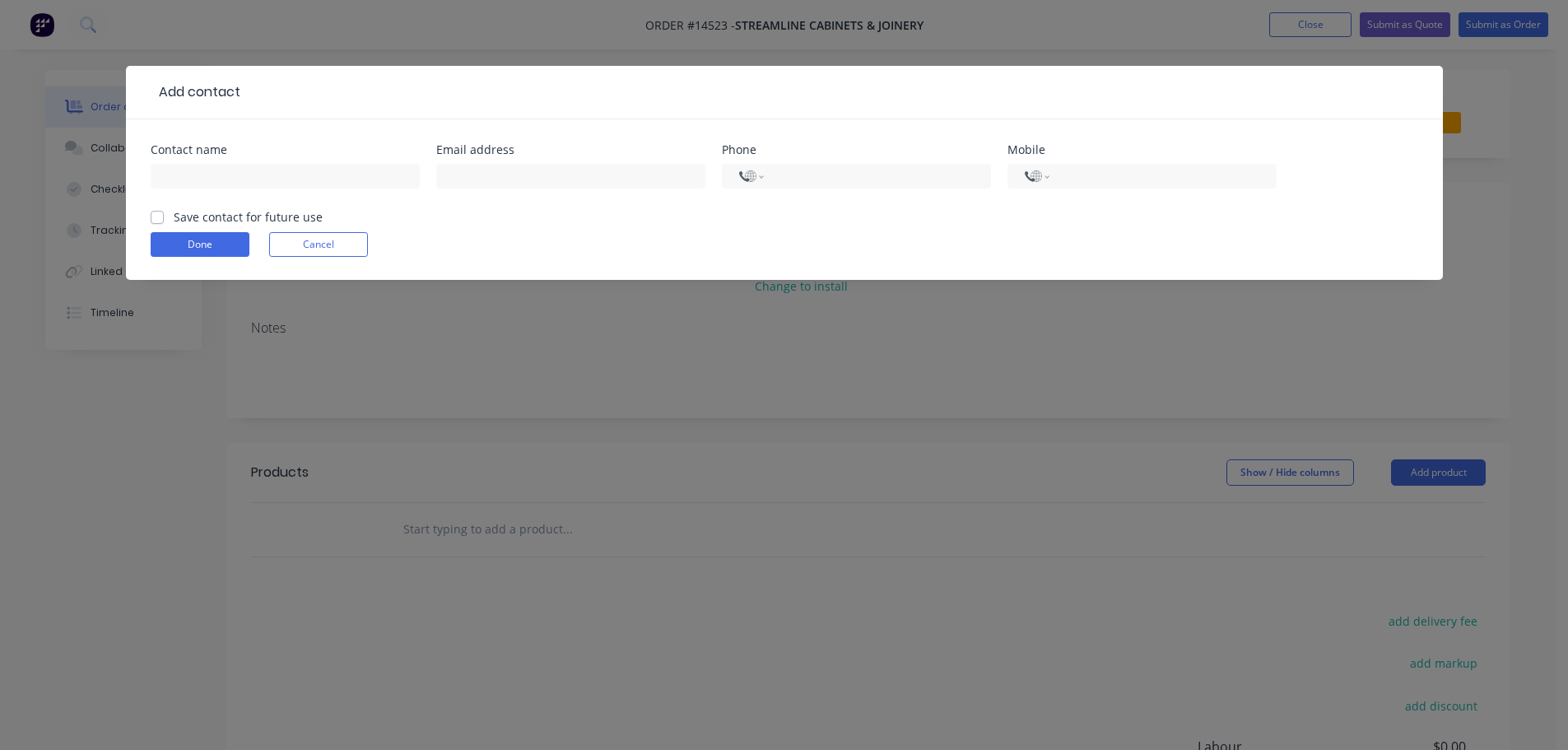
select select "AU"
click at [230, 198] on div at bounding box center [285, 184] width 269 height 49
click at [230, 178] on input "text" at bounding box center [285, 176] width 269 height 25
type input "o"
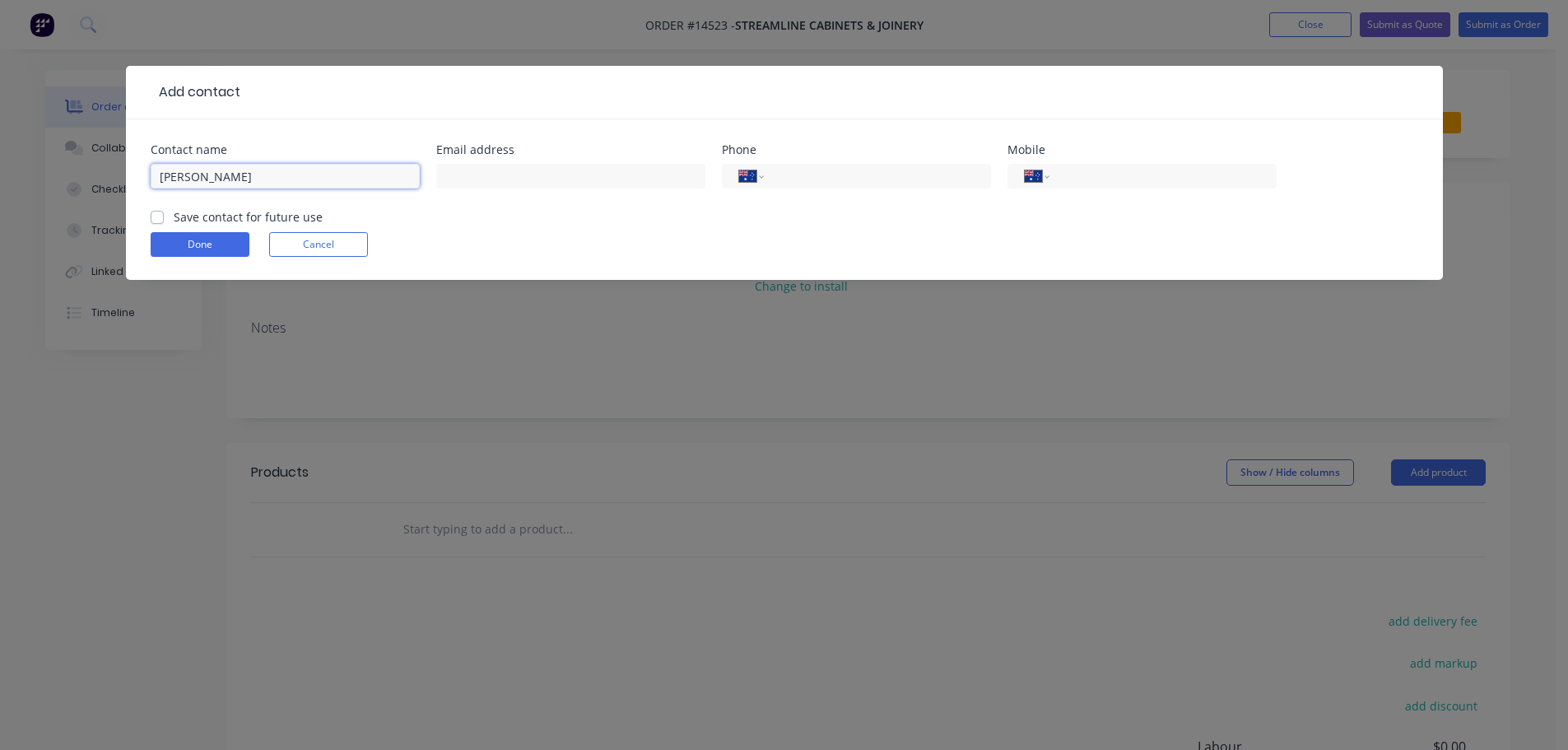
type input "[PERSON_NAME]"
click at [661, 168] on input "[EMAIL_ADDRESS][DOMAIN_NAME]>" at bounding box center [571, 176] width 269 height 25
type input "[EMAIL_ADDRESS][DOMAIN_NAME]"
click at [275, 213] on label "Save contact for future use" at bounding box center [248, 216] width 149 height 17
click at [164, 213] on input "Save contact for future use" at bounding box center [157, 216] width 13 height 15
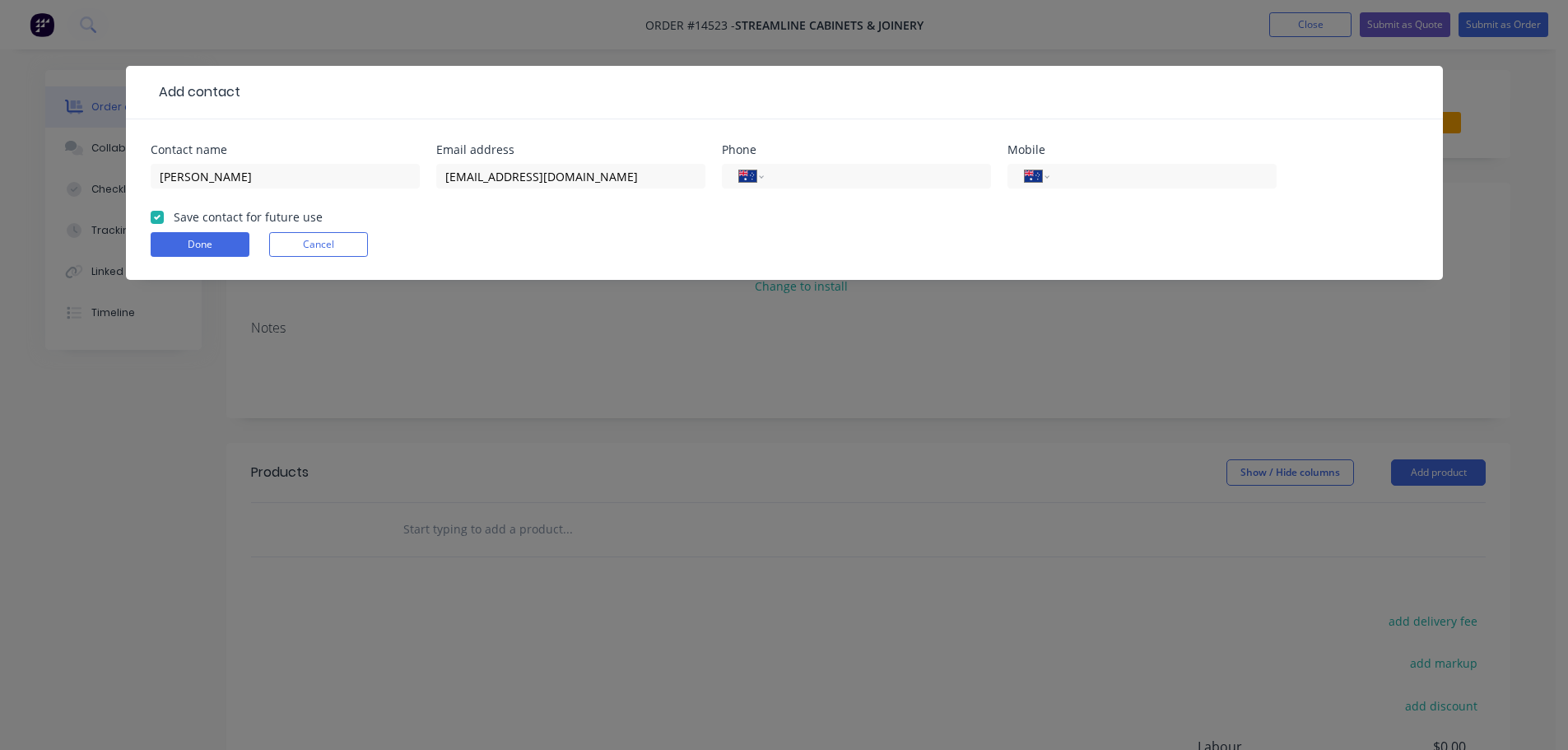
checkbox input "true"
click at [228, 234] on button "Done" at bounding box center [199, 244] width 98 height 25
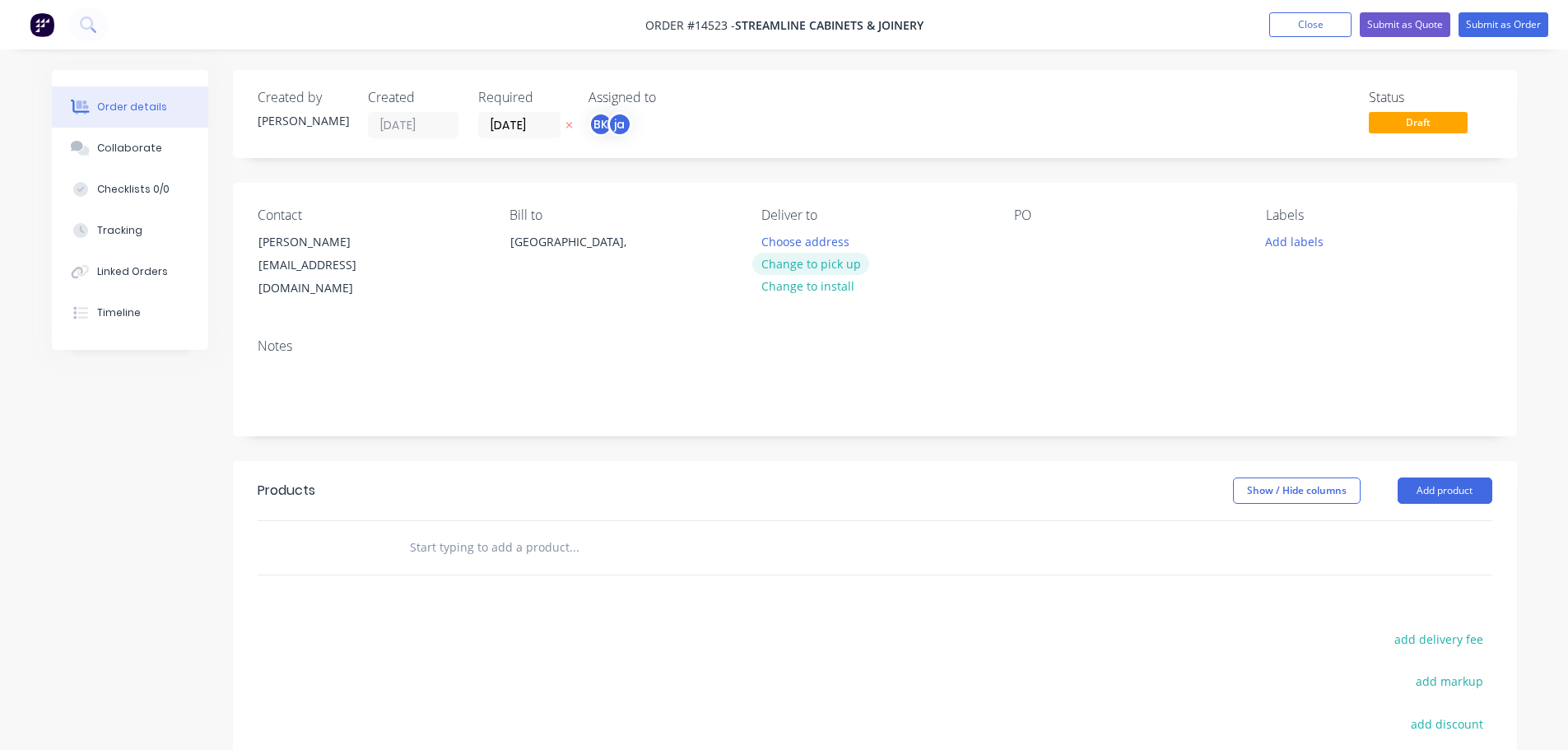
click at [769, 255] on button "Change to pick up" at bounding box center [811, 263] width 117 height 22
click at [1321, 238] on button "Add labels" at bounding box center [1295, 241] width 76 height 22
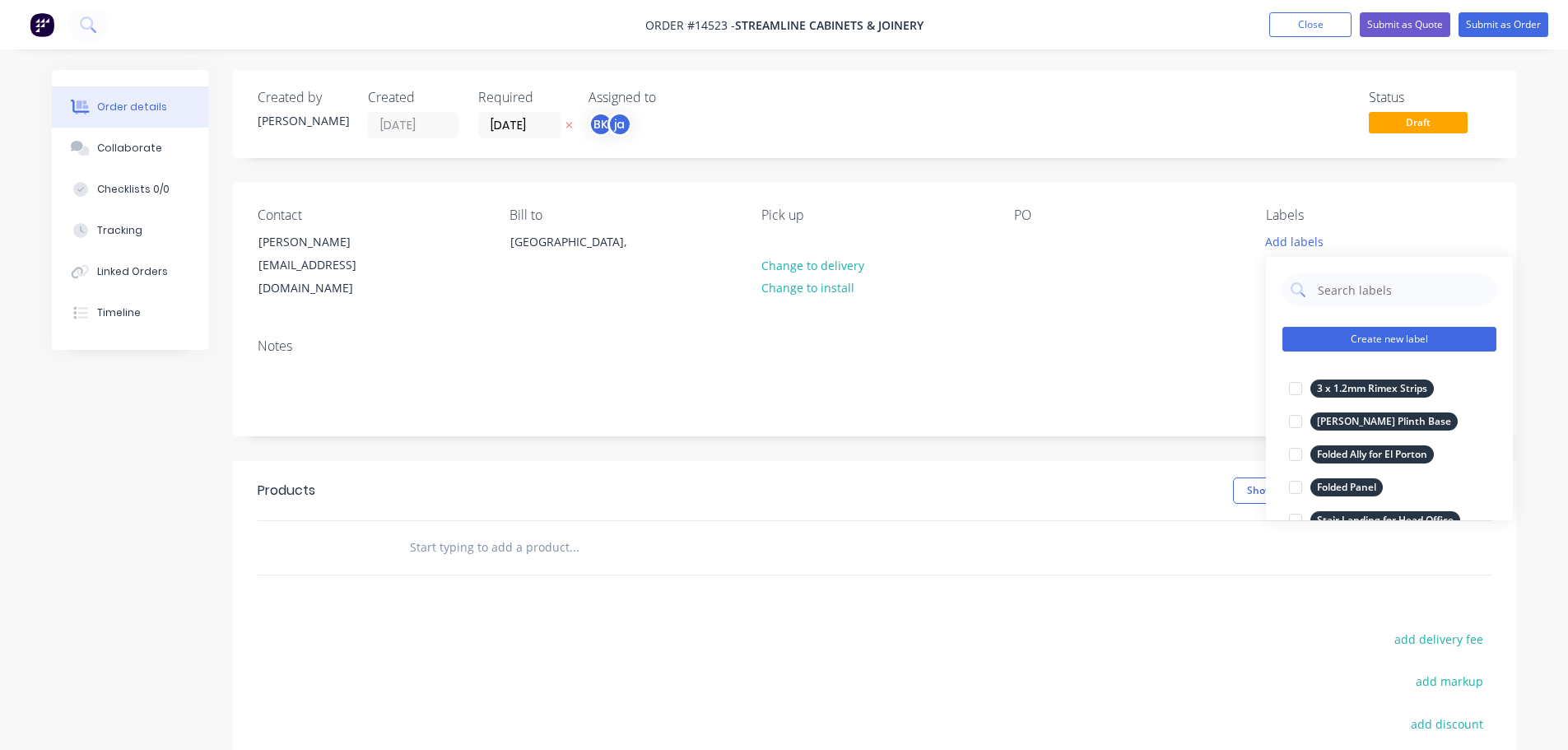
click at [1434, 329] on button "Create new label" at bounding box center [1389, 339] width 214 height 25
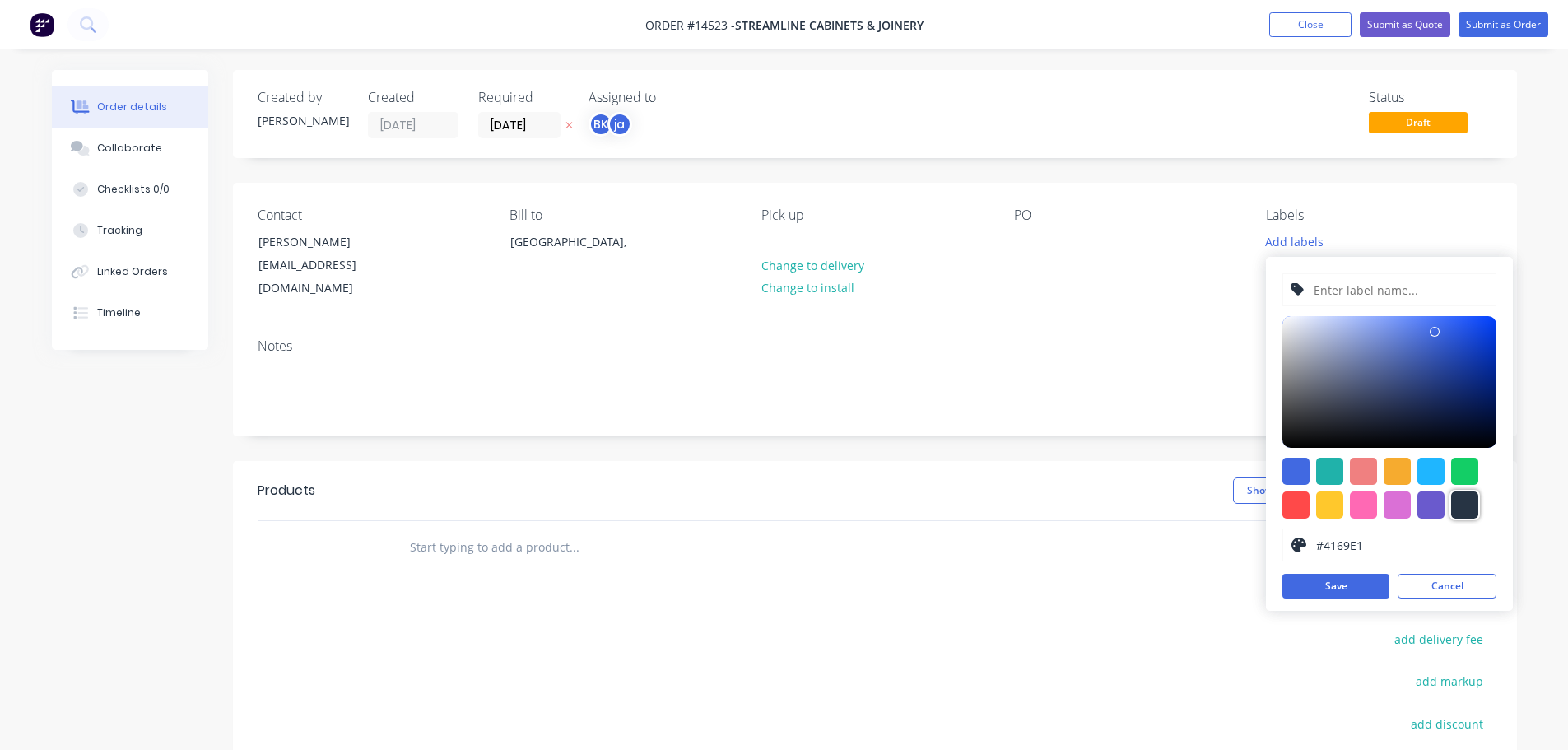
click at [1464, 511] on div at bounding box center [1465, 505] width 27 height 27
type input "#273444"
click at [1356, 299] on input "text" at bounding box center [1399, 289] width 175 height 32
paste input "Kitchen Gantry + Shelving"
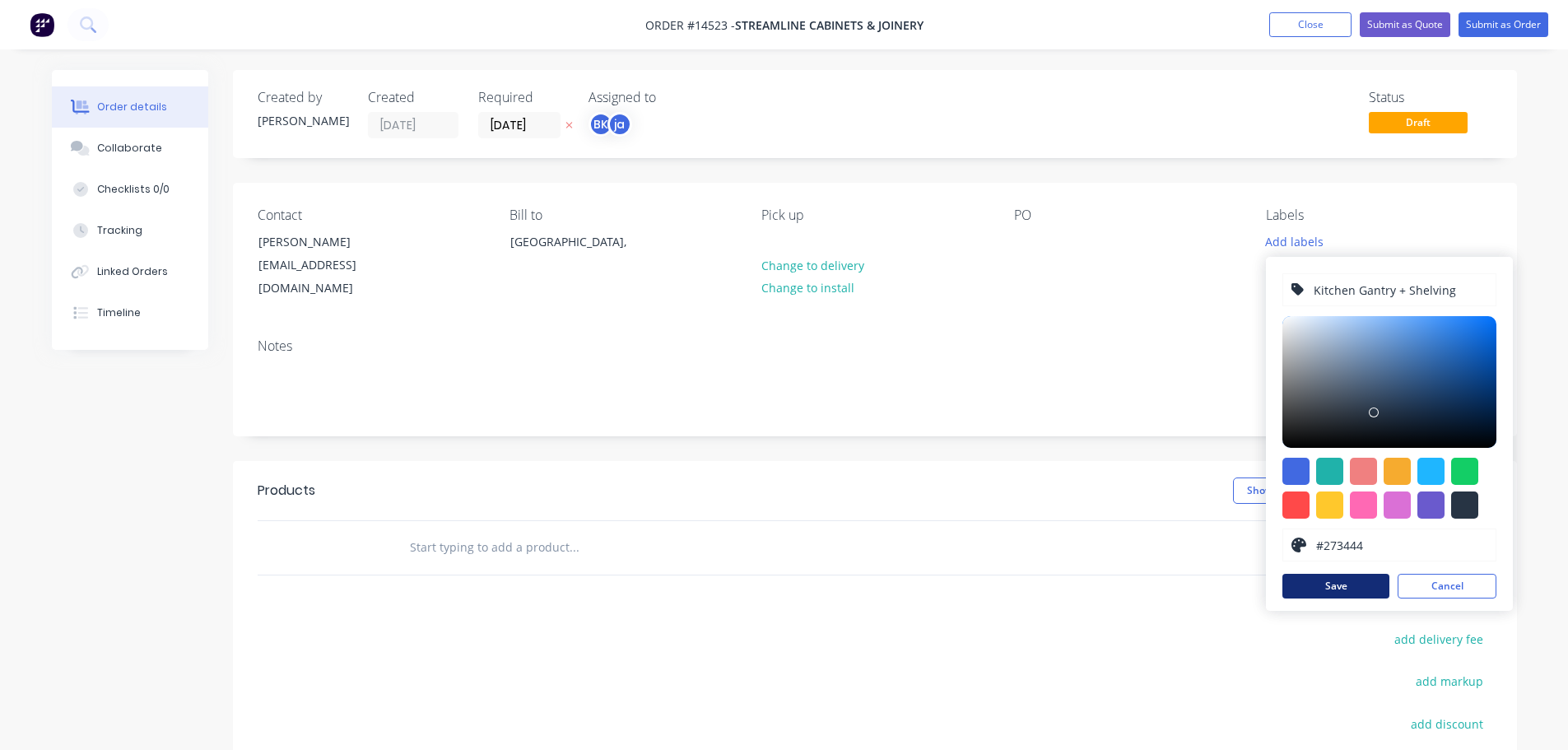
type input "Kitchen Gantry + Shelving"
click at [1368, 593] on button "Save" at bounding box center [1335, 586] width 107 height 25
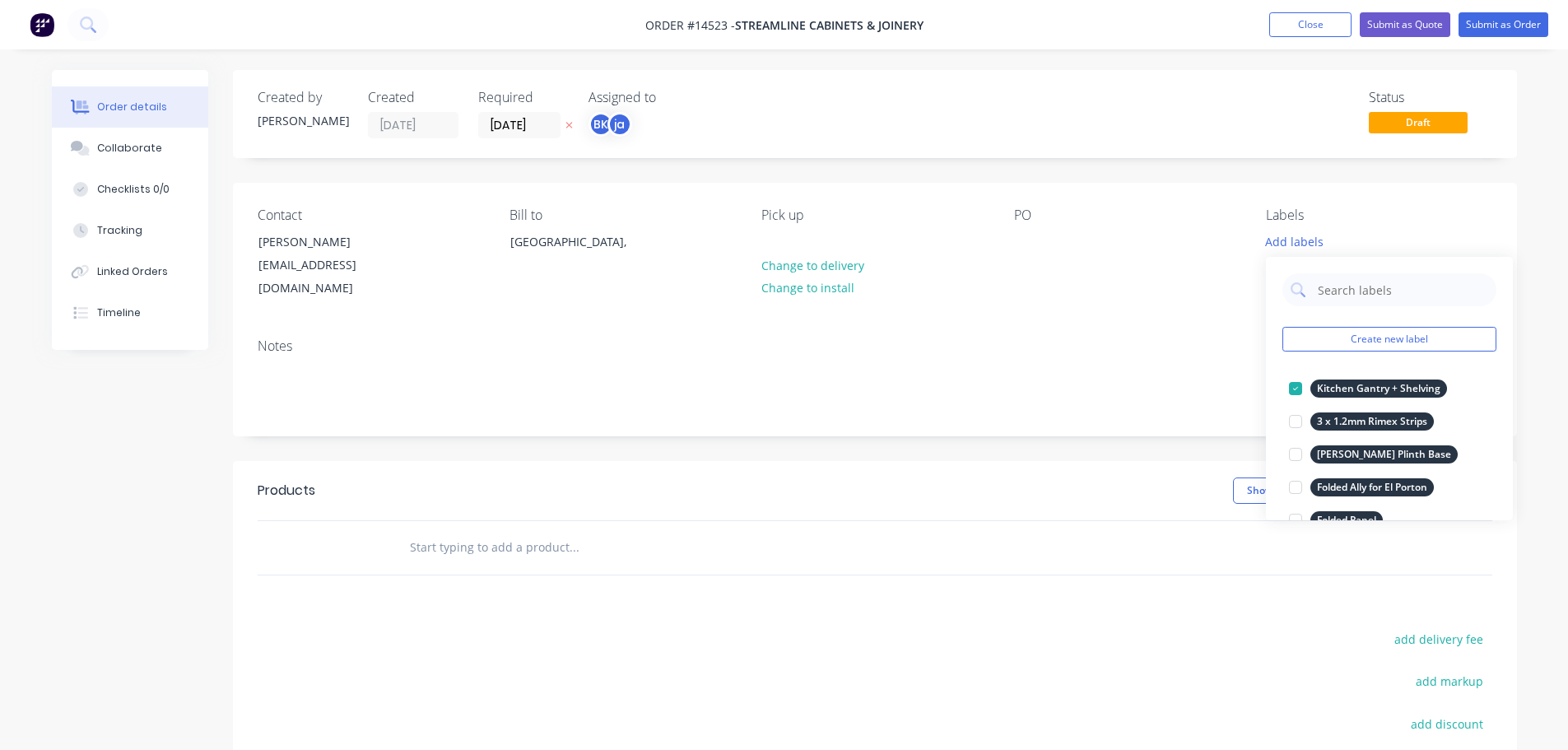
click at [510, 531] on input "text" at bounding box center [573, 547] width 329 height 32
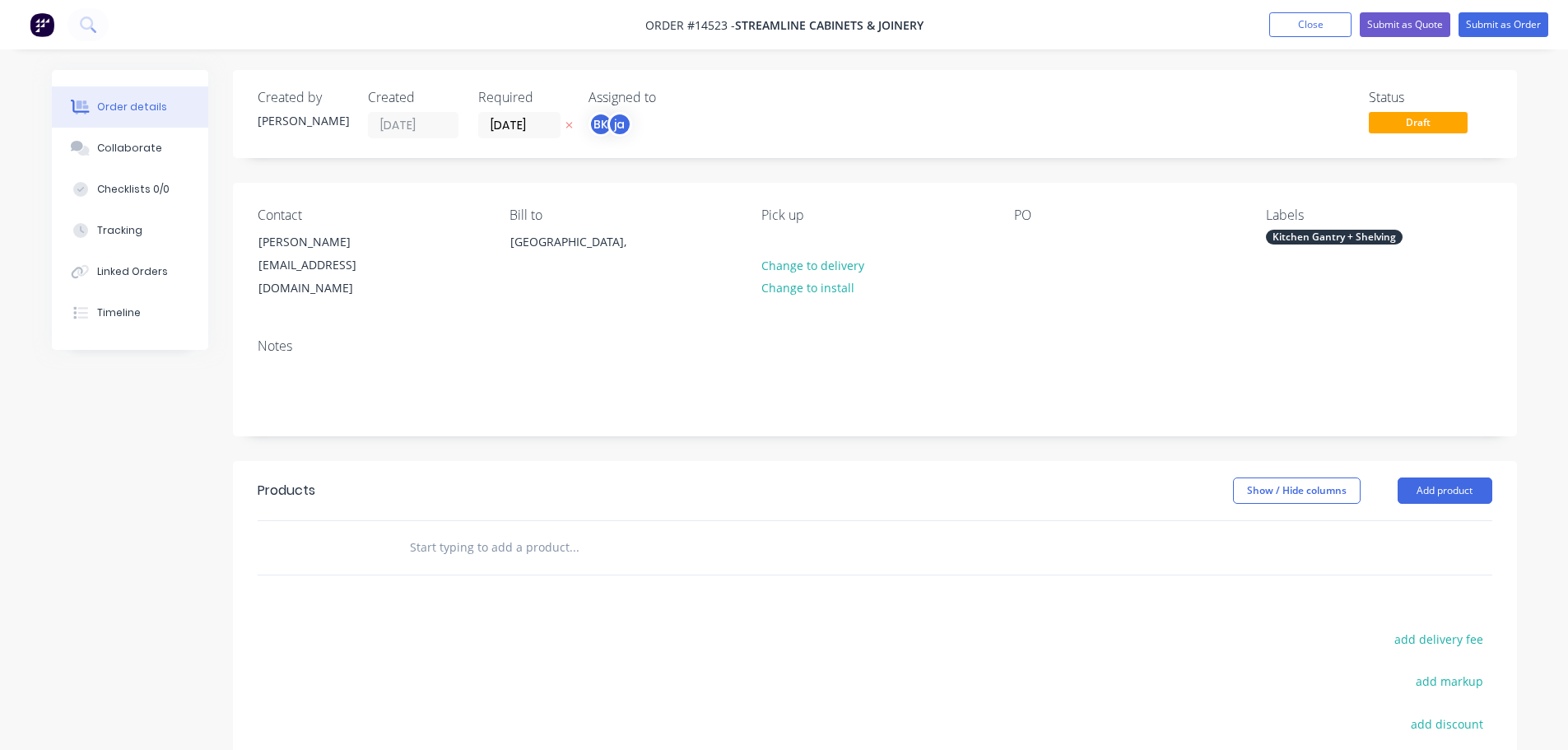
paste input "Kitchen Gantry + Shelving"
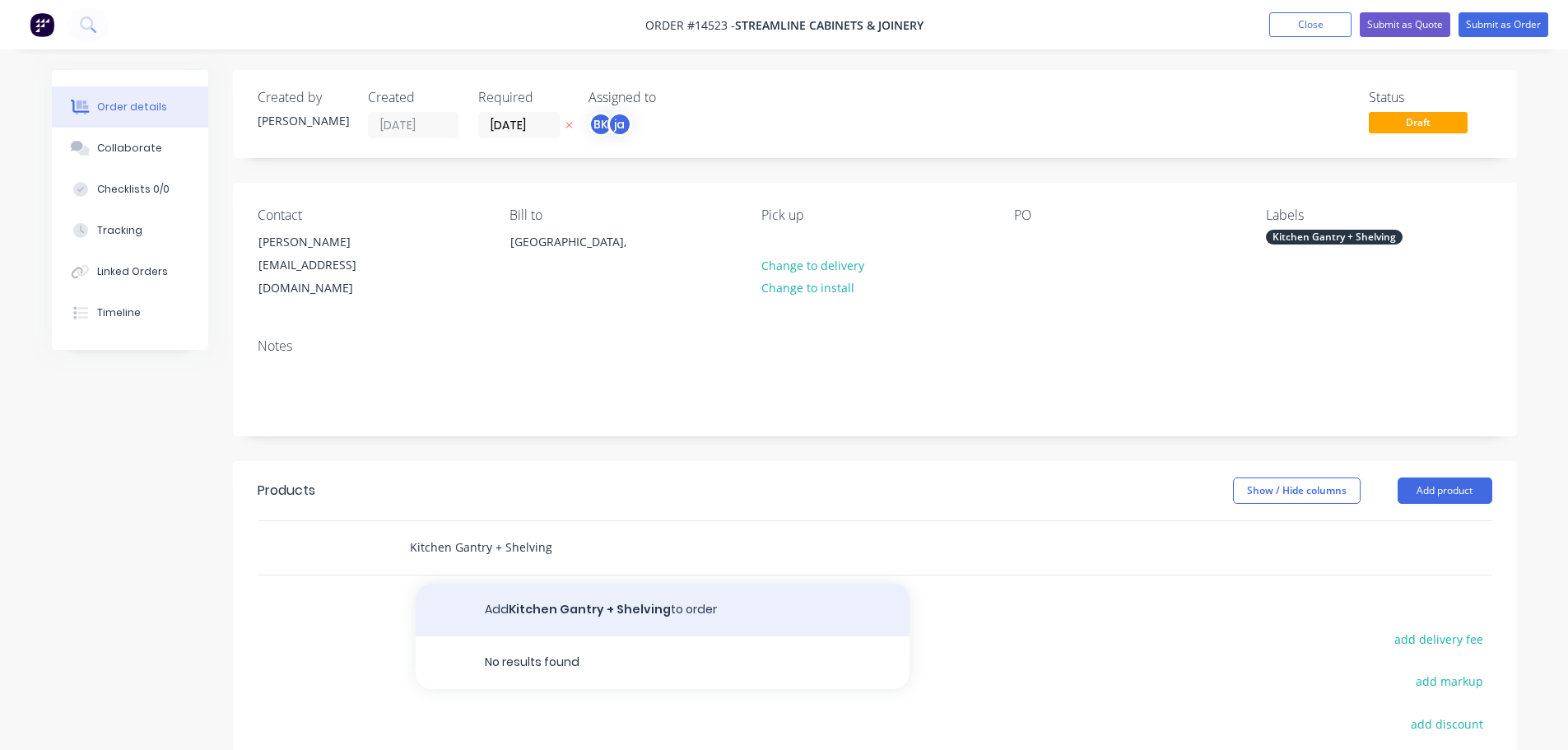
type input "Kitchen Gantry + Shelving"
click at [571, 584] on button "Add Kitchen Gantry + Shelving to order" at bounding box center [662, 610] width 494 height 53
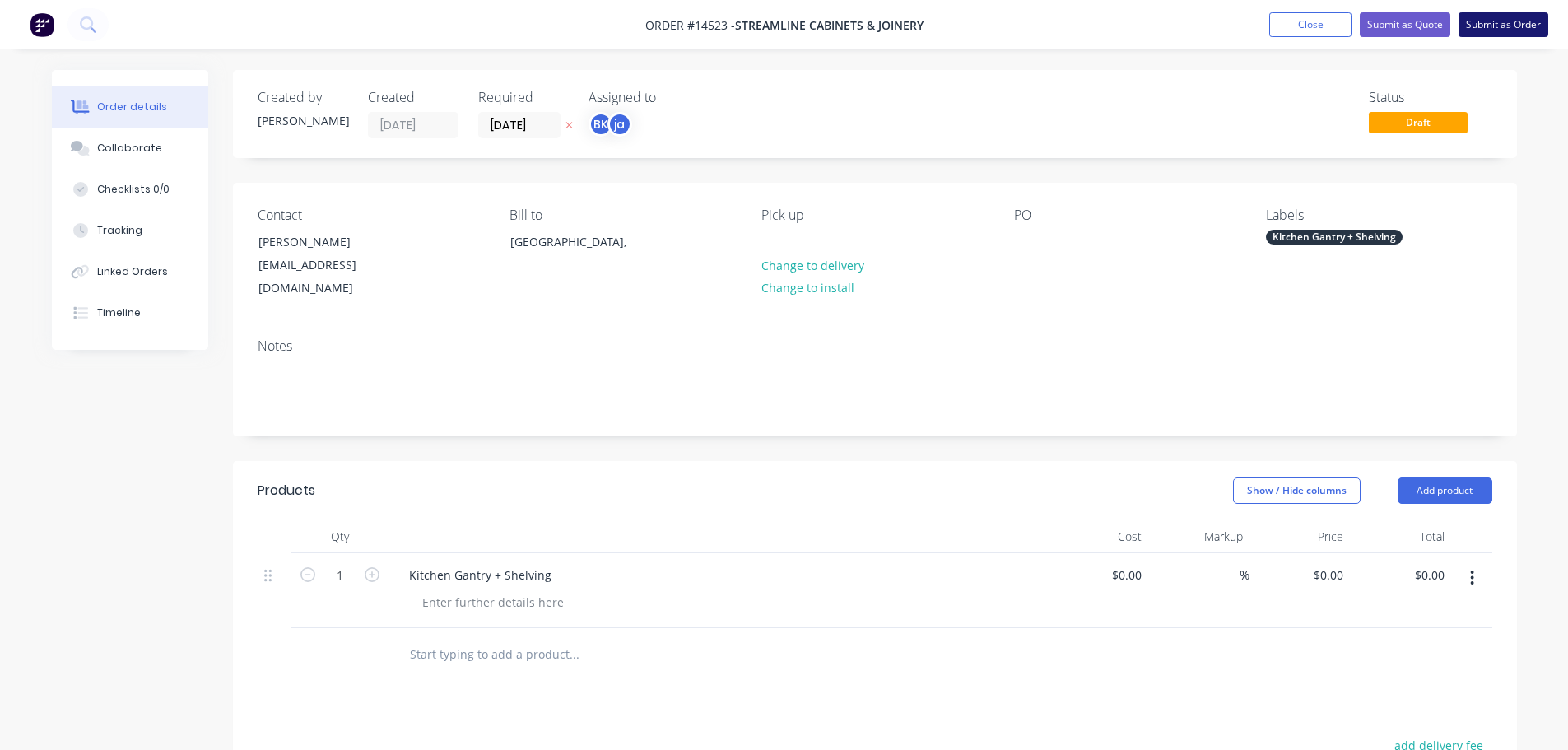
click at [1506, 34] on button "Submit as Order" at bounding box center [1503, 24] width 90 height 25
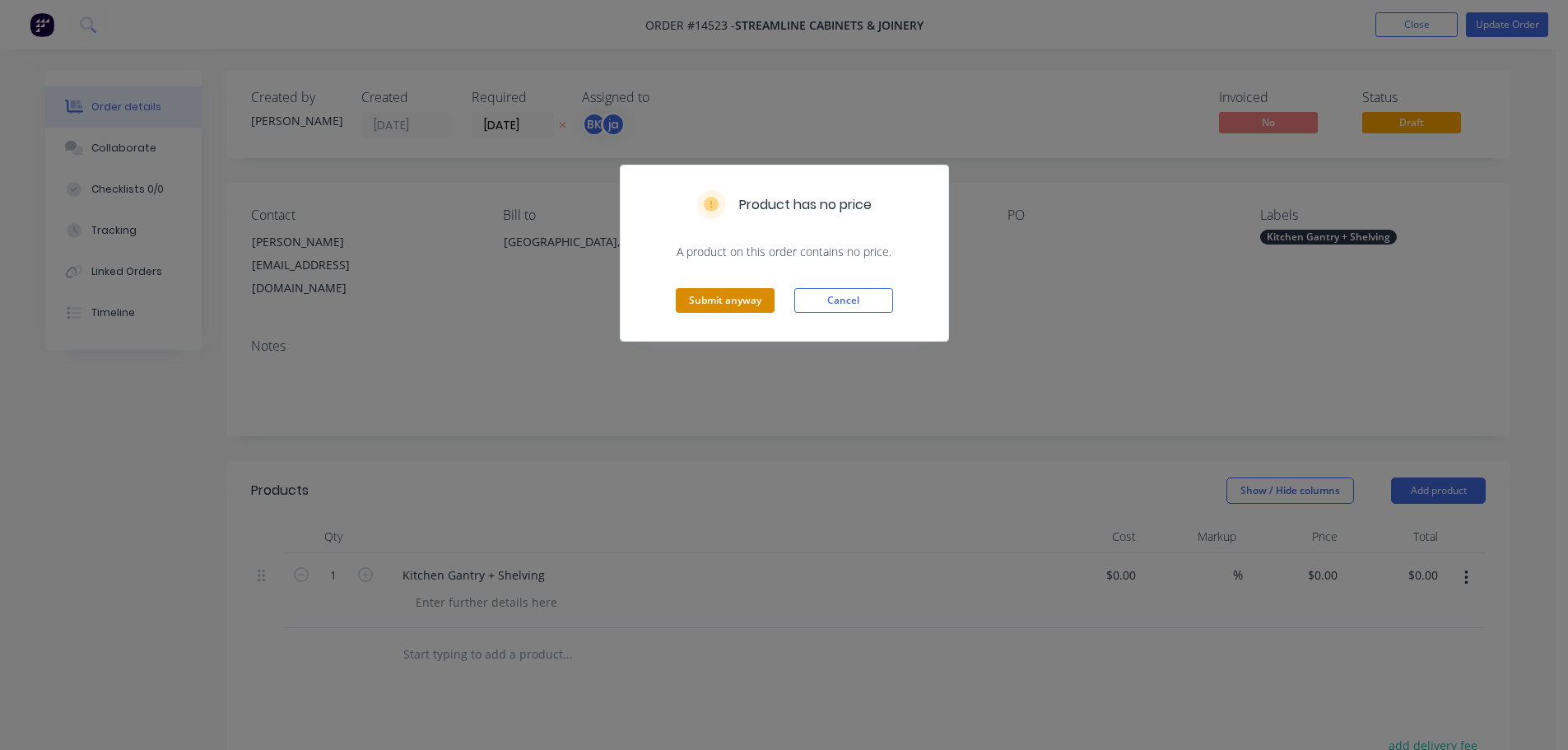
click at [719, 295] on button "Submit anyway" at bounding box center [725, 300] width 98 height 25
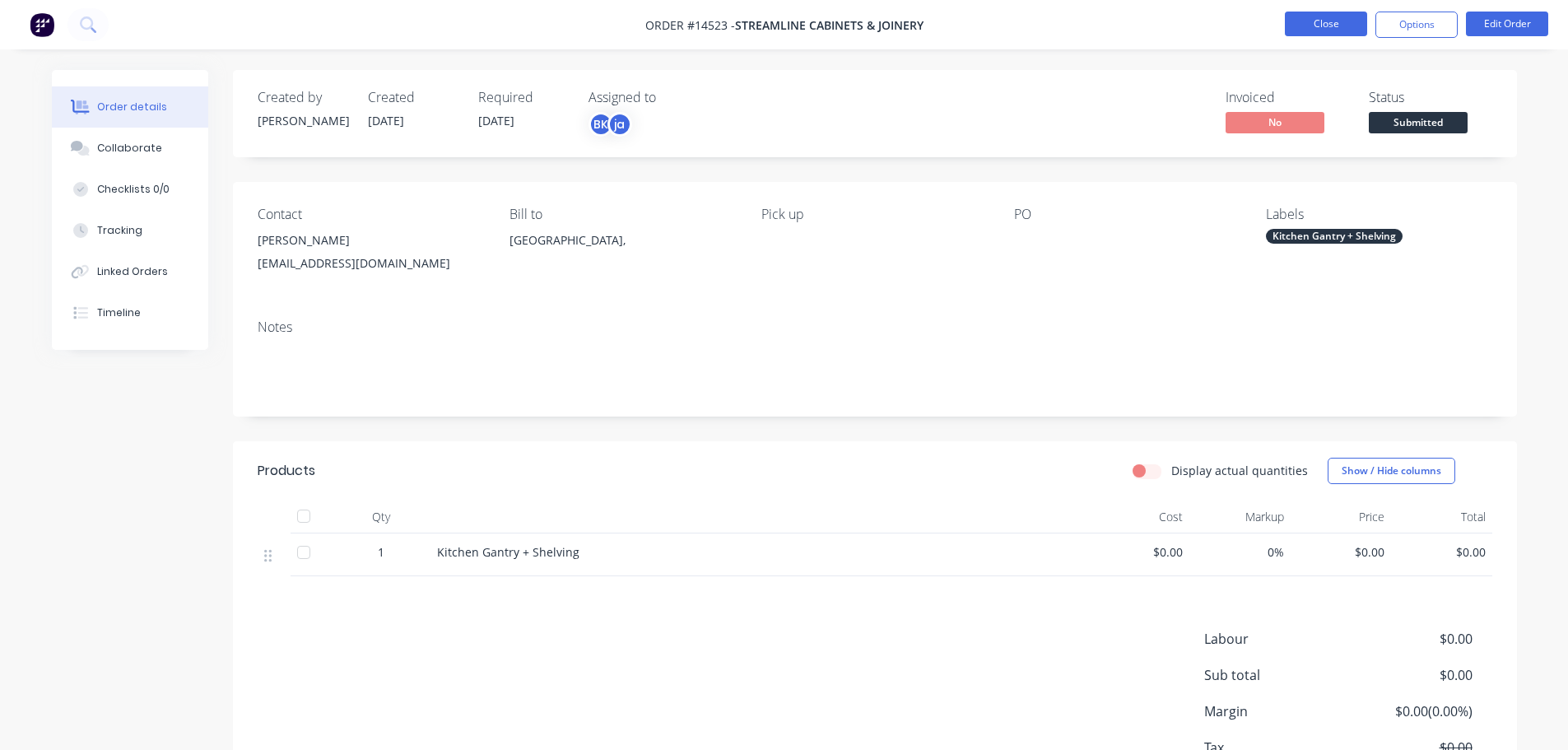
click at [1289, 27] on button "Close" at bounding box center [1326, 23] width 82 height 25
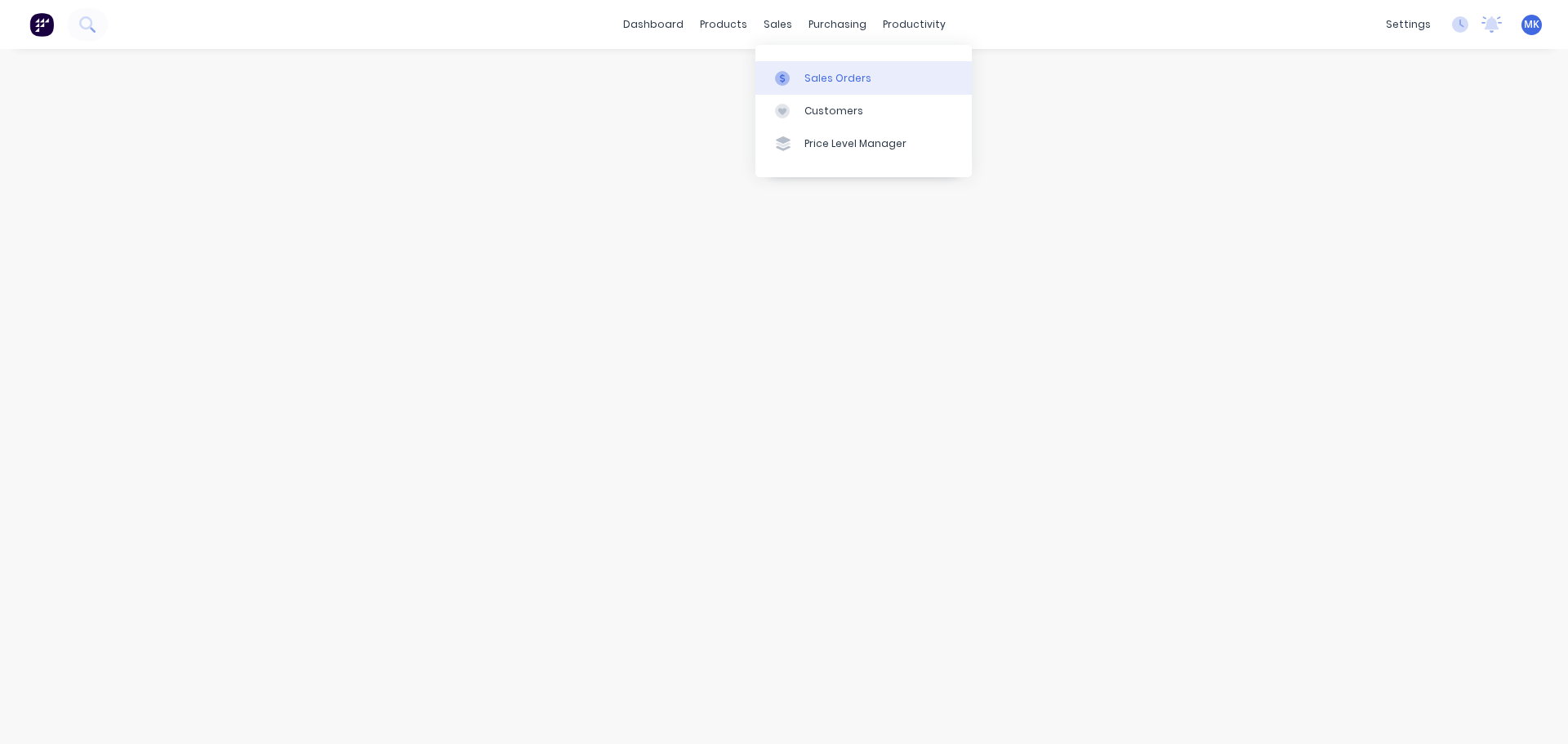
click at [787, 64] on link "Sales Orders" at bounding box center [863, 77] width 216 height 32
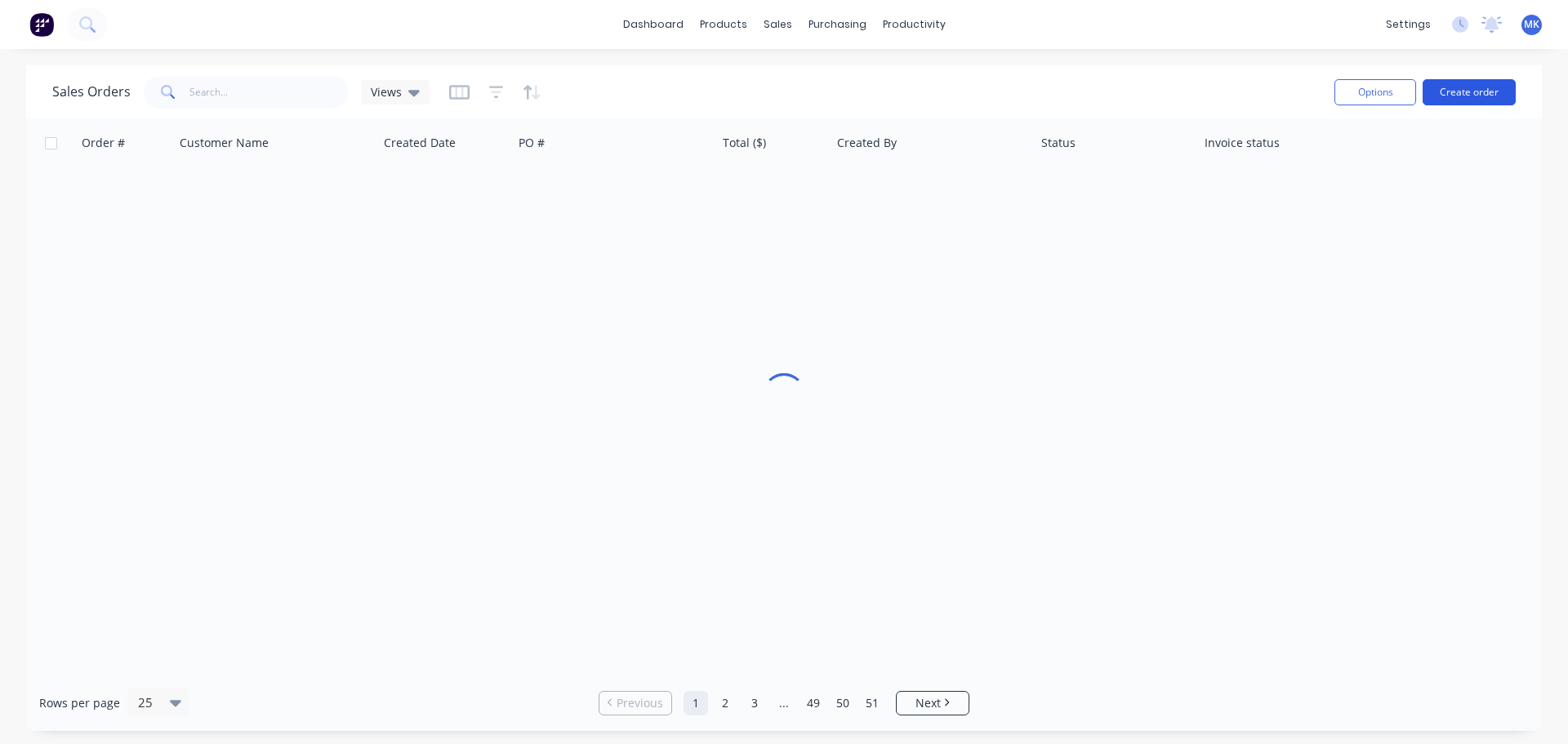
click at [1467, 98] on button "Create order" at bounding box center [1469, 92] width 93 height 26
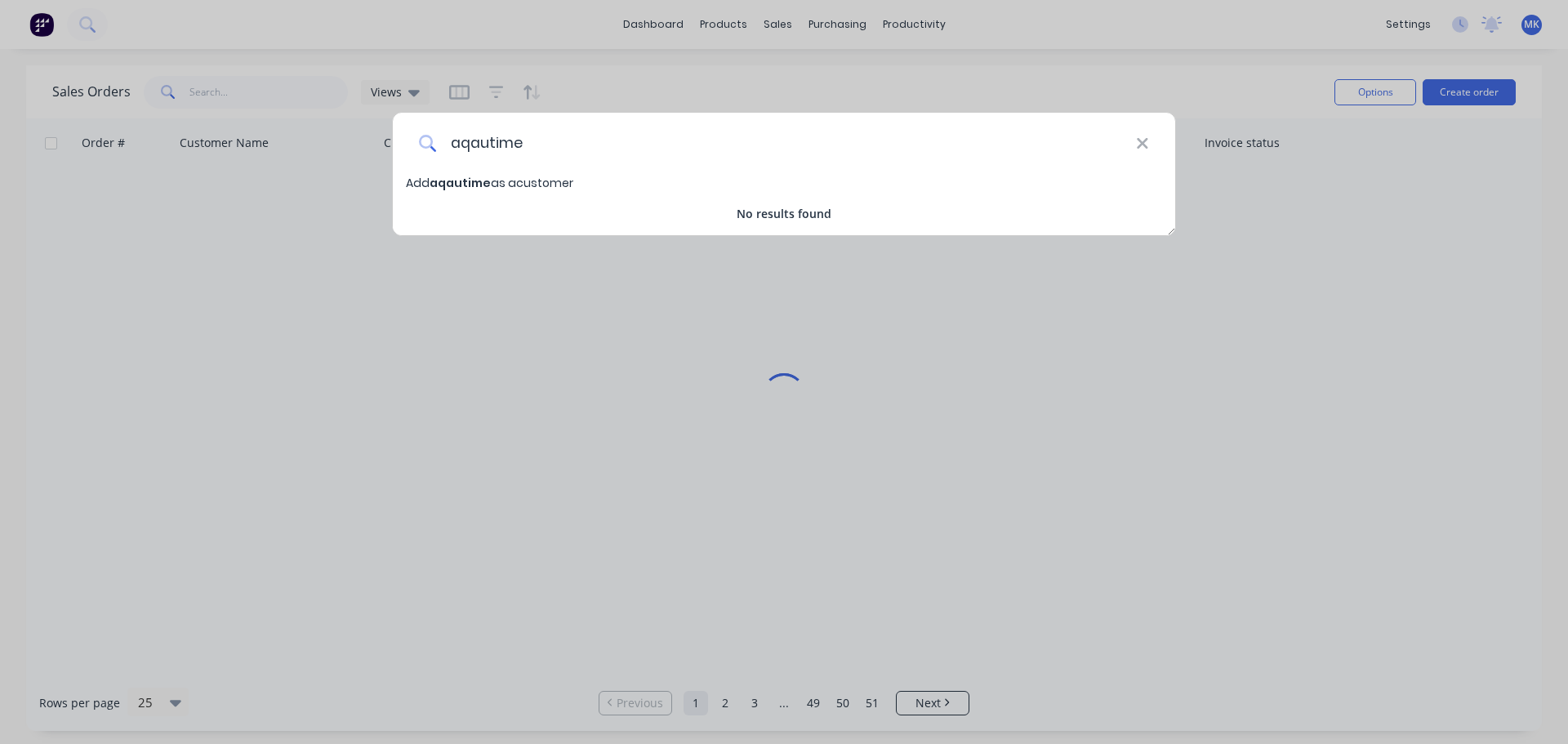
click at [478, 144] on input "aqautime" at bounding box center [787, 143] width 699 height 61
drag, startPoint x: 545, startPoint y: 142, endPoint x: 404, endPoint y: 142, distance: 141.0
click at [404, 142] on div "aquautime" at bounding box center [784, 143] width 782 height 61
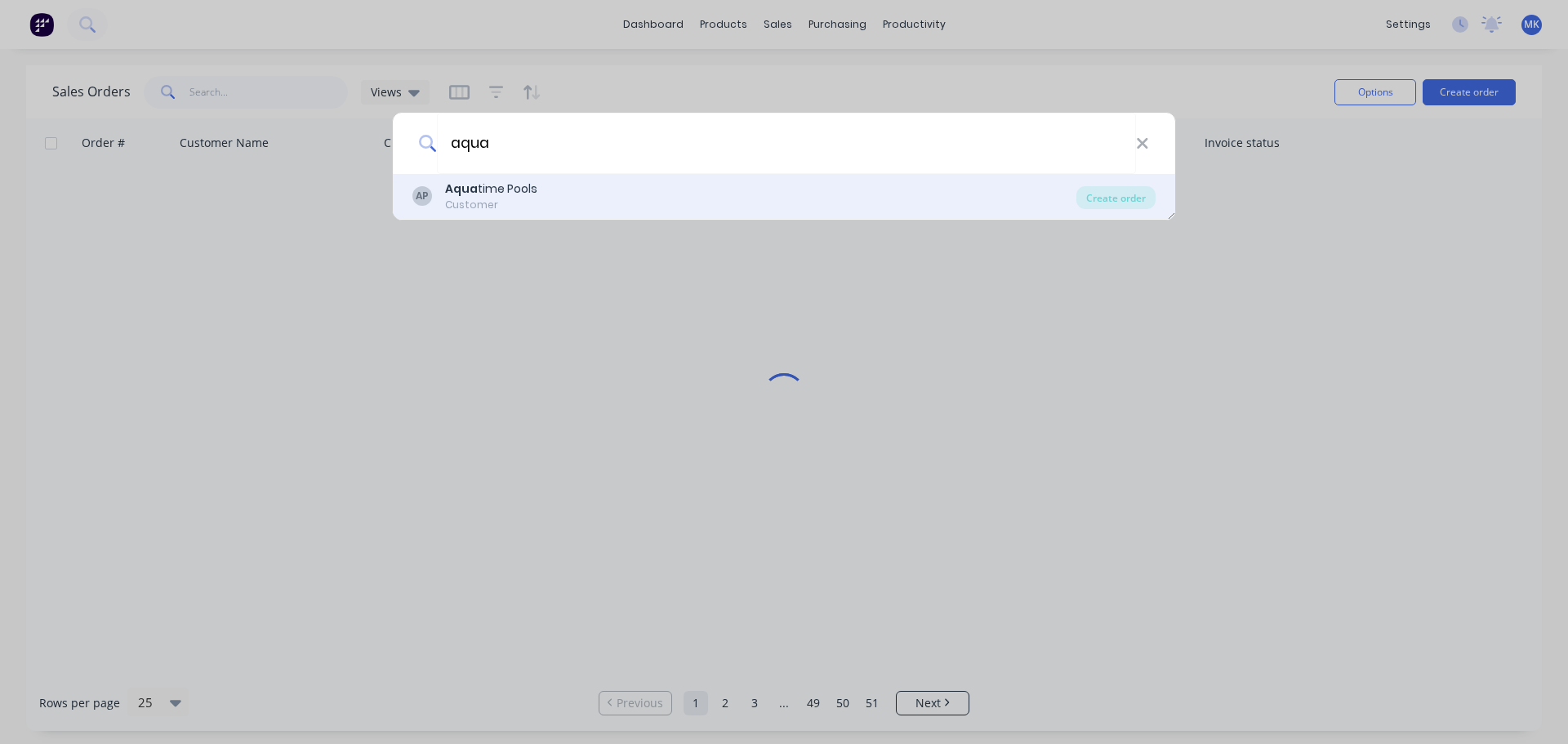
type input "aqua"
click at [462, 186] on b "Aqua" at bounding box center [462, 188] width 32 height 16
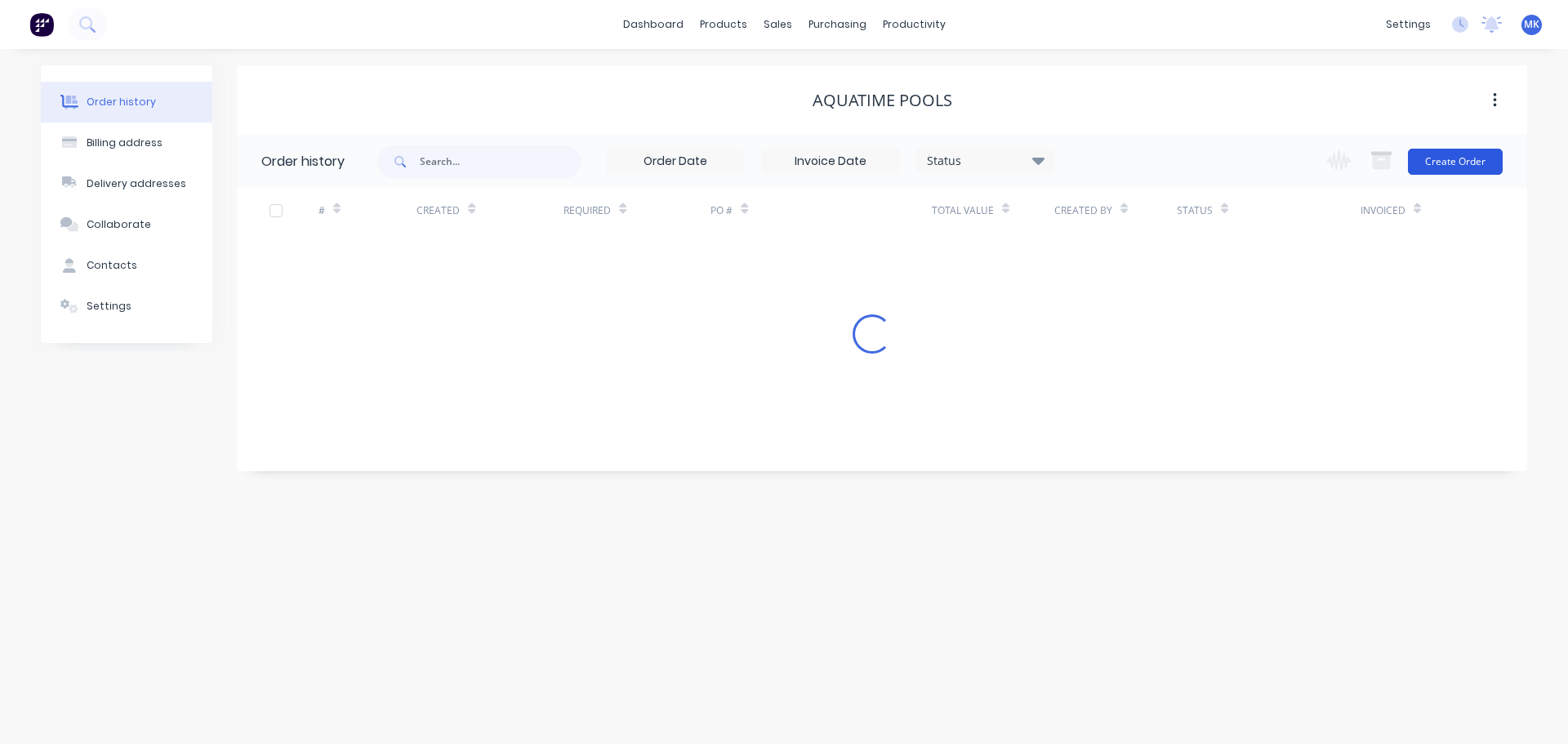
click at [1449, 156] on button "Create Order" at bounding box center [1455, 161] width 95 height 26
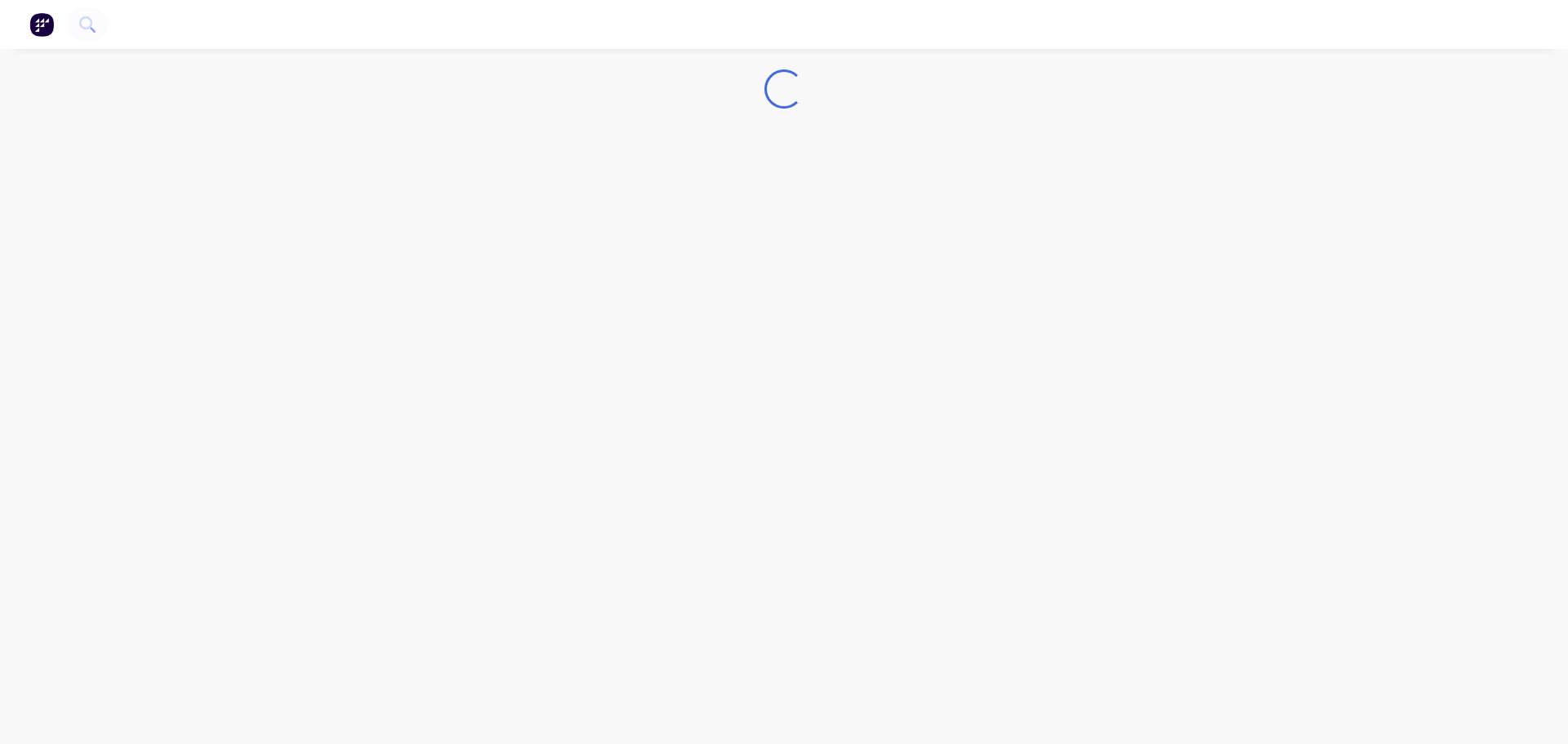
click at [1251, 165] on div "Loading..." at bounding box center [784, 372] width 1568 height 744
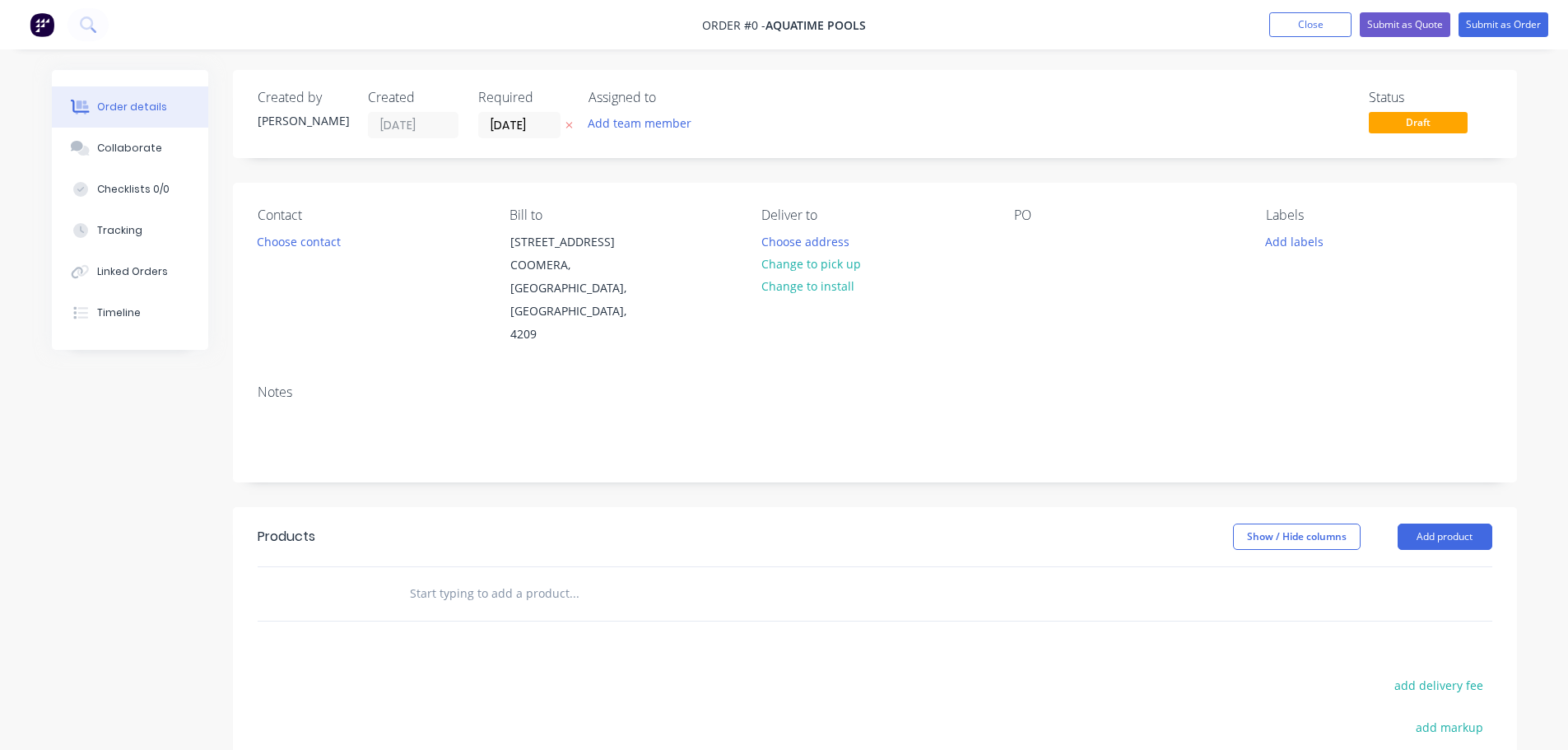
click at [624, 109] on div "Assigned to Add team member" at bounding box center [671, 114] width 164 height 49
click at [626, 124] on button "Add team member" at bounding box center [639, 123] width 121 height 22
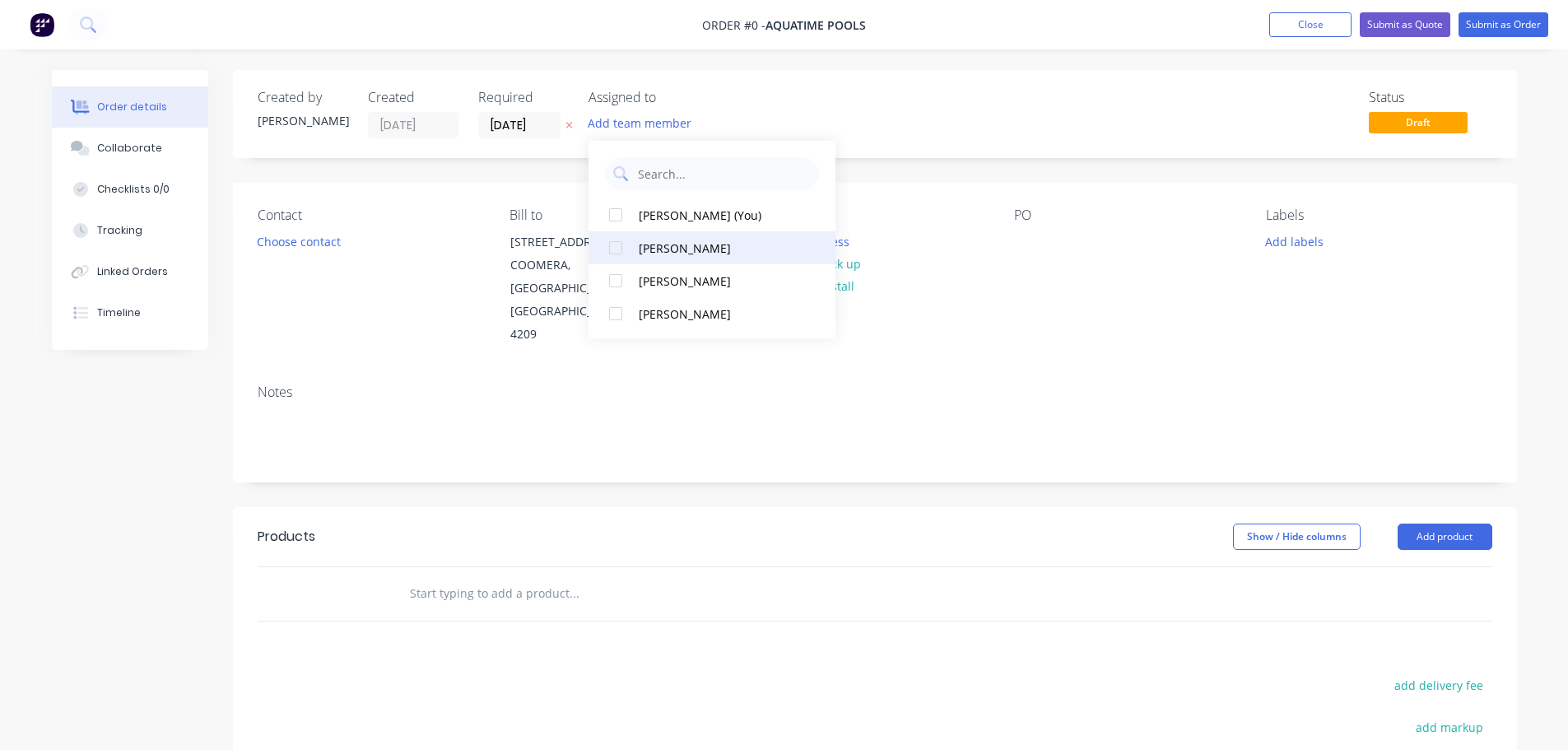
drag, startPoint x: 695, startPoint y: 295, endPoint x: 655, endPoint y: 287, distance: 40.8
click at [695, 295] on button "[PERSON_NAME]" at bounding box center [712, 281] width 247 height 32
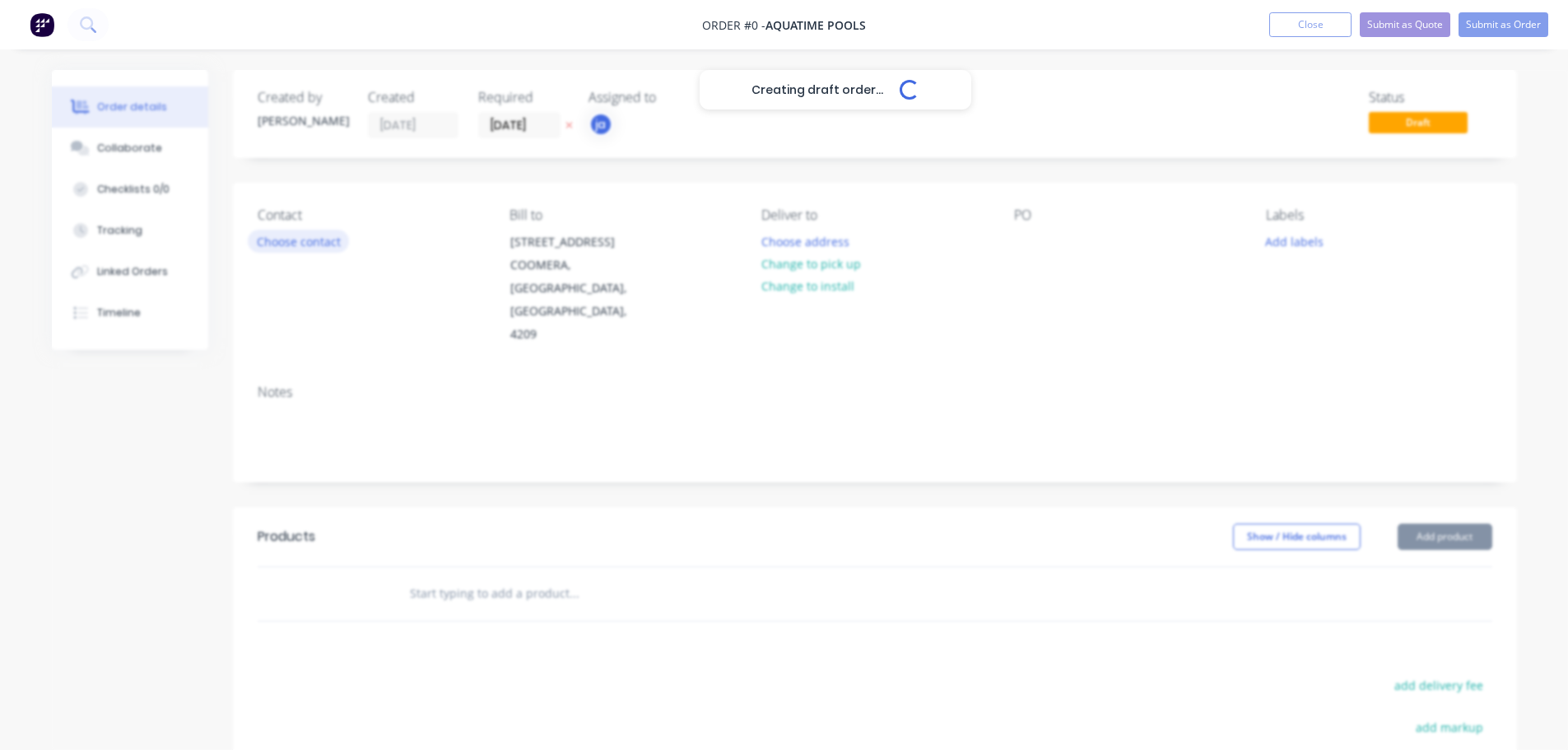
click at [276, 250] on div "Creating draft order... Loading... Order details Collaborate Checklists 0/0 Tra…" at bounding box center [784, 556] width 1499 height 971
click at [281, 246] on button "Choose contact" at bounding box center [299, 241] width 101 height 22
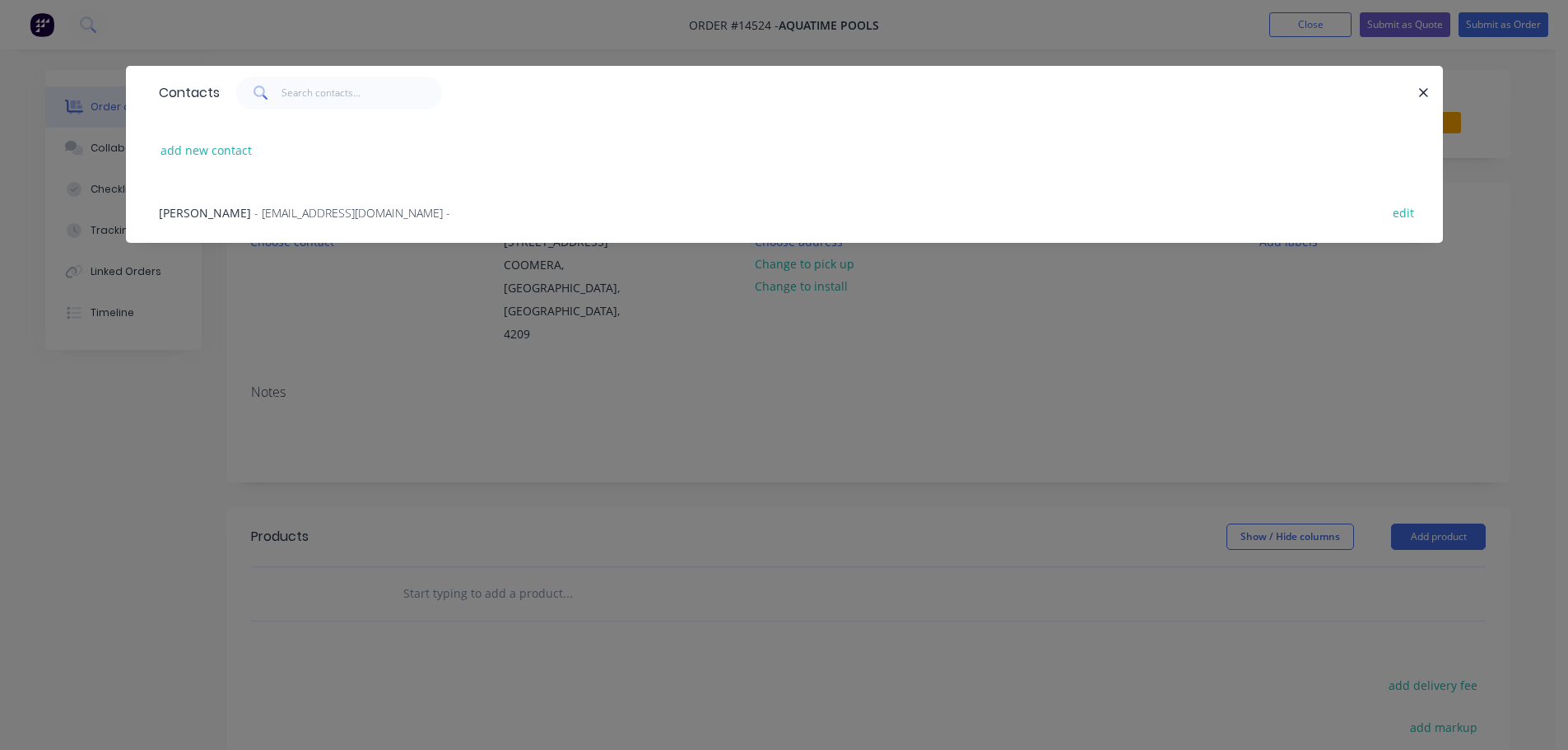
click at [295, 210] on span "- [EMAIL_ADDRESS][DOMAIN_NAME] -" at bounding box center [352, 213] width 196 height 15
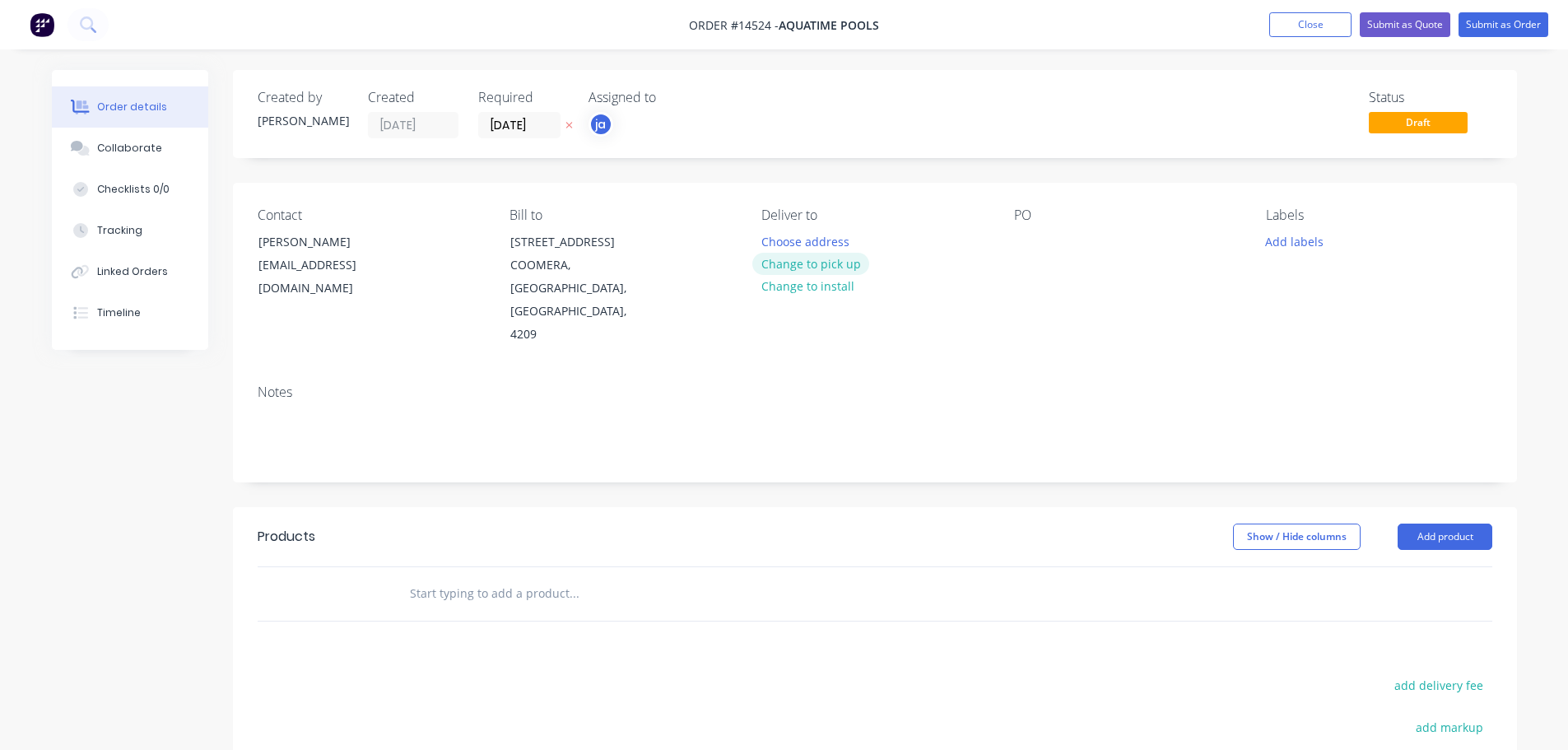
click at [820, 269] on button "Change to pick up" at bounding box center [811, 263] width 117 height 22
click at [1308, 242] on button "Add labels" at bounding box center [1295, 241] width 76 height 22
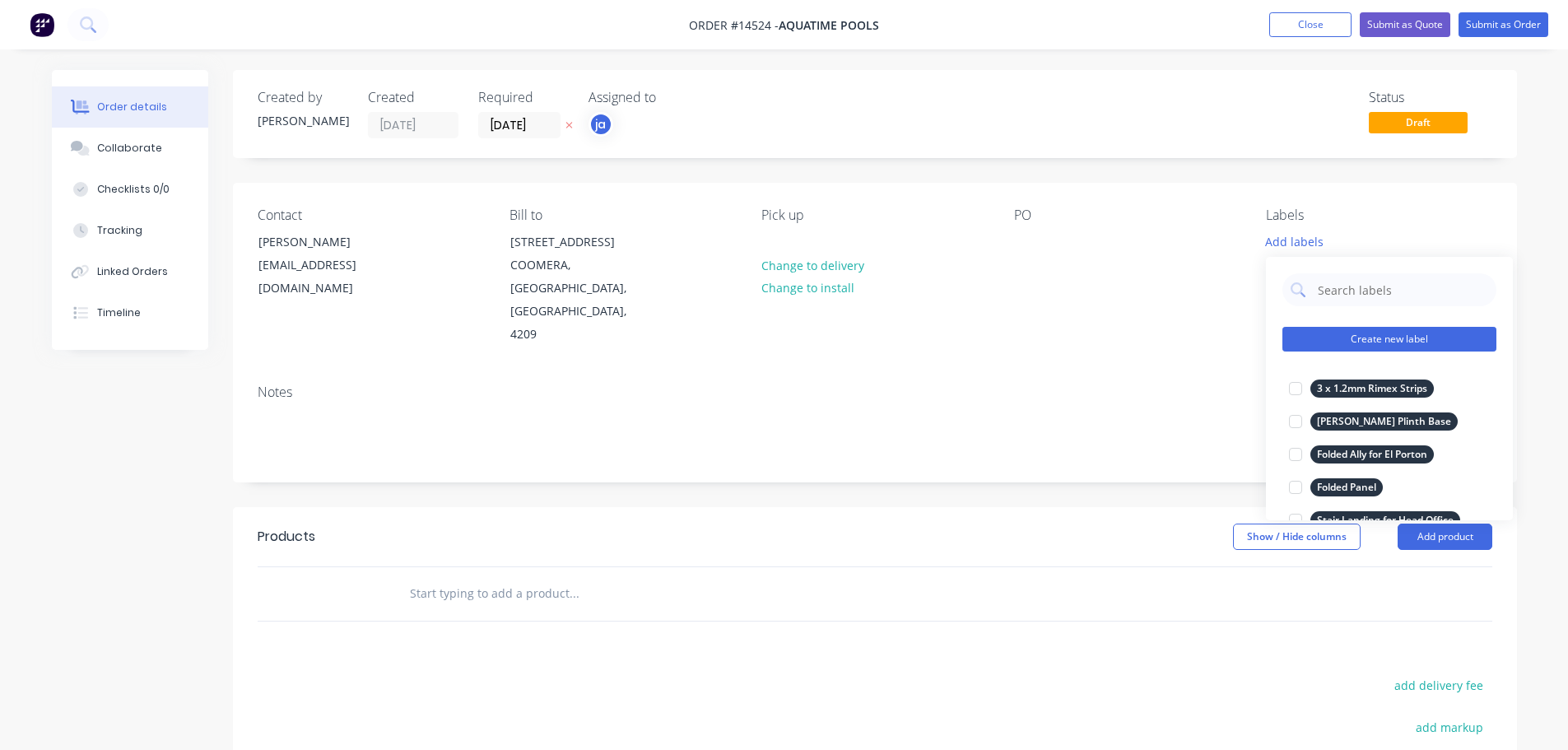
click at [1391, 335] on button "Create new label" at bounding box center [1389, 339] width 214 height 25
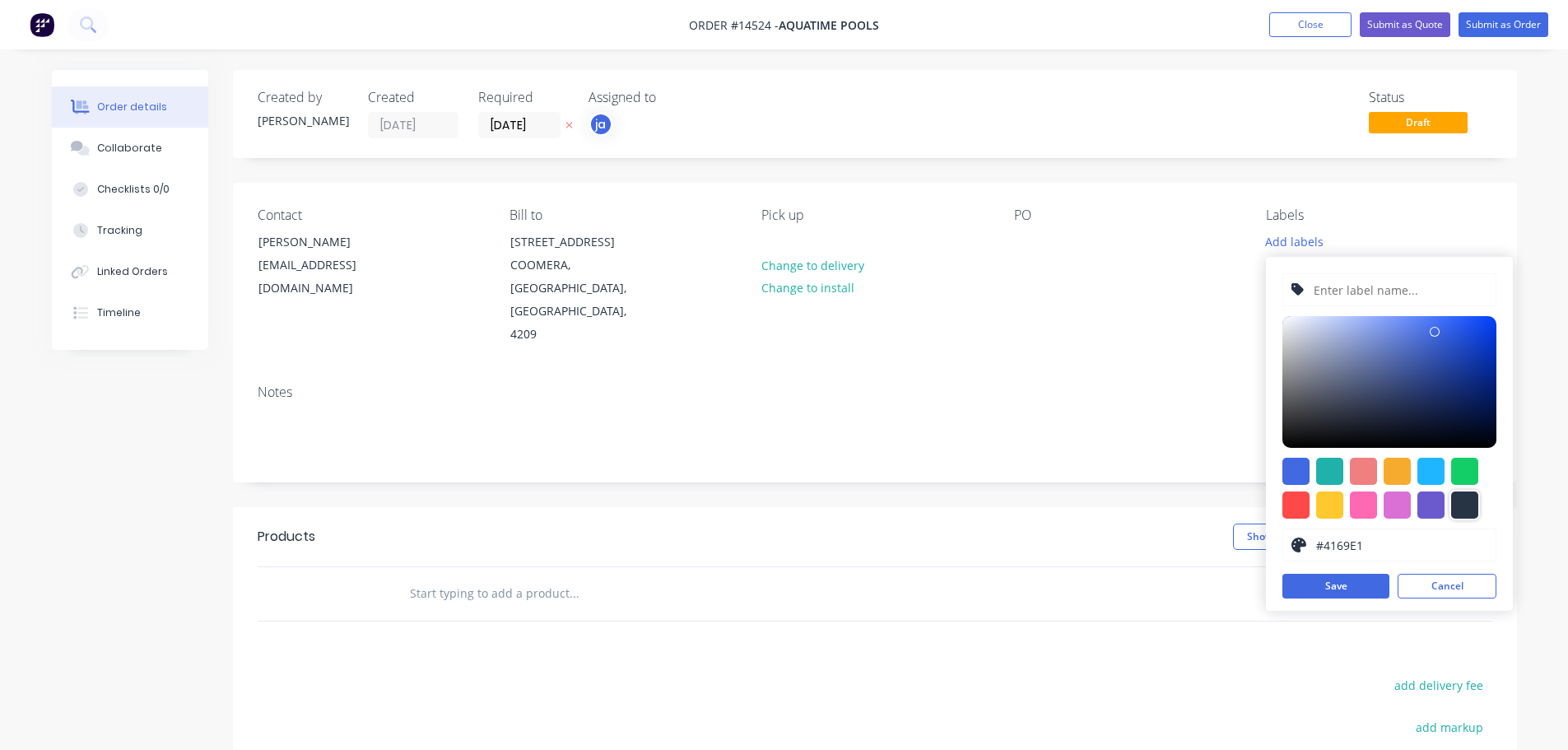
click at [1471, 509] on div at bounding box center [1465, 505] width 27 height 27
type input "#273444"
click at [1384, 298] on input "text" at bounding box center [1399, 289] width 175 height 32
paste input "1 length Ally Gate Track"
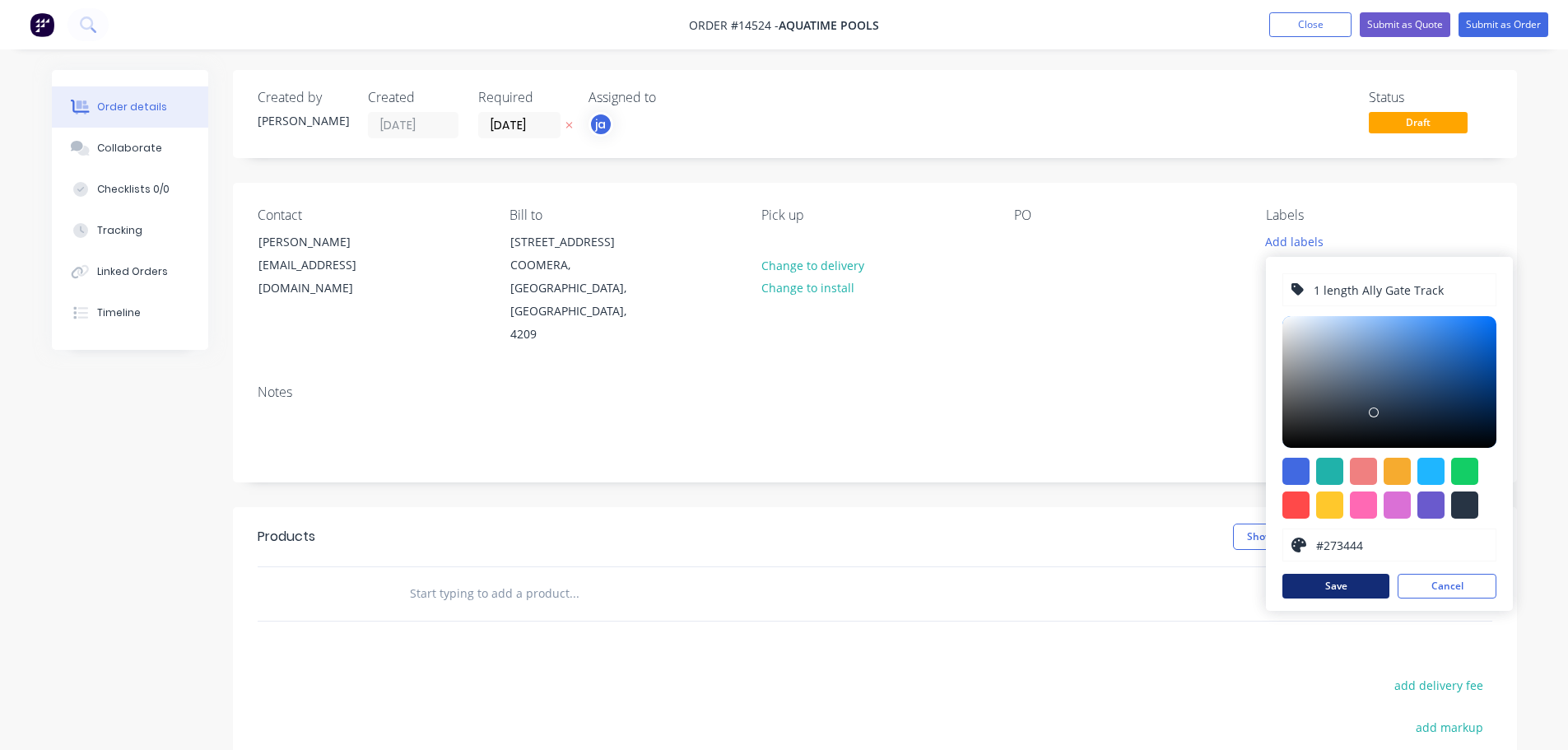
type input "1 length Ally Gate Track"
click at [1361, 586] on button "Save" at bounding box center [1335, 586] width 107 height 25
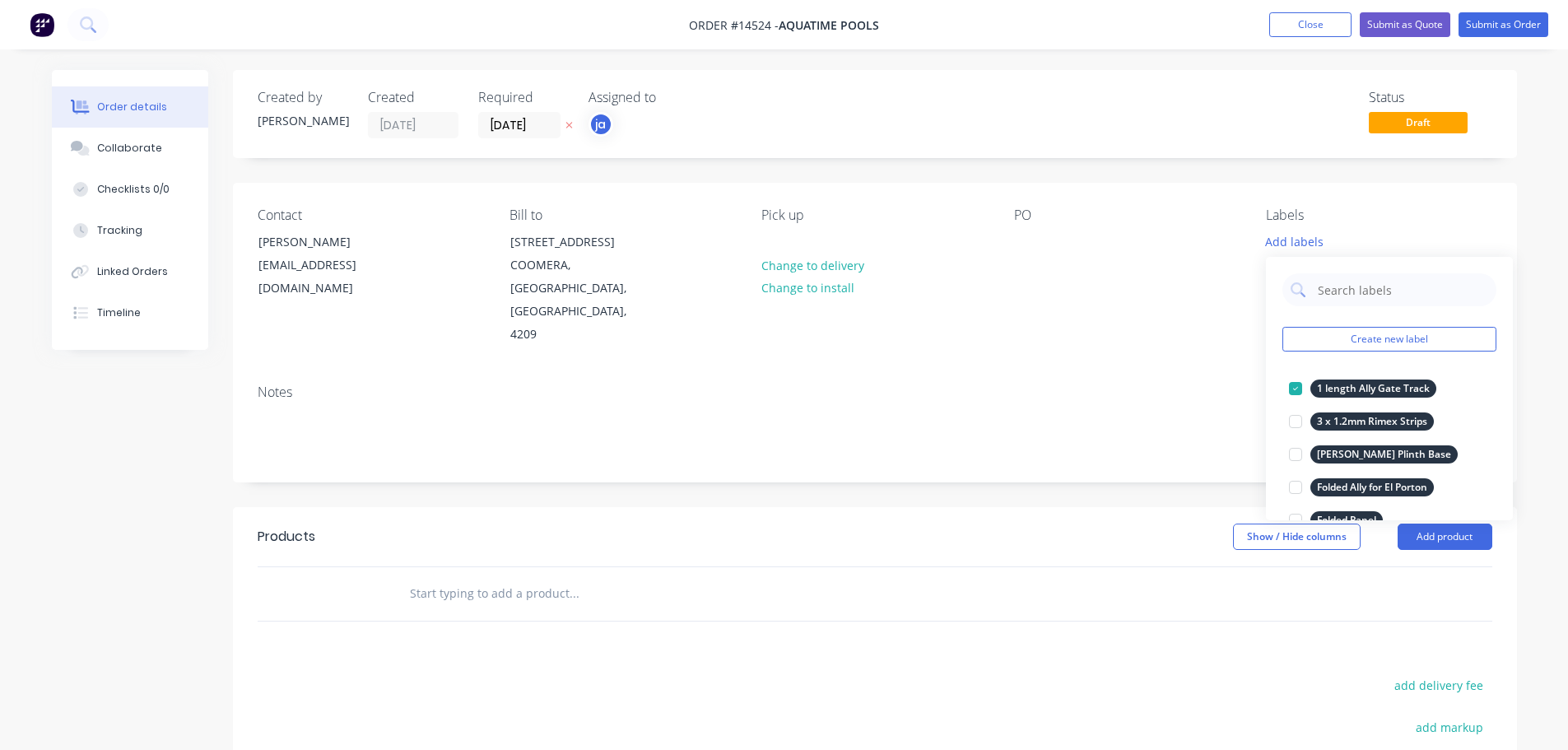
drag, startPoint x: 660, startPoint y: 538, endPoint x: 592, endPoint y: 556, distance: 70.3
click at [660, 577] on input "text" at bounding box center [573, 594] width 329 height 32
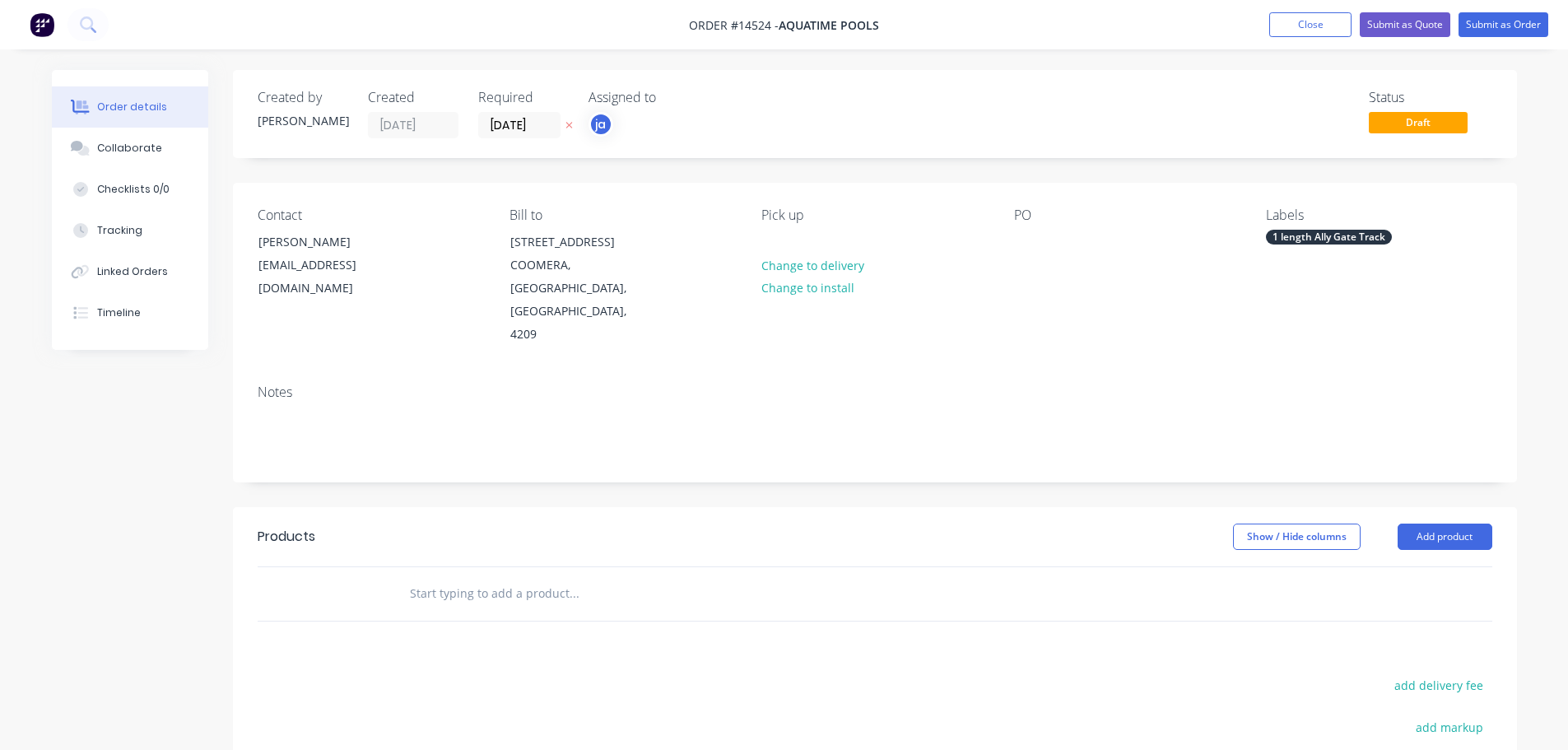
click at [585, 577] on input "text" at bounding box center [573, 594] width 329 height 32
paste input "1 length Ally Gate Track"
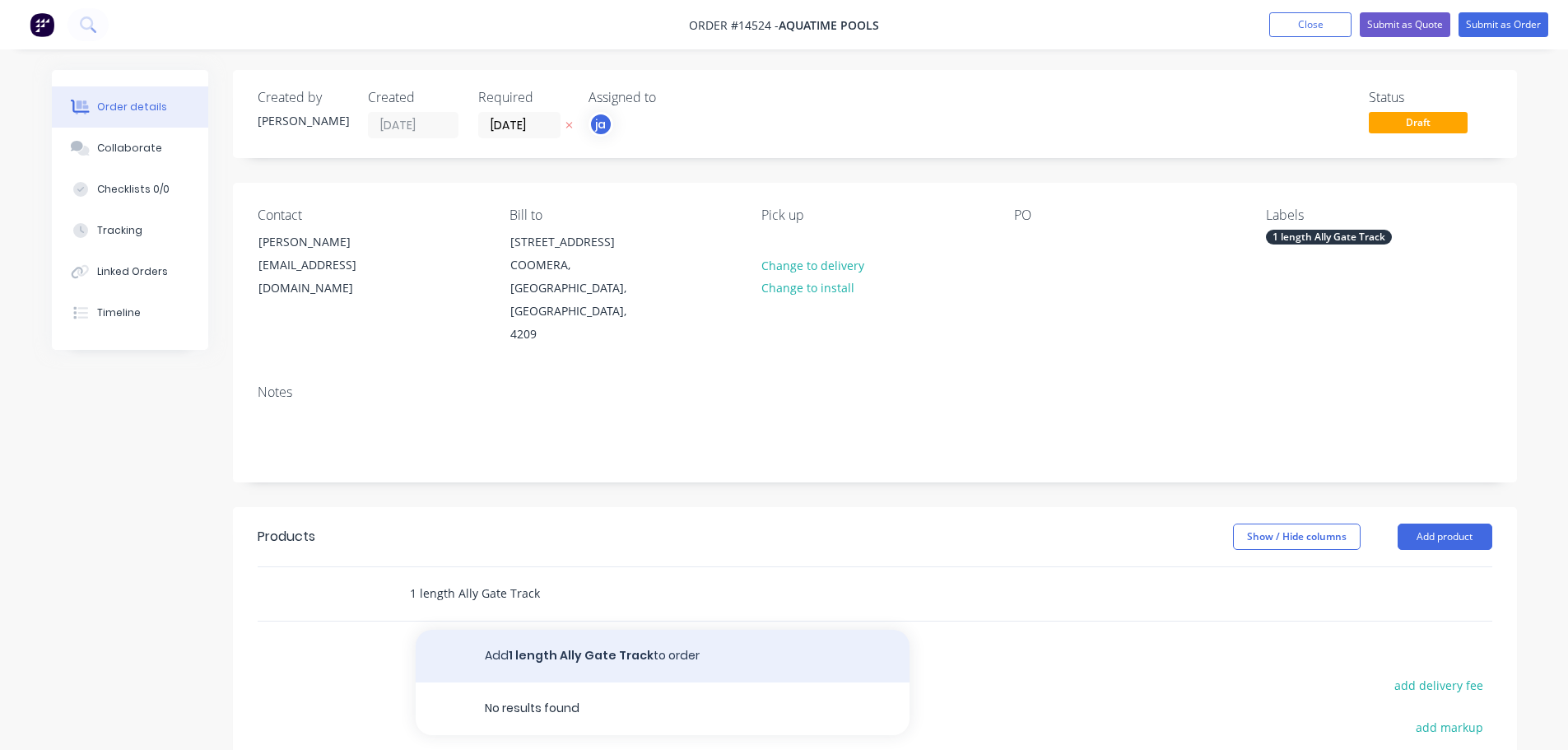
type input "1 length Ally Gate Track"
click at [627, 629] on button "Add 1 length Ally Gate Track to order" at bounding box center [662, 656] width 494 height 53
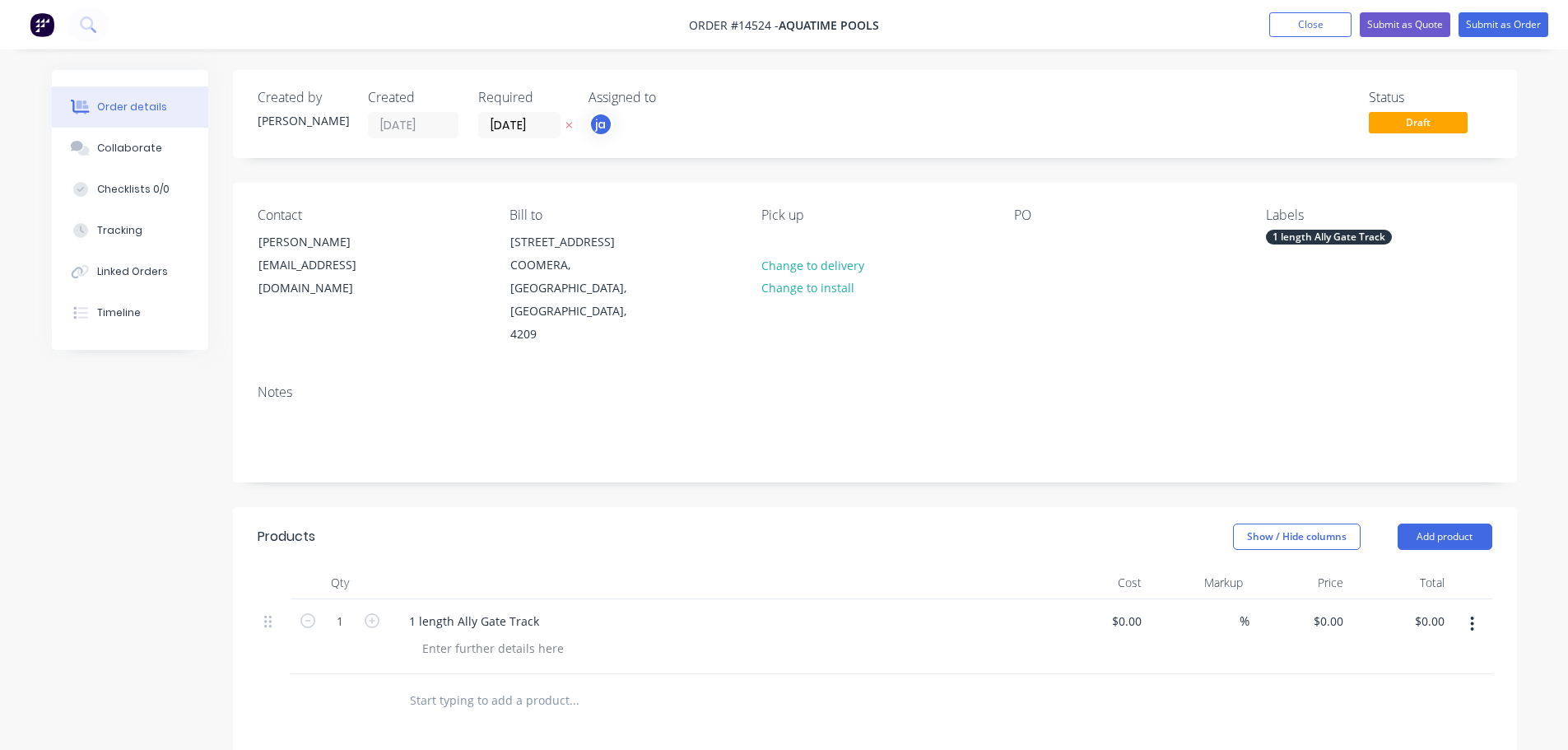
click at [1304, 249] on div "Labels 1 length Ally Gate Track" at bounding box center [1379, 277] width 226 height 139
click at [1303, 244] on div "1 length Ally Gate Track" at bounding box center [1328, 237] width 126 height 15
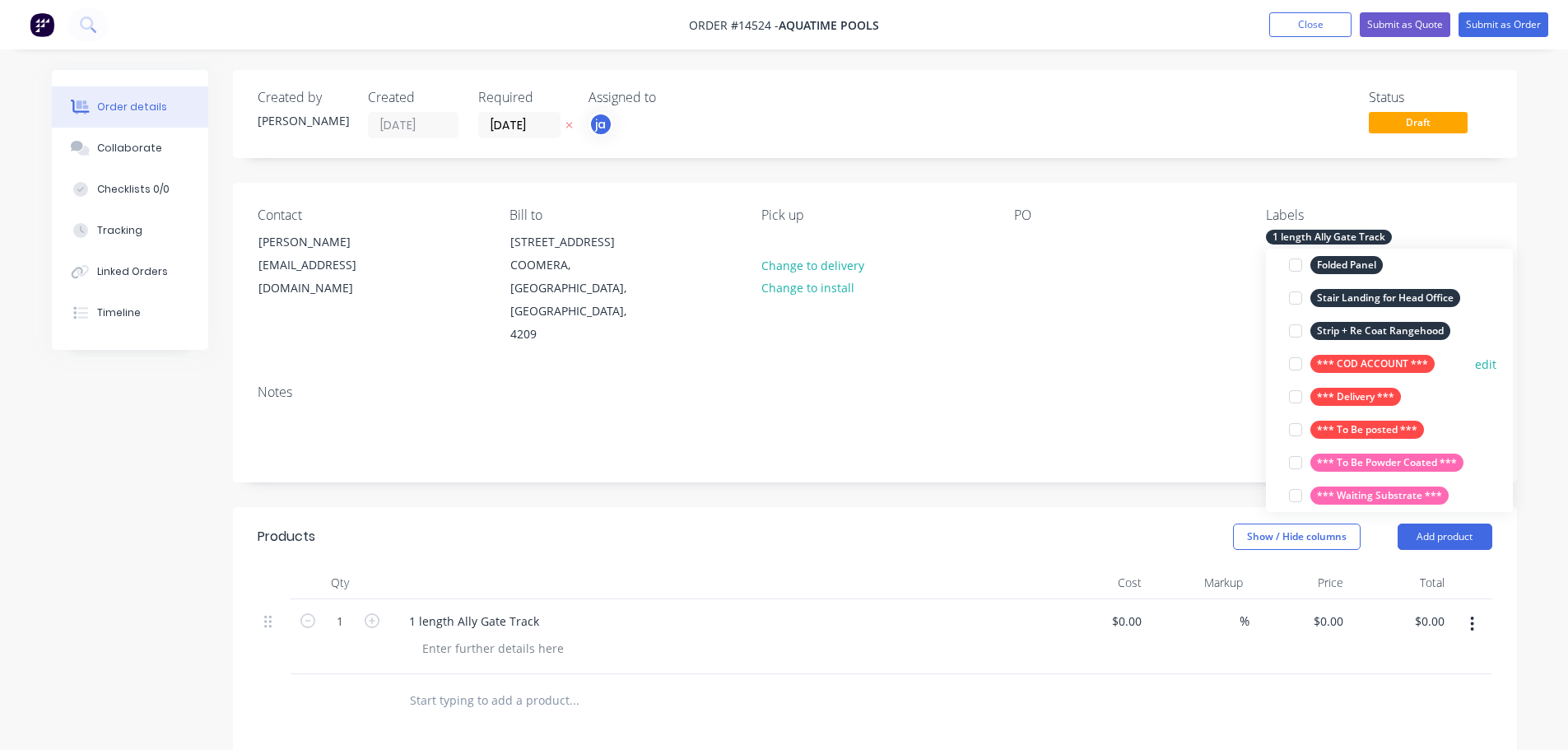
click at [1356, 364] on div "*** COD ACCOUNT ***" at bounding box center [1372, 363] width 124 height 18
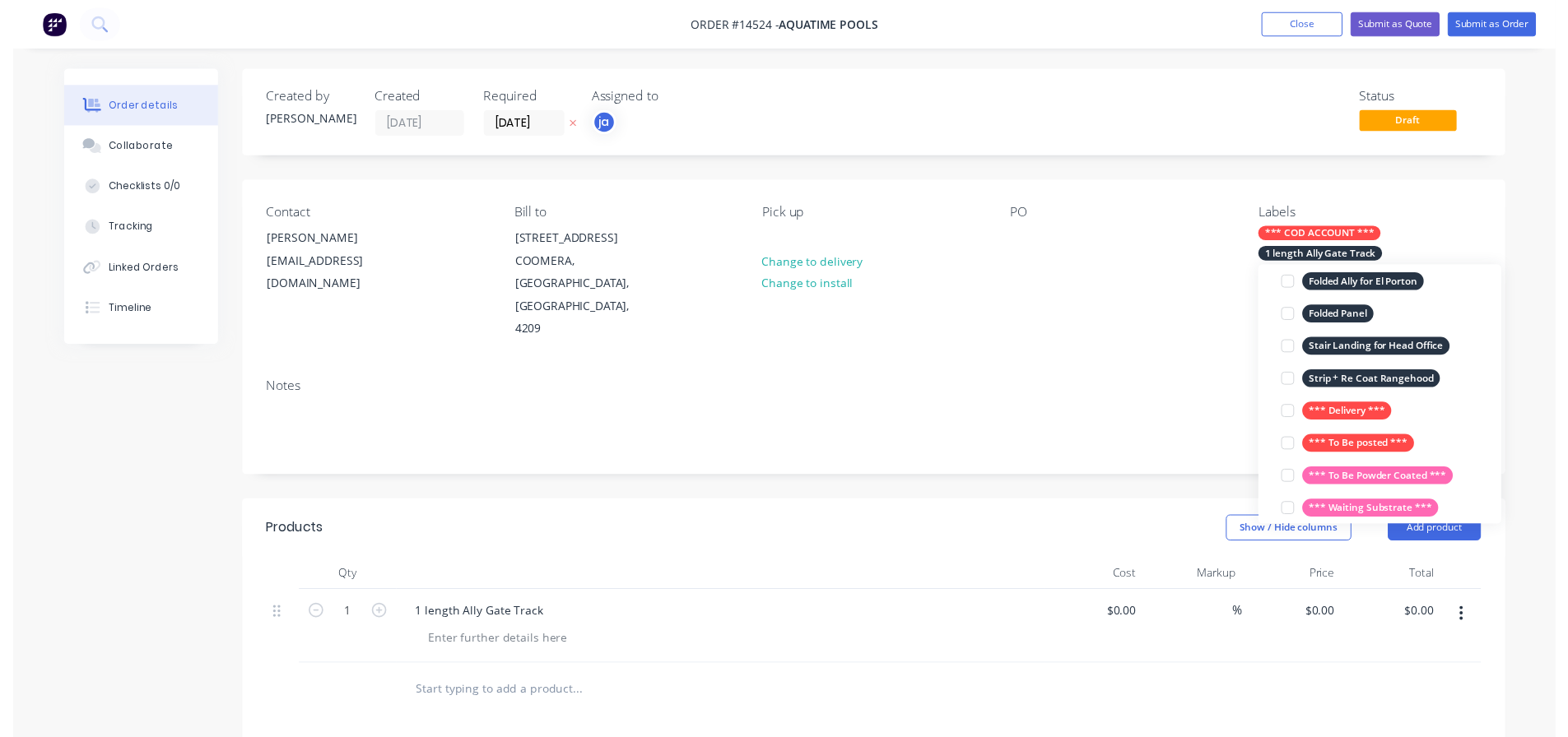
scroll to position [16, 0]
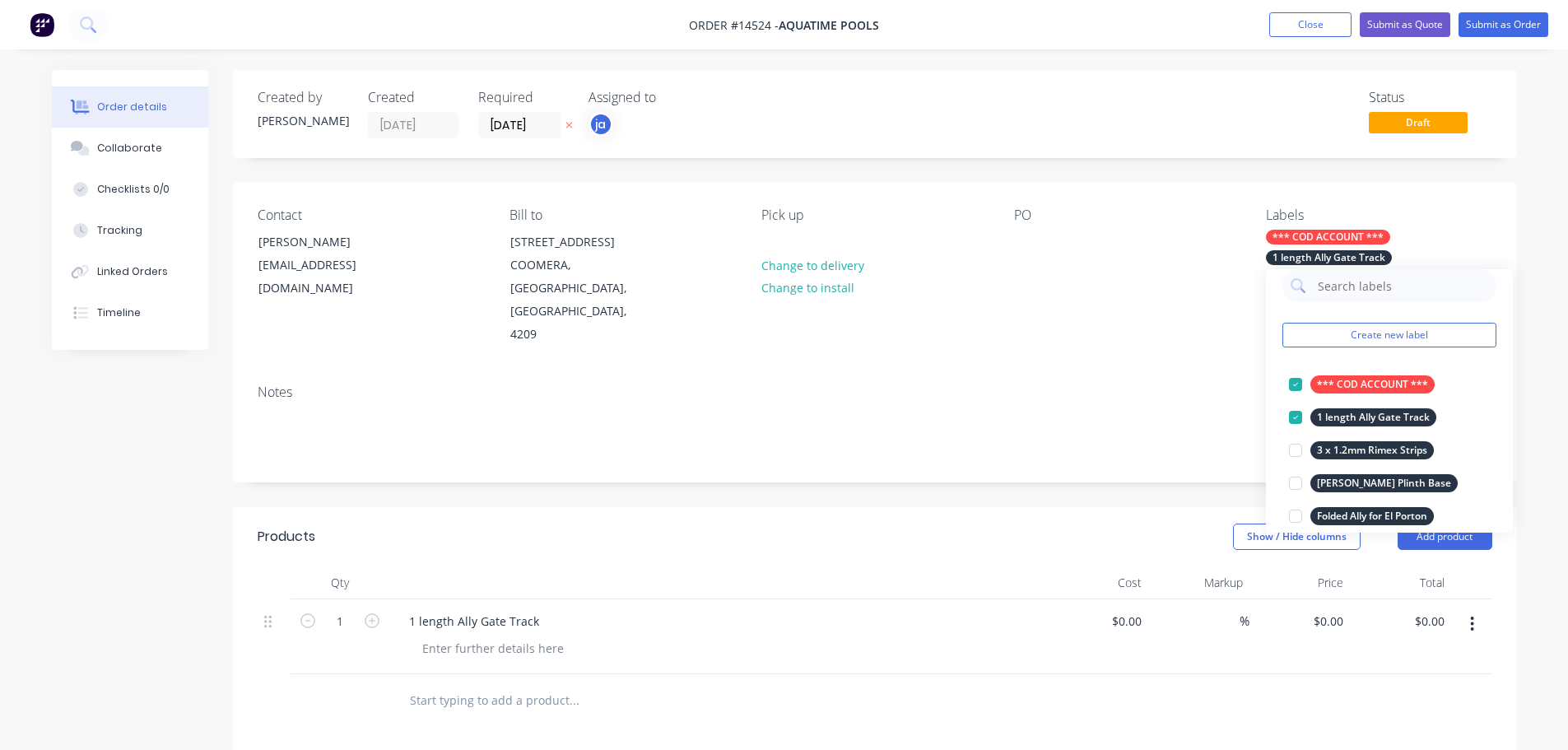
click at [1202, 300] on div "PO" at bounding box center [1127, 277] width 226 height 139
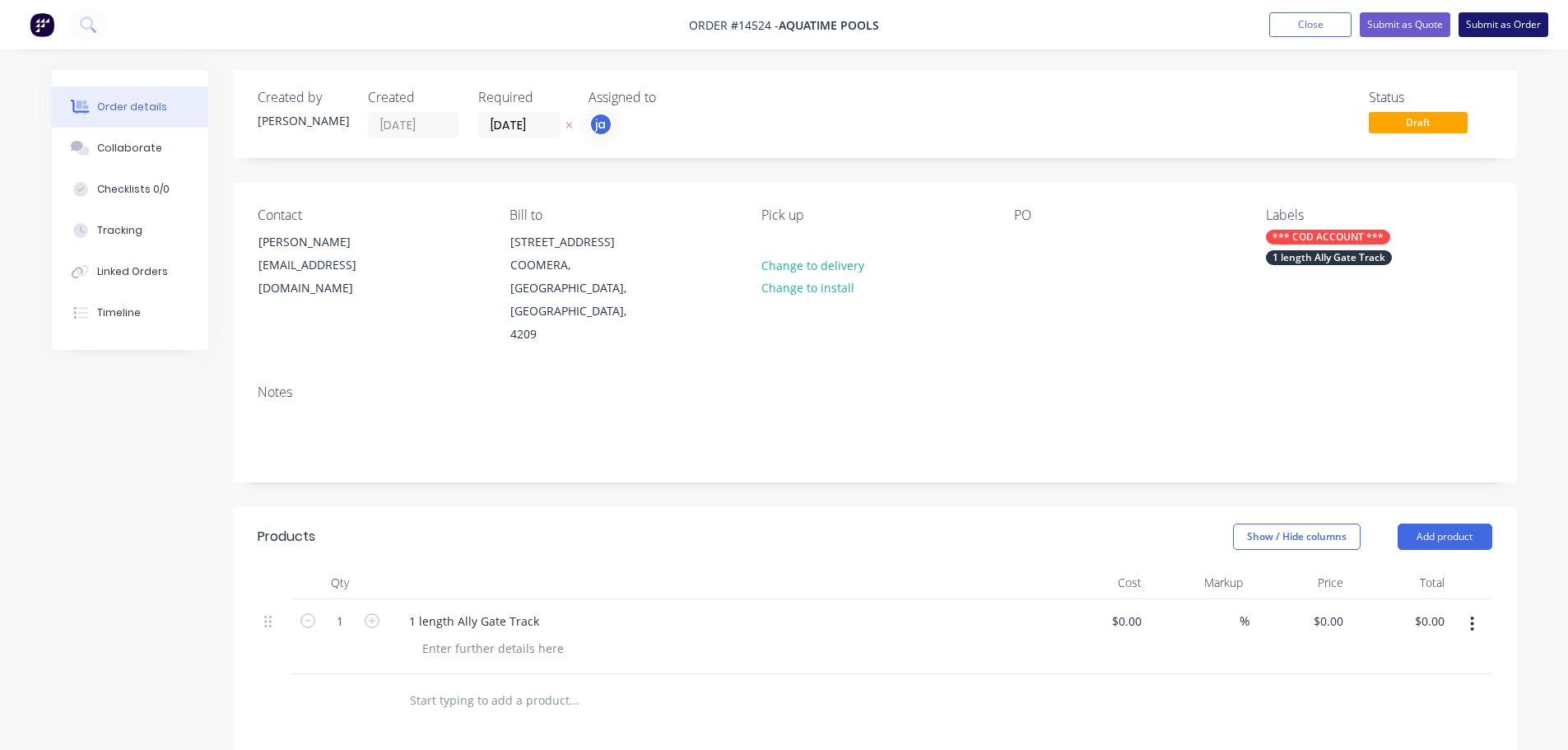
click at [1478, 34] on button "Submit as Order" at bounding box center [1503, 24] width 90 height 25
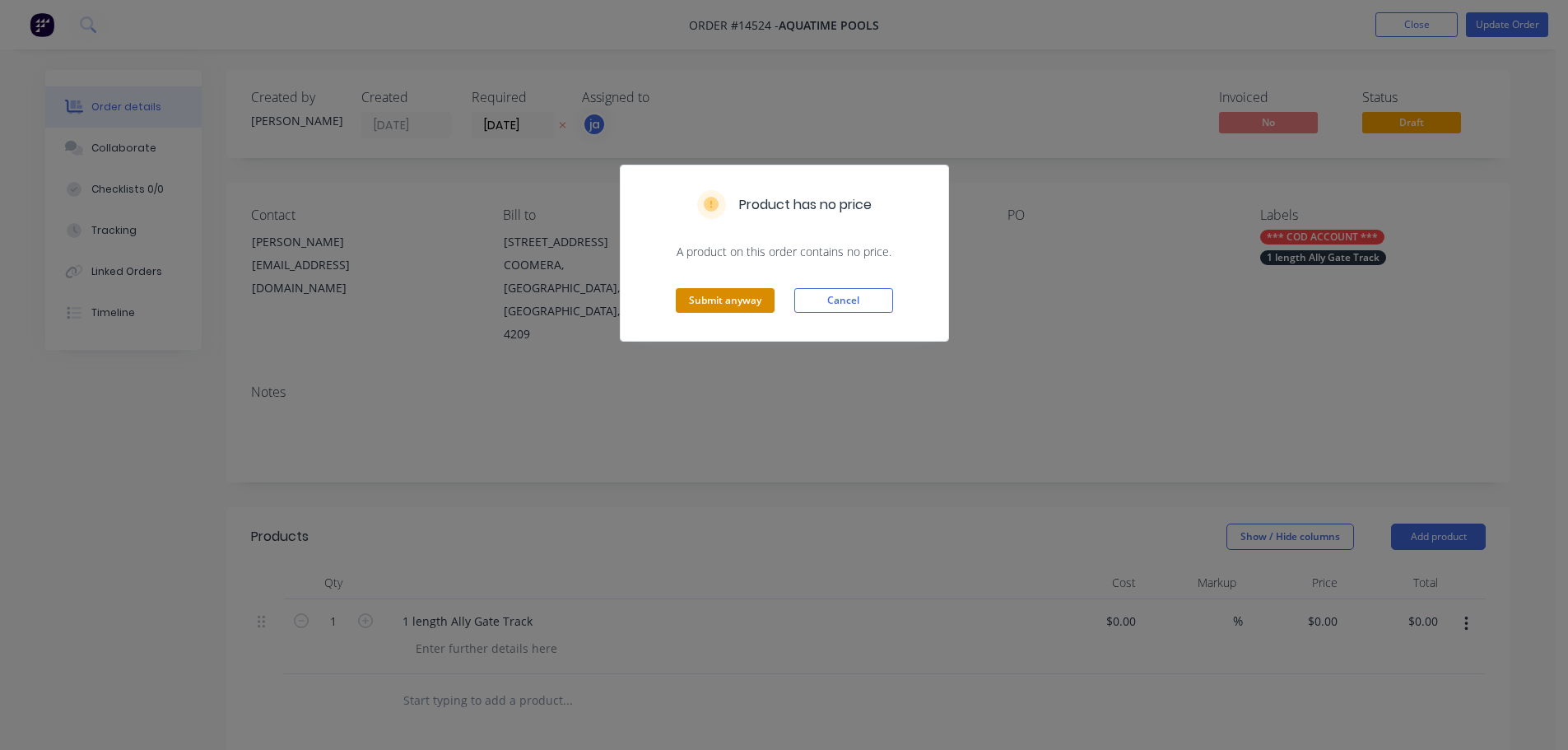
click at [731, 301] on button "Submit anyway" at bounding box center [725, 300] width 98 height 25
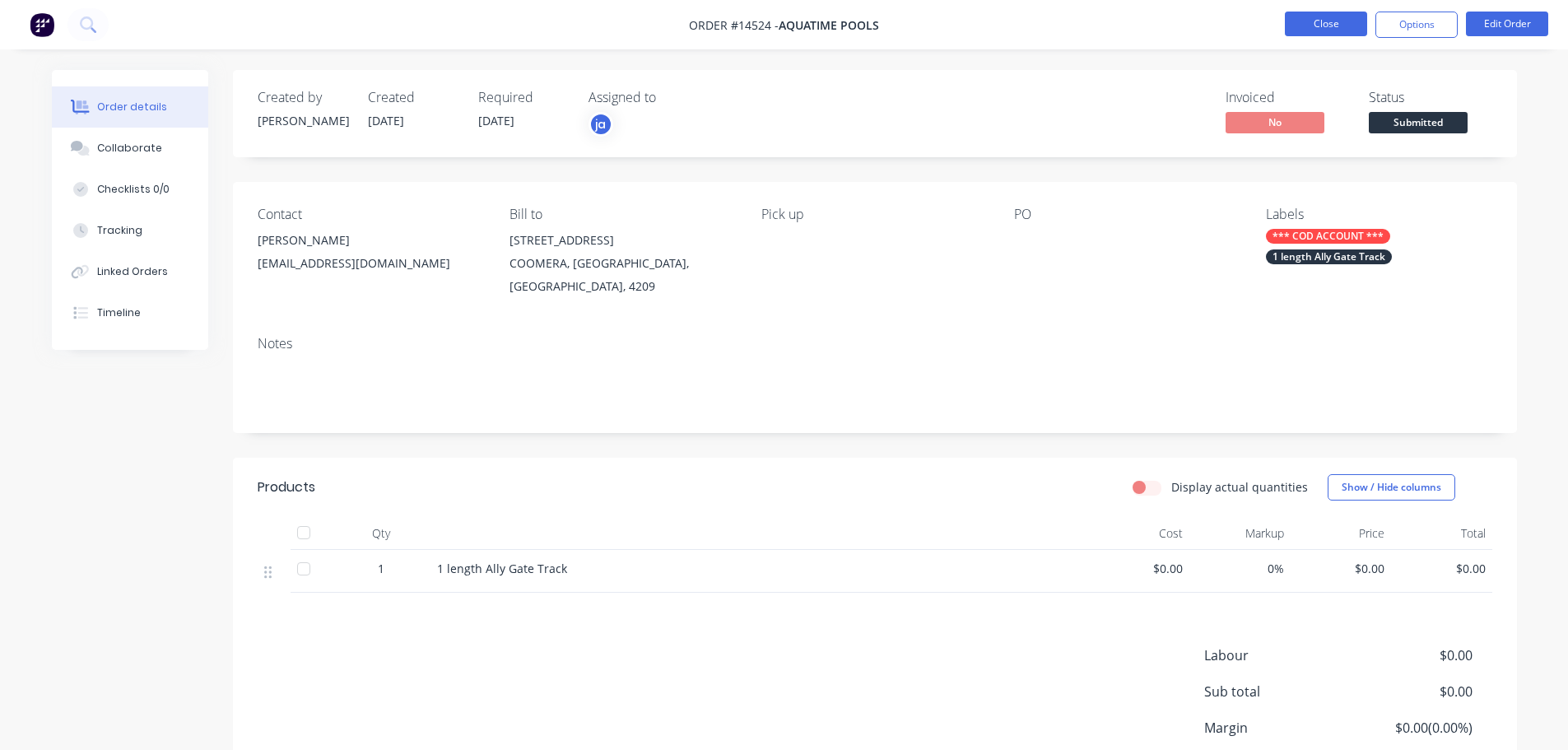
click at [1307, 22] on button "Close" at bounding box center [1326, 23] width 82 height 25
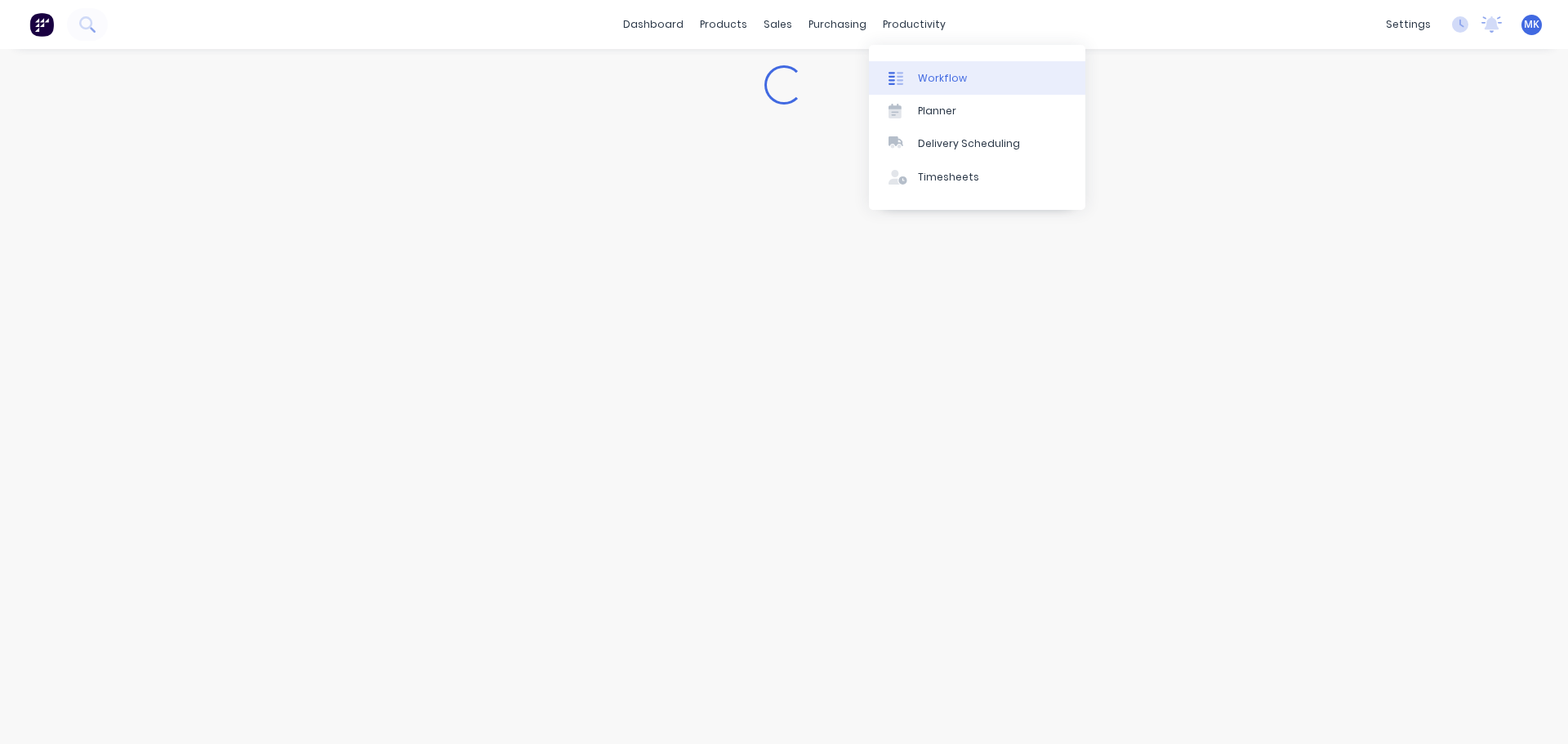
click at [910, 71] on div at bounding box center [900, 78] width 25 height 14
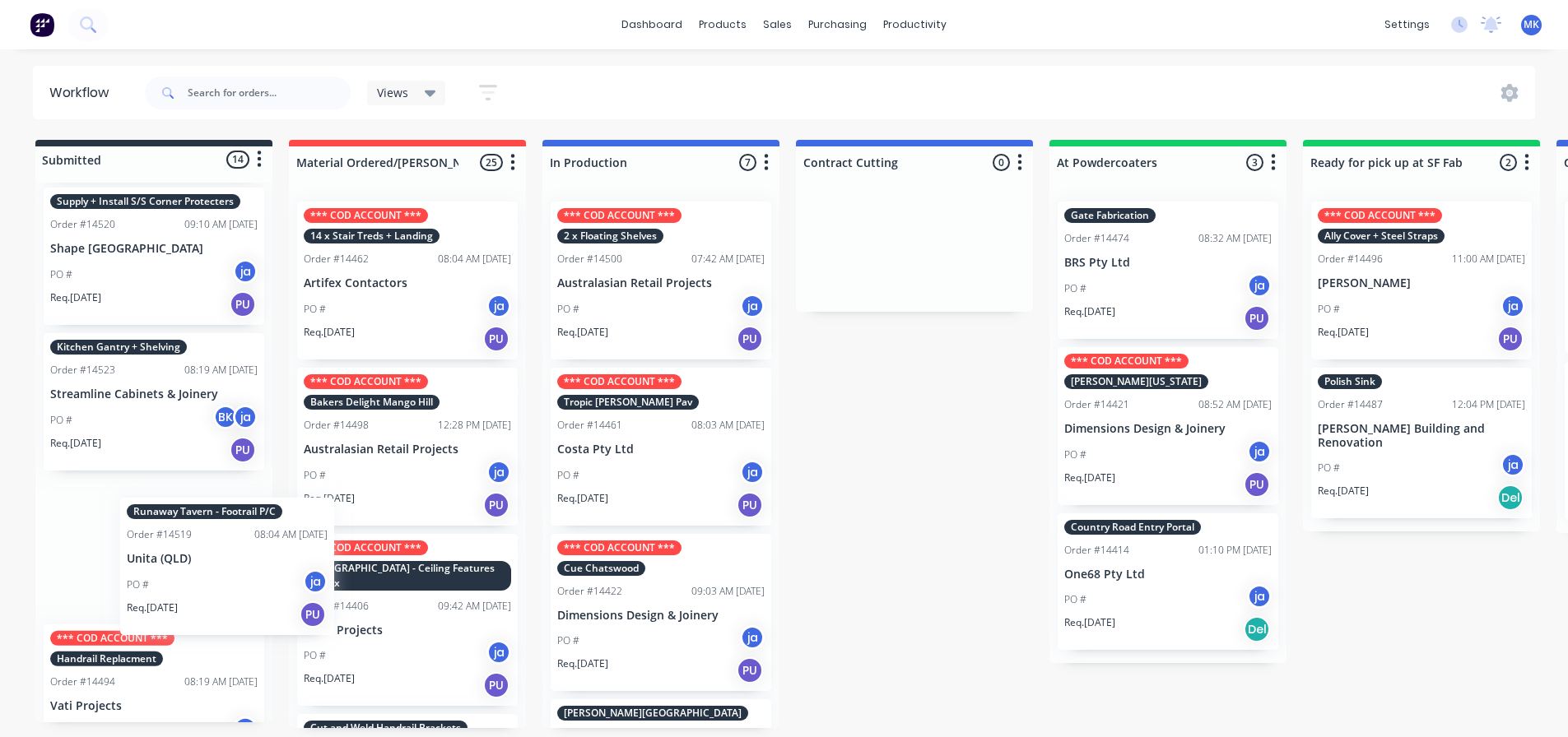
scroll to position [3, 0]
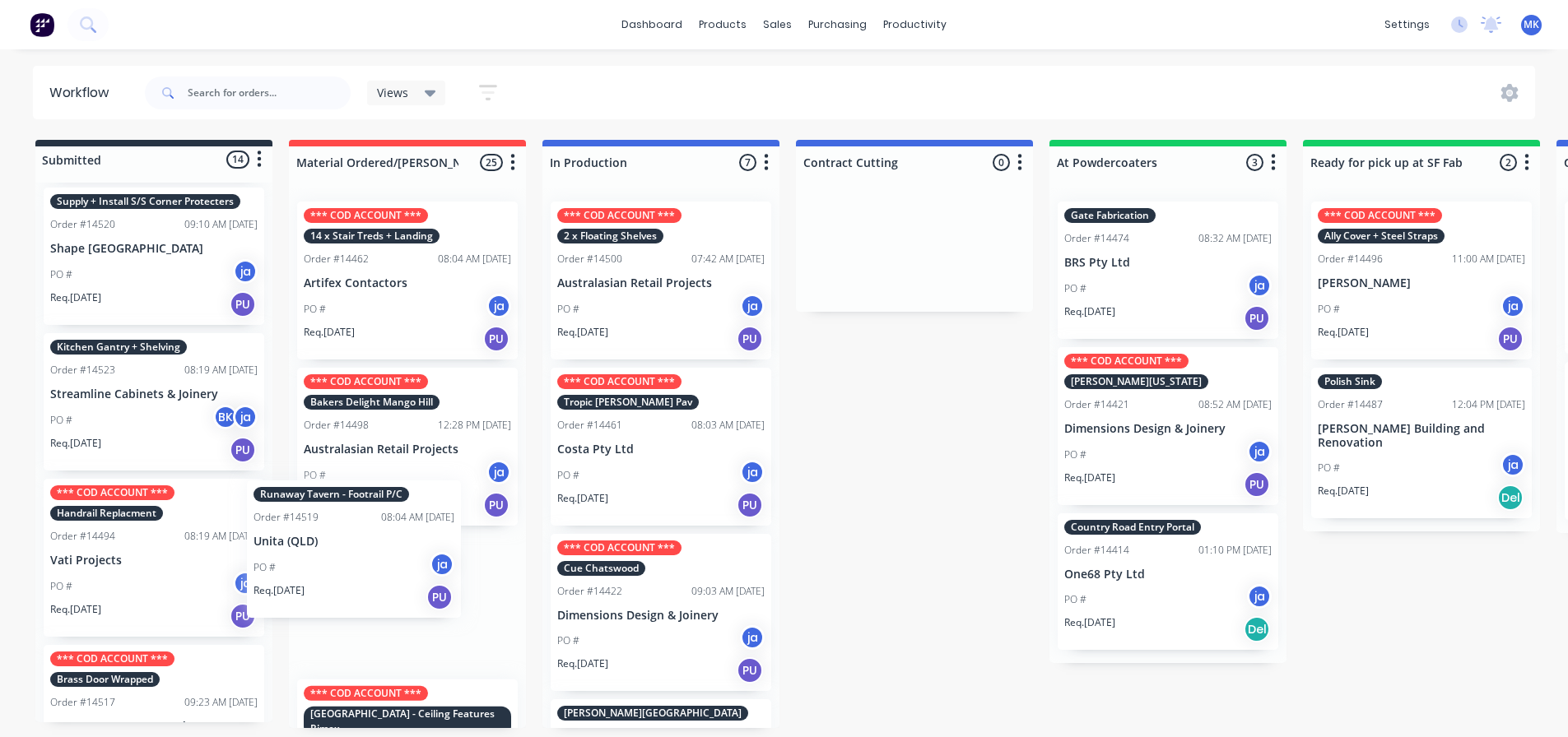
drag, startPoint x: 135, startPoint y: 623, endPoint x: 346, endPoint y: 604, distance: 211.9
click at [346, 604] on div "Submitted 14 Status colour #273444 hex #273444 Save Cancel Summaries Total orde…" at bounding box center [1361, 434] width 2746 height 588
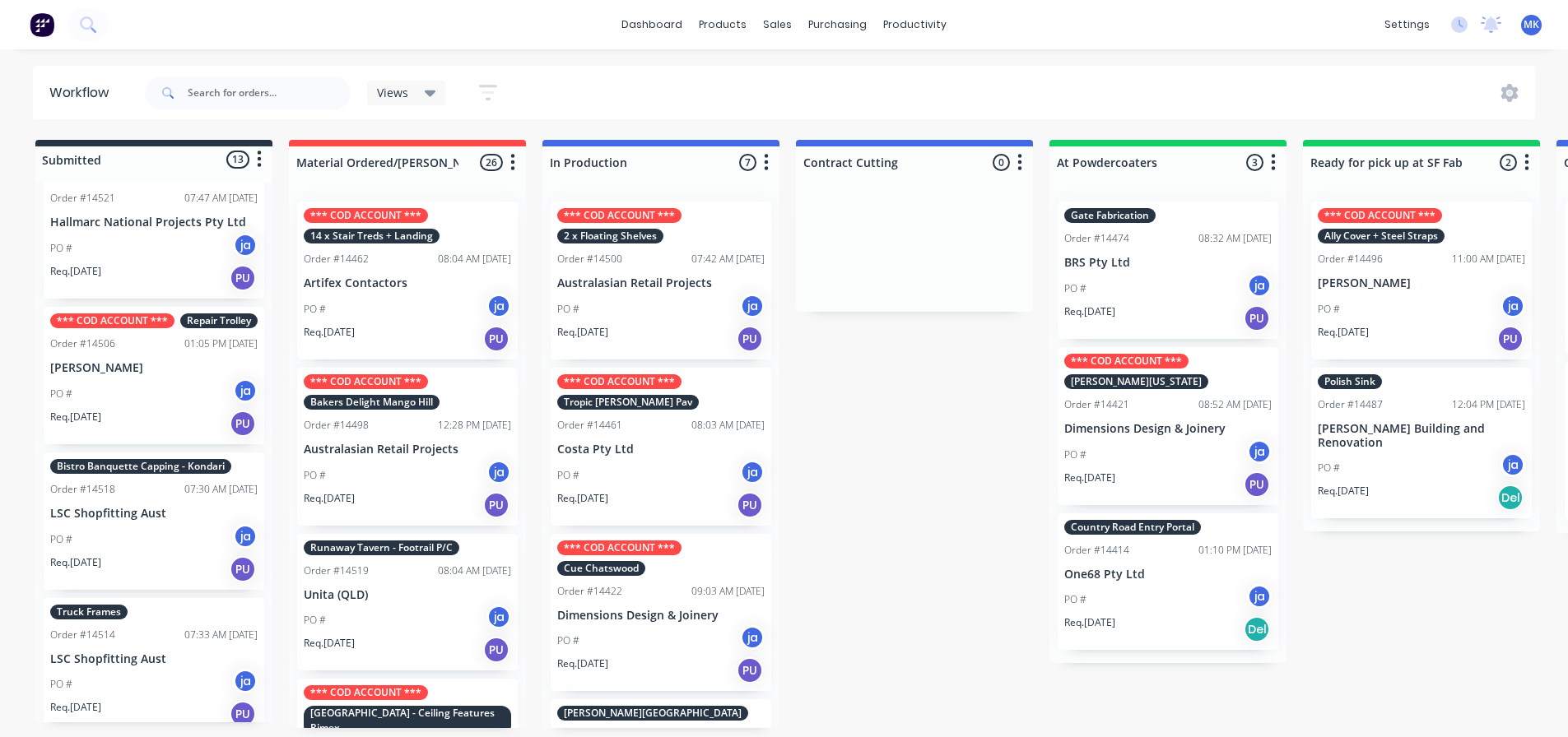
scroll to position [639, 0]
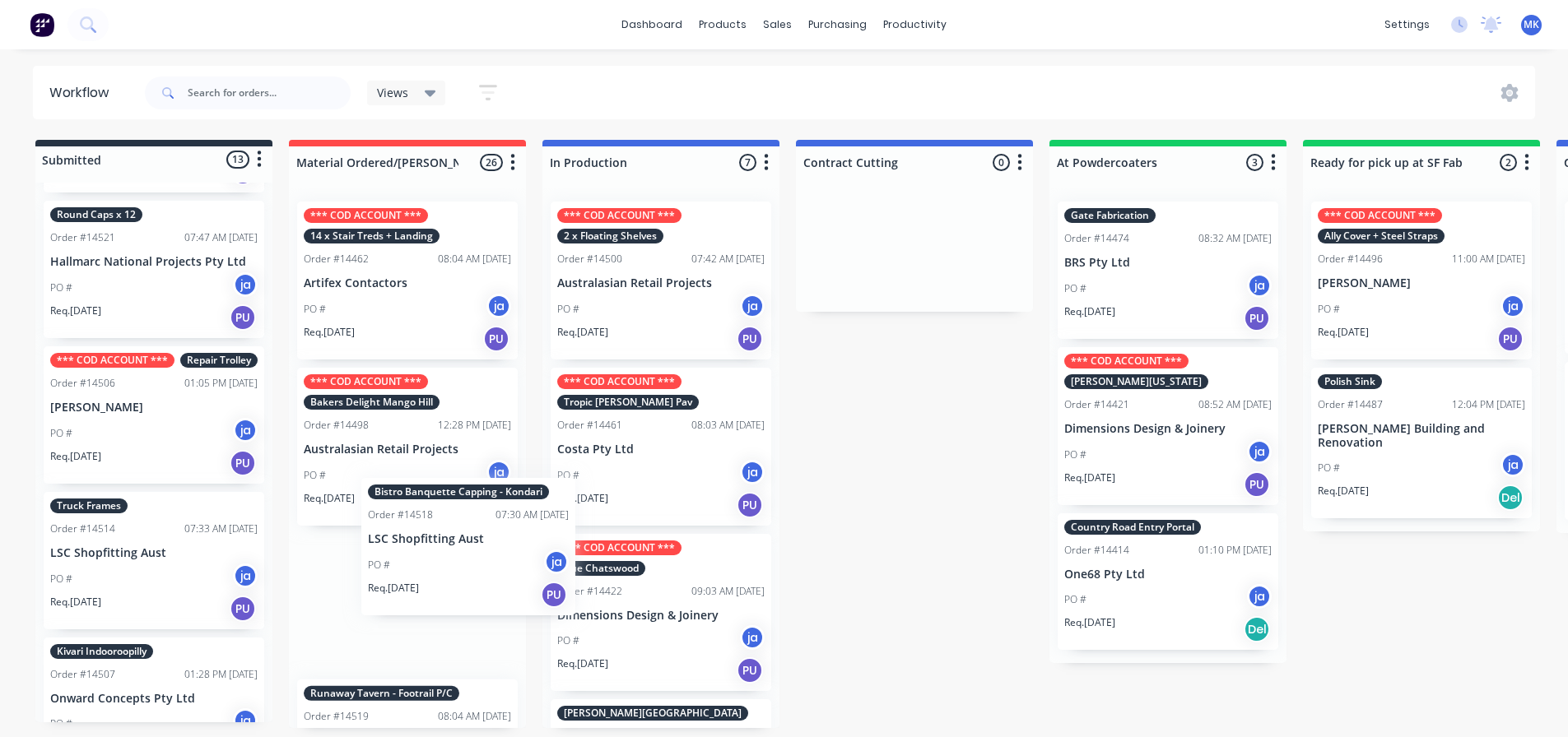
drag, startPoint x: 153, startPoint y: 555, endPoint x: 476, endPoint y: 524, distance: 324.5
click at [476, 524] on div "Submitted 13 Status colour #273444 hex #273444 Save Cancel Summaries Total orde…" at bounding box center [1361, 434] width 2746 height 588
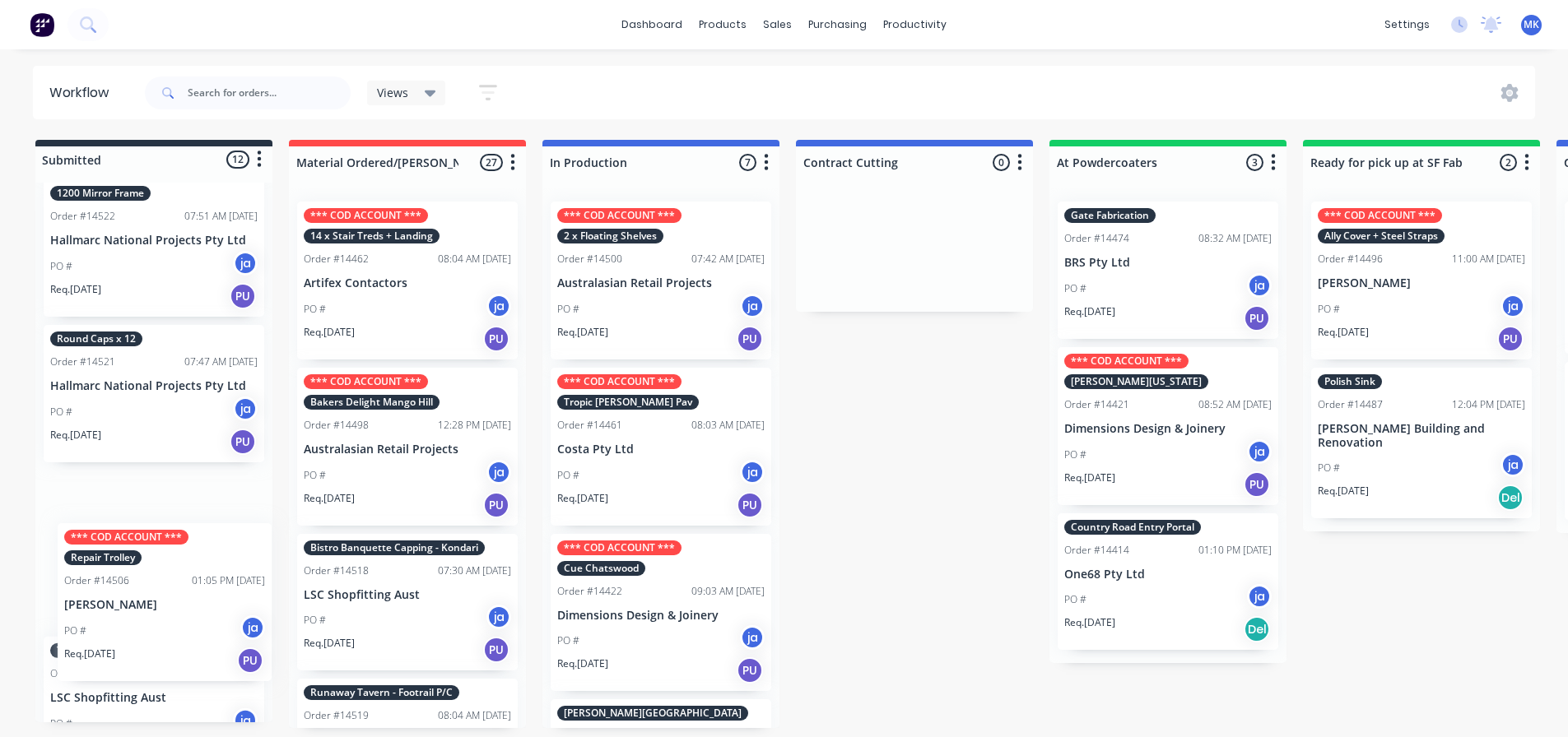
scroll to position [521, 0]
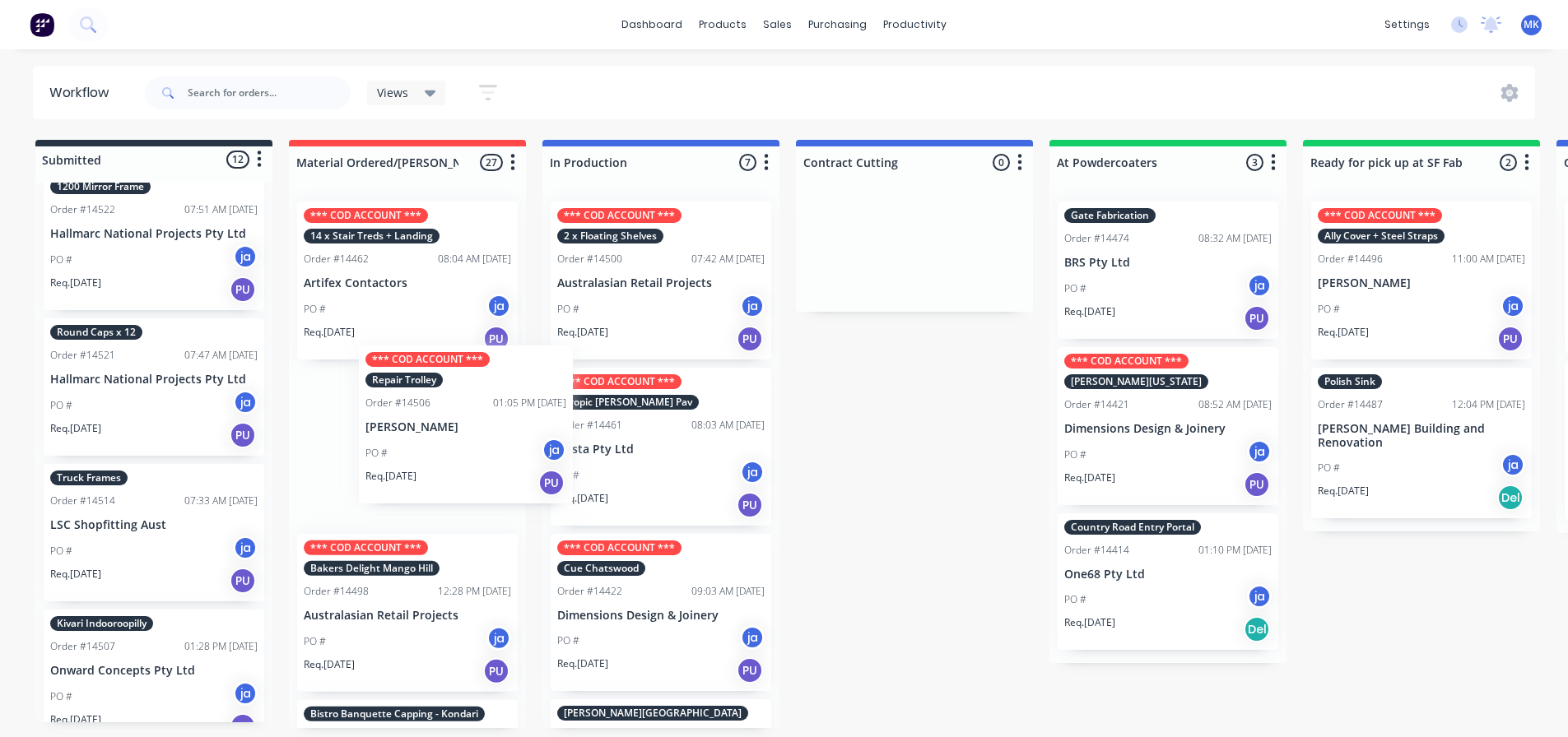
drag, startPoint x: 196, startPoint y: 539, endPoint x: 492, endPoint y: 383, distance: 334.6
click at [492, 383] on div "Submitted 12 Status colour #273444 hex #273444 Save Cancel Summaries Total orde…" at bounding box center [1361, 434] width 2746 height 588
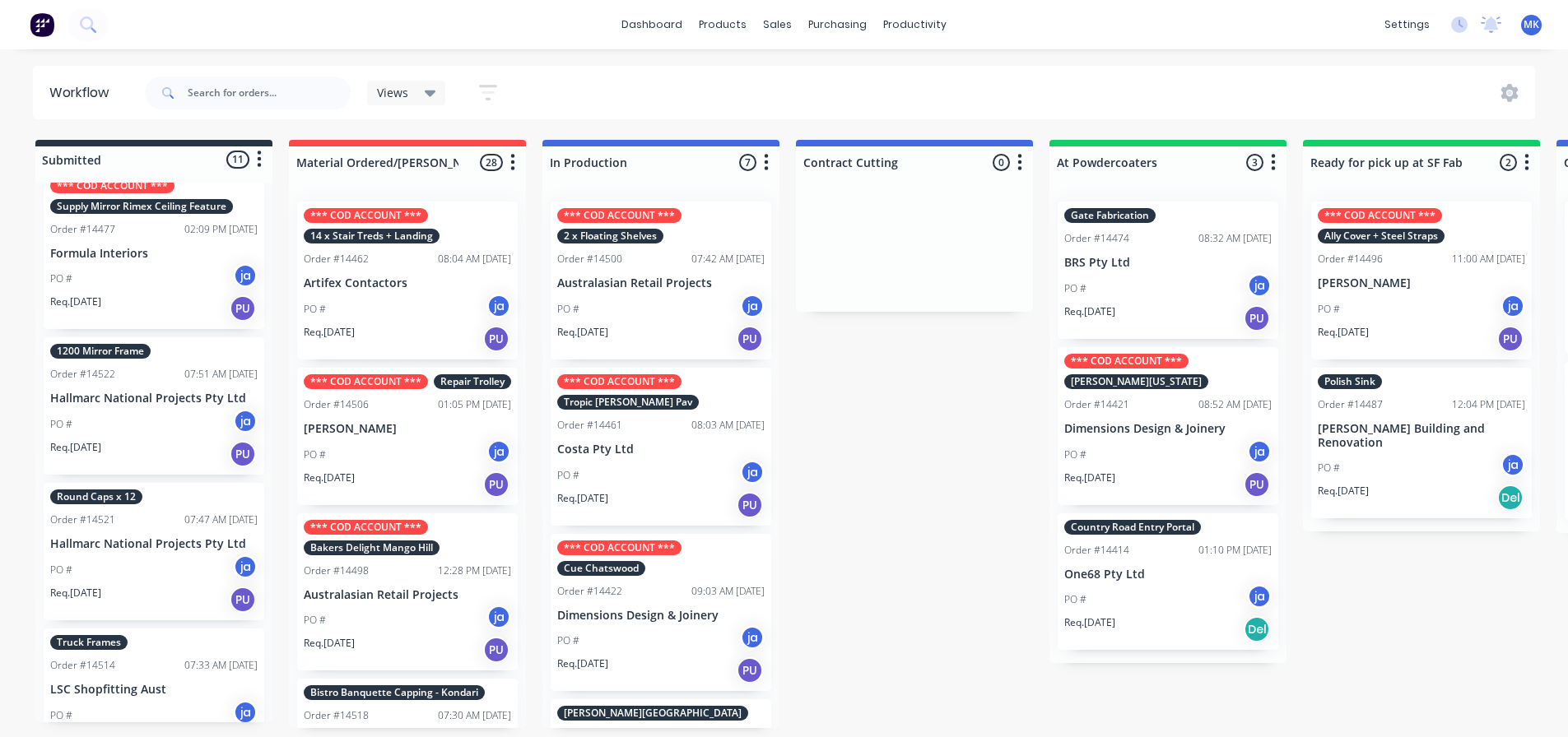
scroll to position [192, 0]
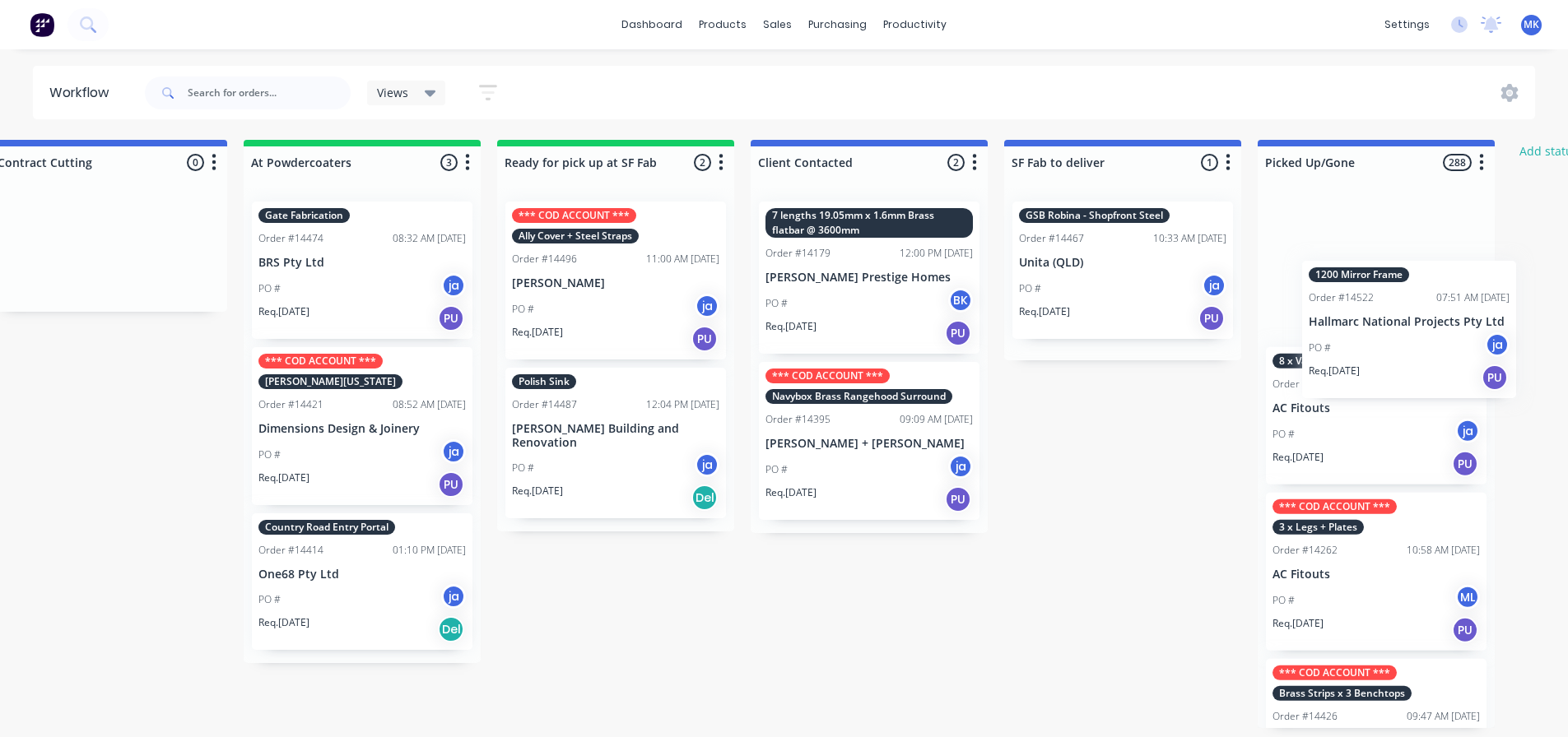
drag, startPoint x: 186, startPoint y: 541, endPoint x: 1377, endPoint y: 316, distance: 1212.1
click at [1400, 314] on div "Submitted 11 Status colour #273444 hex #273444 Save Cancel Summaries Total orde…" at bounding box center [554, 434] width 2746 height 588
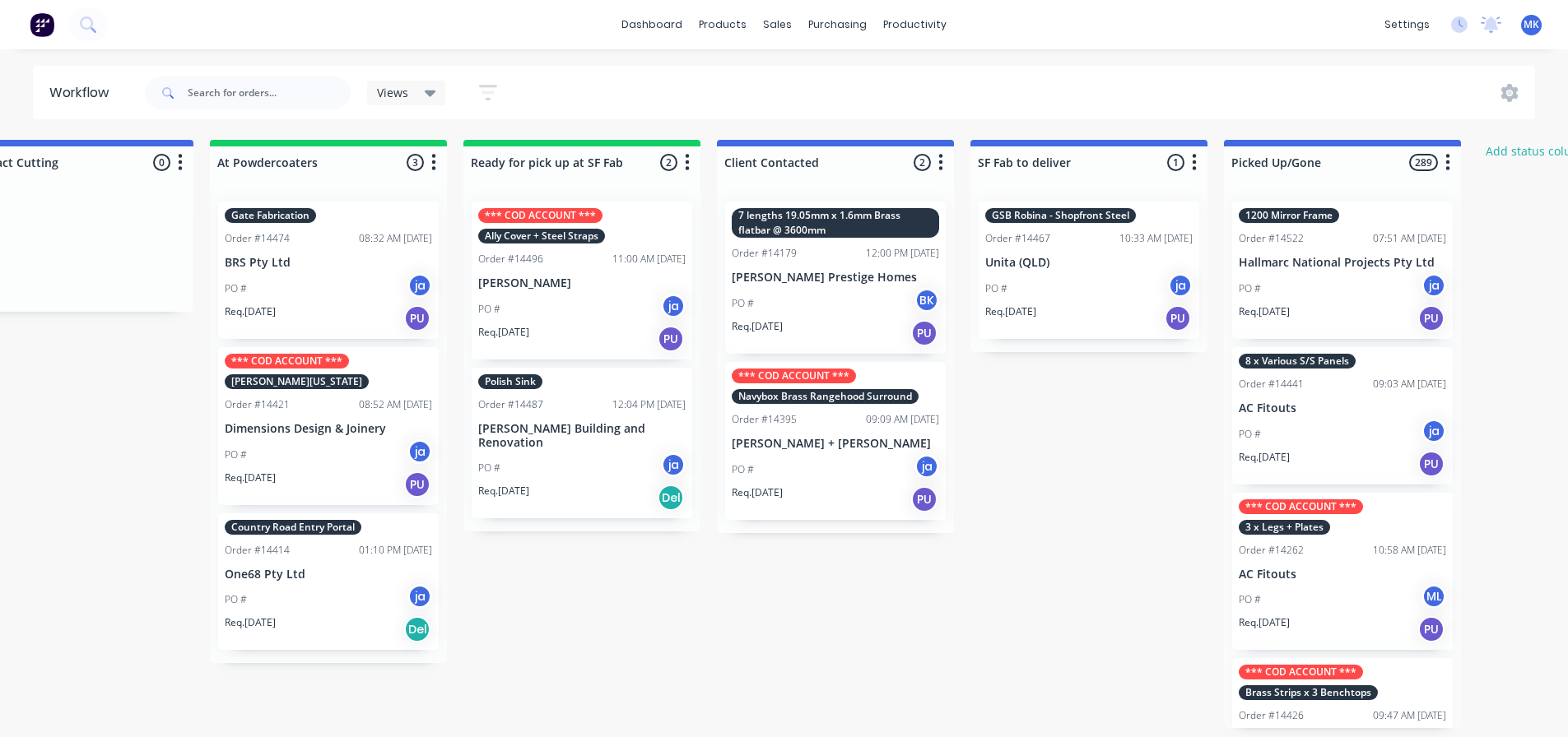
scroll to position [3, 884]
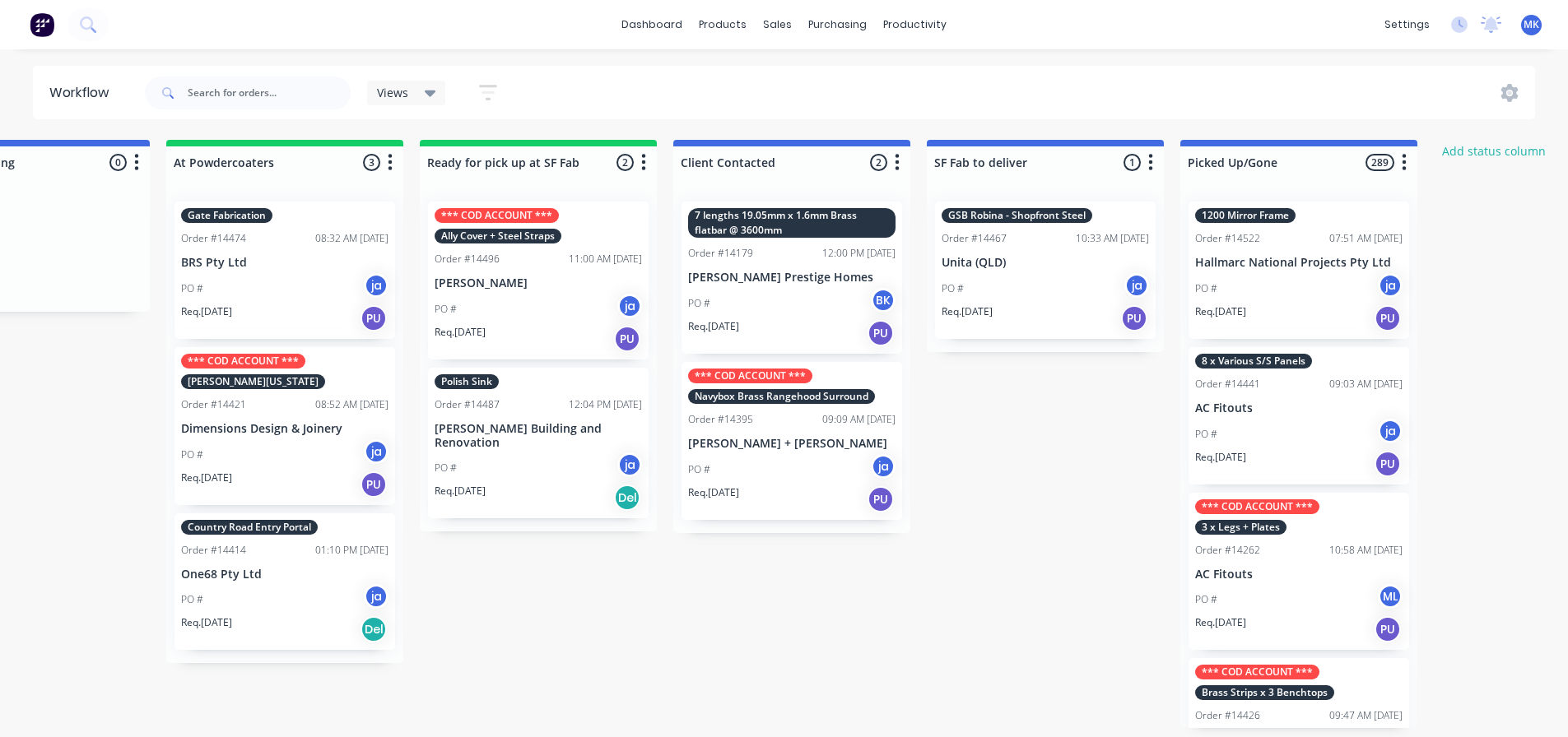
drag, startPoint x: 1033, startPoint y: 385, endPoint x: 1056, endPoint y: 392, distance: 24.0
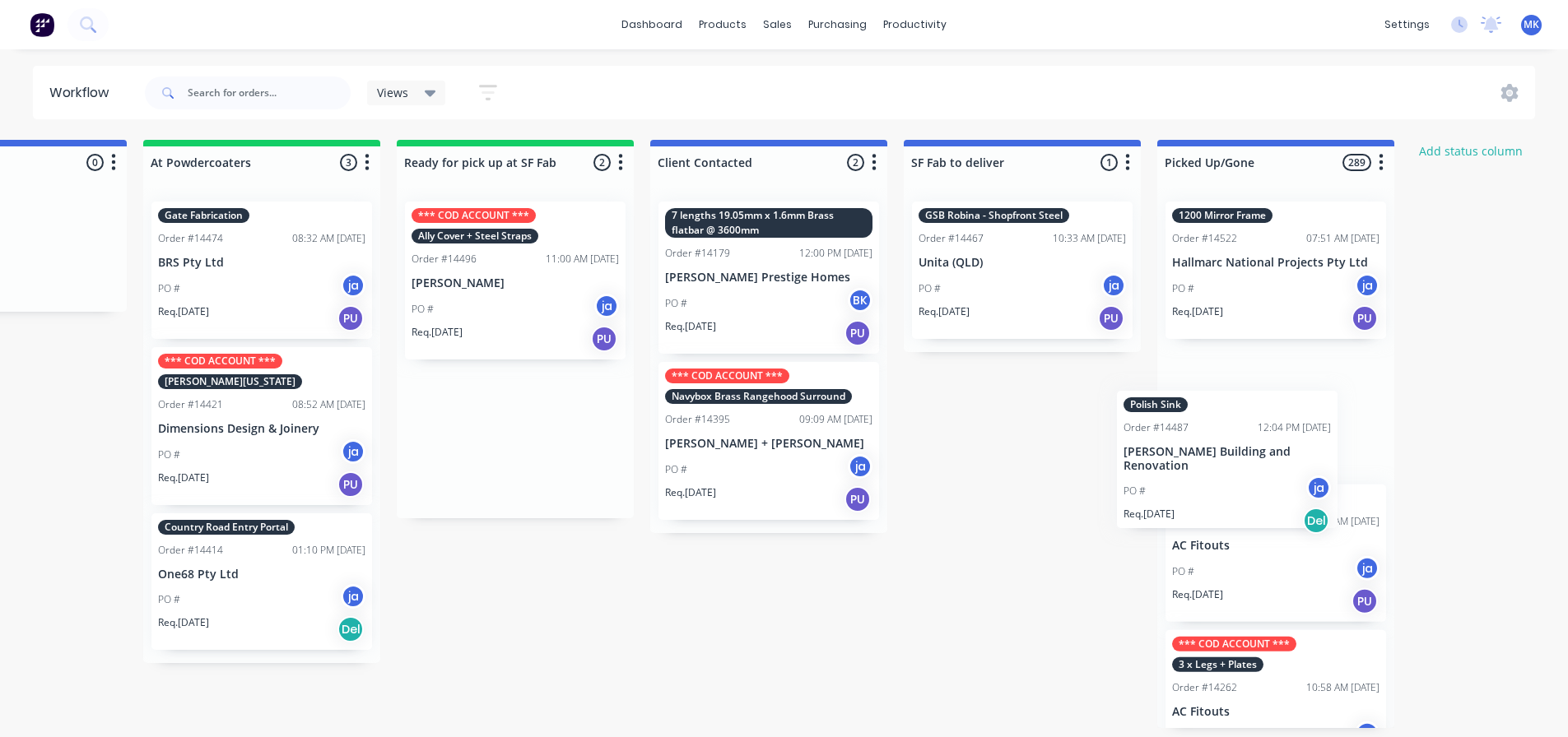
drag, startPoint x: 652, startPoint y: 465, endPoint x: 1299, endPoint y: 449, distance: 647.2
click at [1299, 449] on div "Submitted 10 Status colour #273444 hex #273444 Save Cancel Summaries Total orde…" at bounding box center [454, 434] width 2746 height 588
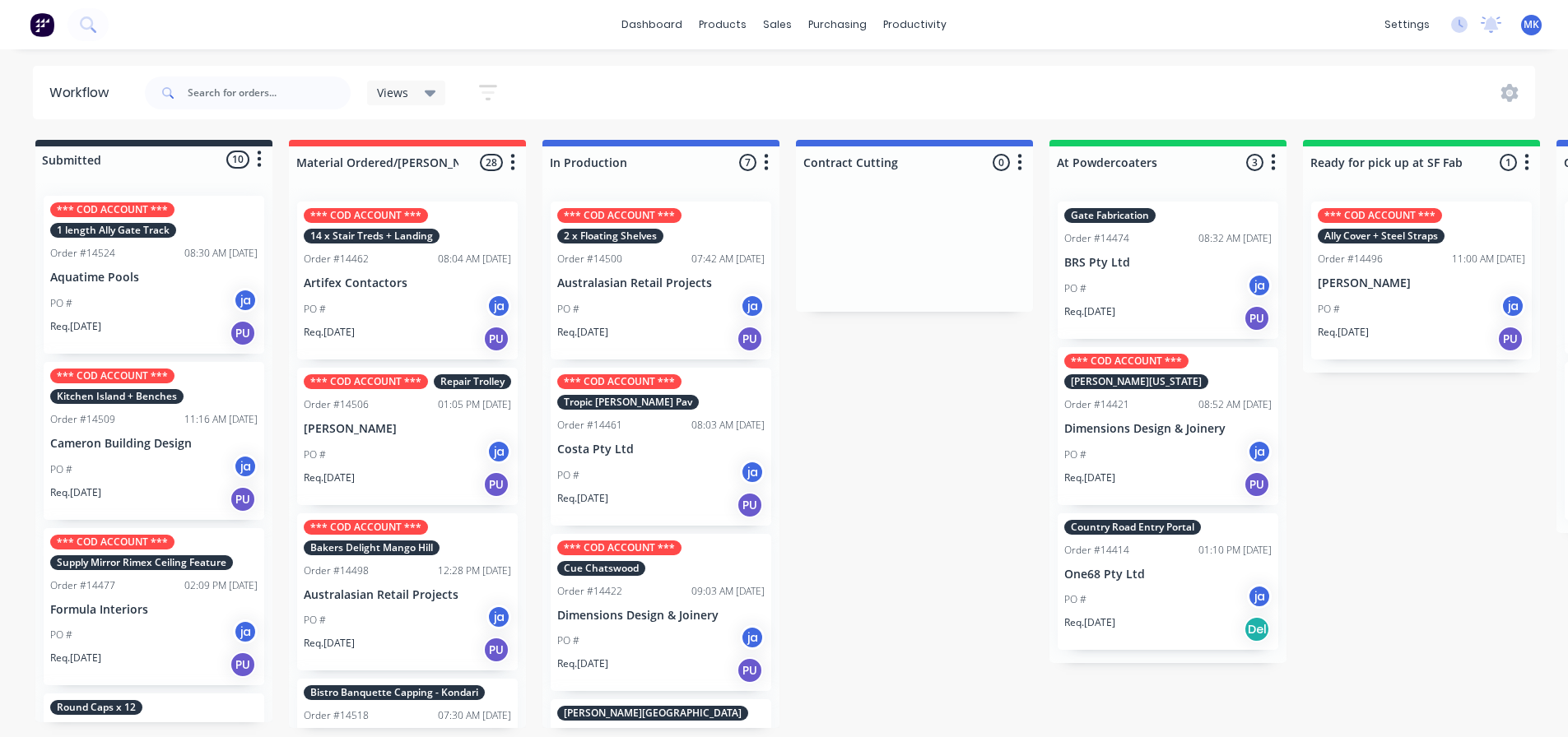
scroll to position [0, 0]
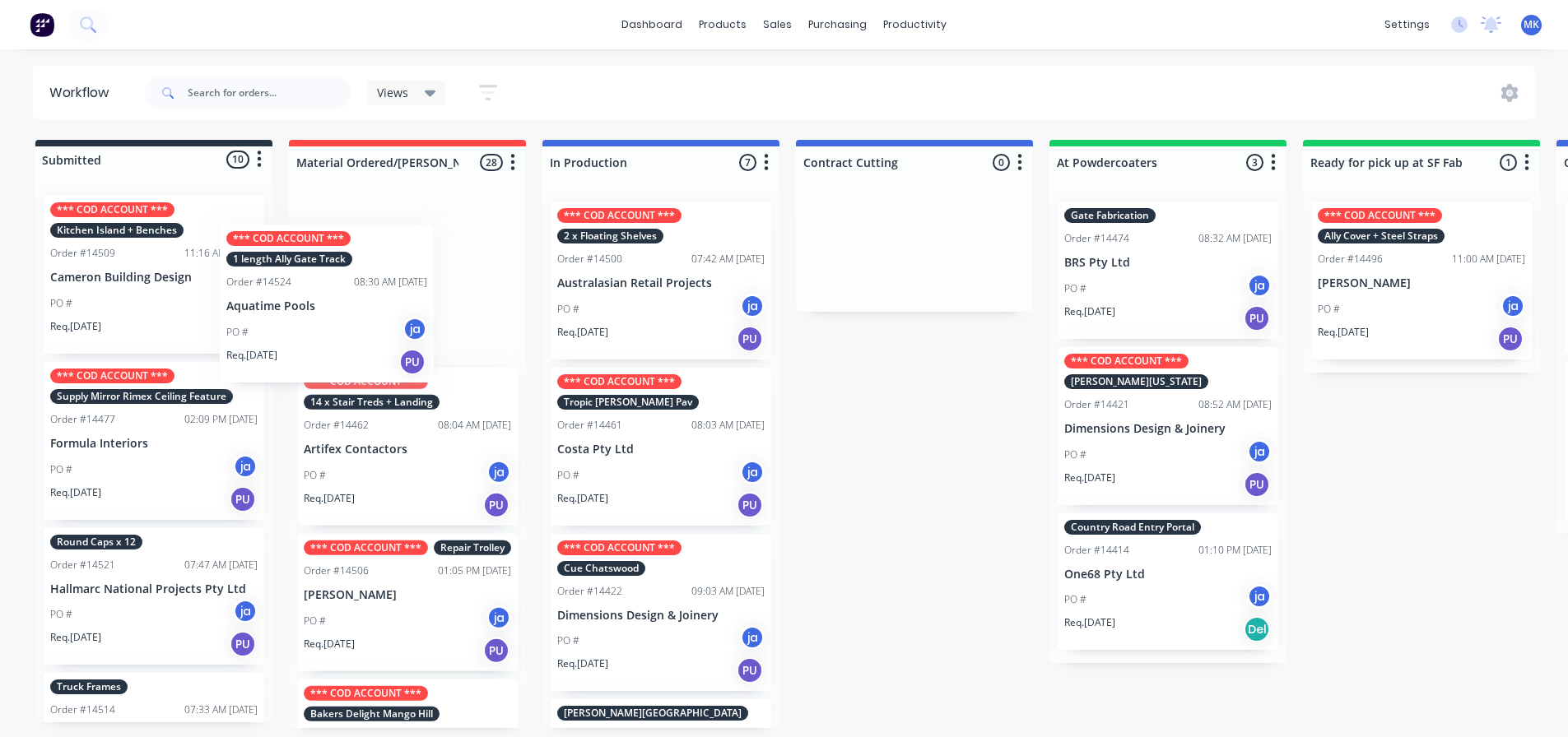
drag, startPoint x: 155, startPoint y: 318, endPoint x: 335, endPoint y: 351, distance: 183.0
click at [335, 351] on div "Submitted 10 Status colour #273444 hex #273444 Save Cancel Summaries Total orde…" at bounding box center [1361, 434] width 2746 height 588
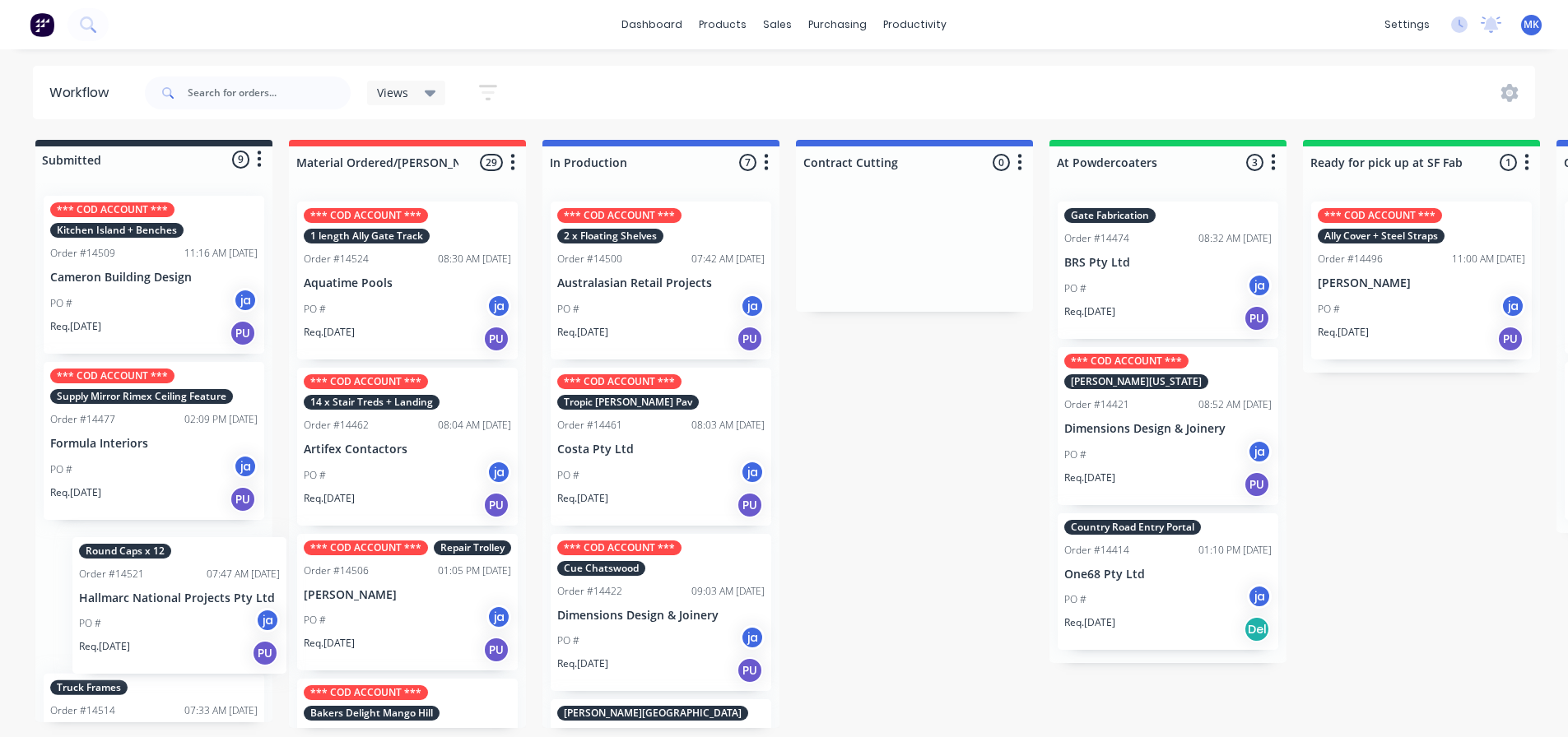
scroll to position [5, 0]
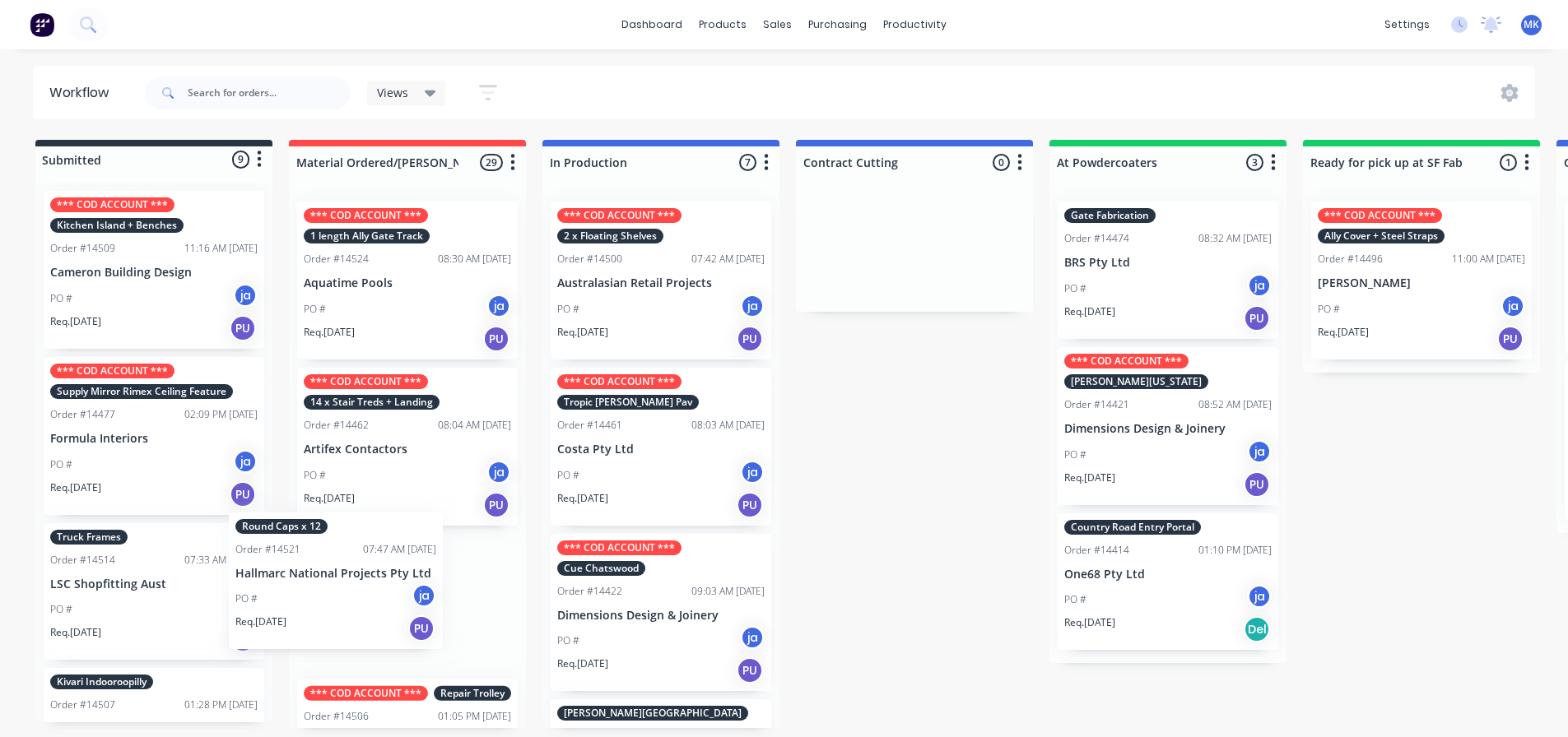
drag, startPoint x: 171, startPoint y: 593, endPoint x: 366, endPoint y: 581, distance: 195.4
click at [366, 581] on div "Submitted 9 Status colour #273444 hex #273444 Save Cancel Summaries Total order…" at bounding box center [1361, 434] width 2746 height 588
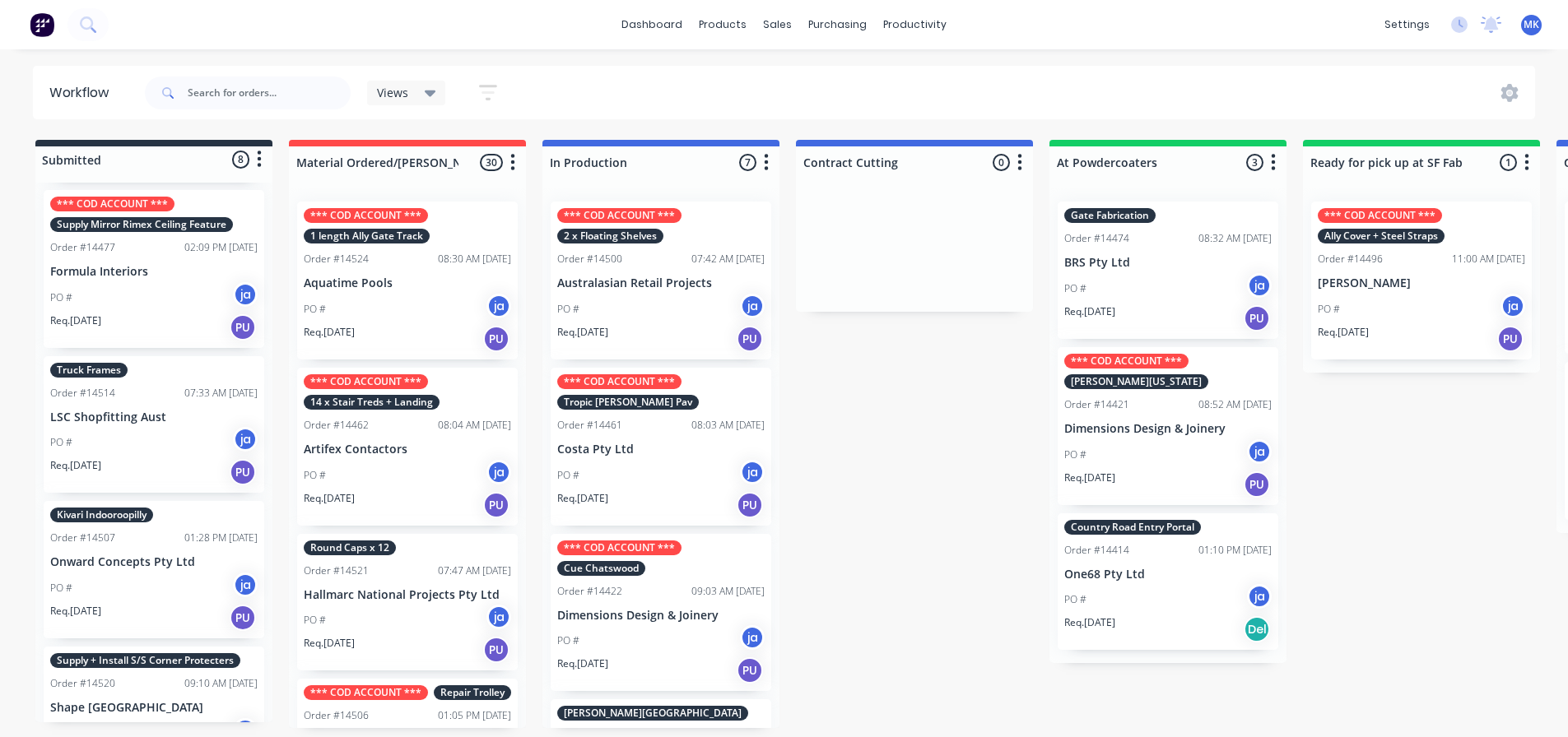
scroll to position [251, 0]
